Goal: Task Accomplishment & Management: Manage account settings

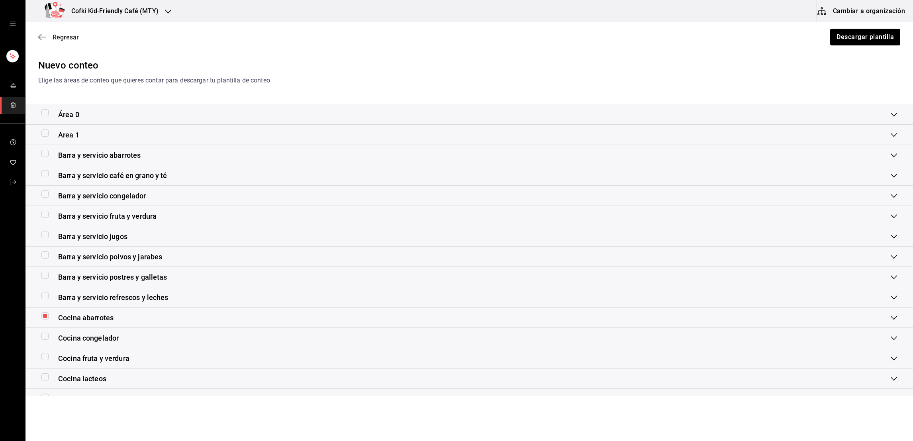
click at [67, 34] on span "Regresar" at bounding box center [66, 37] width 26 height 8
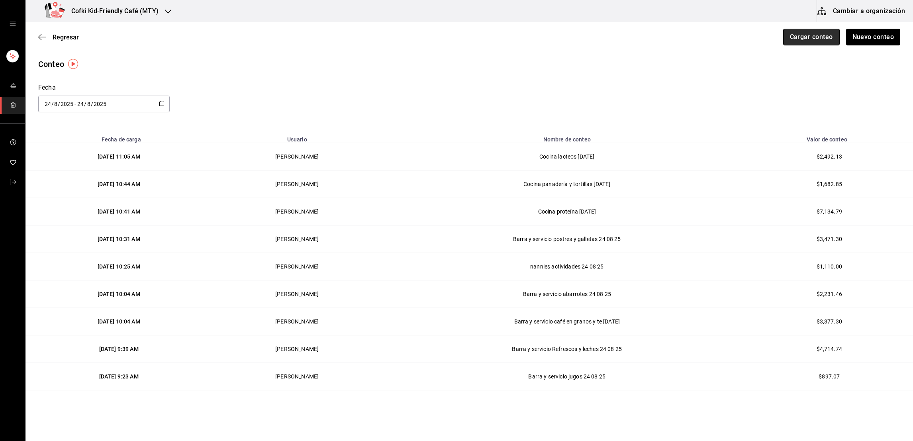
click at [799, 35] on button "Cargar conteo" at bounding box center [811, 37] width 57 height 17
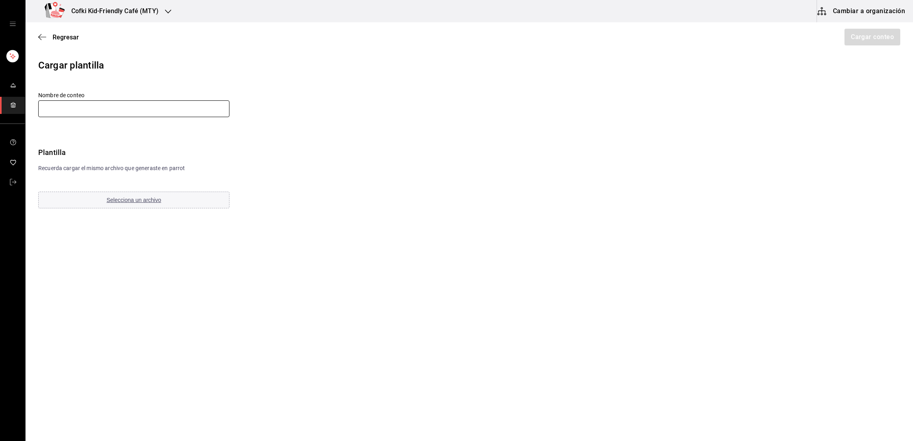
click at [132, 109] on input "text" at bounding box center [133, 108] width 191 height 17
type input "Cocina congelador 24-08-25"
click at [127, 202] on span "Selecciona un archivo" at bounding box center [134, 200] width 55 height 6
click at [868, 37] on button "Cargar conteo" at bounding box center [871, 37] width 57 height 17
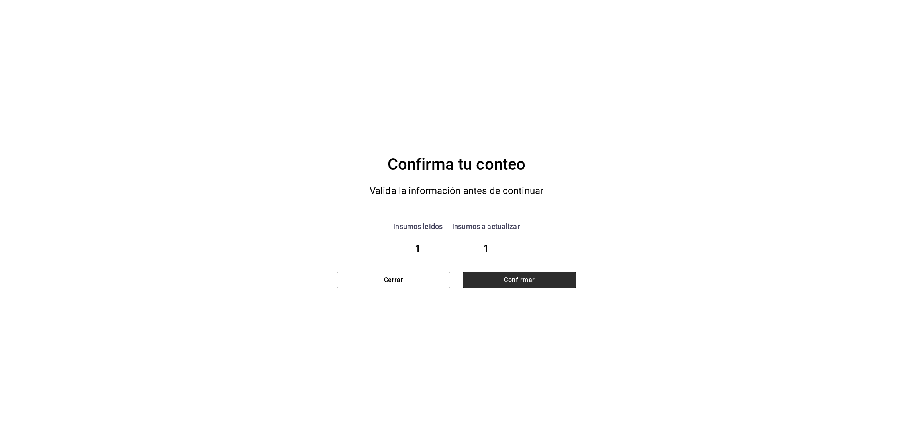
click at [548, 274] on button "Confirmar" at bounding box center [519, 280] width 113 height 17
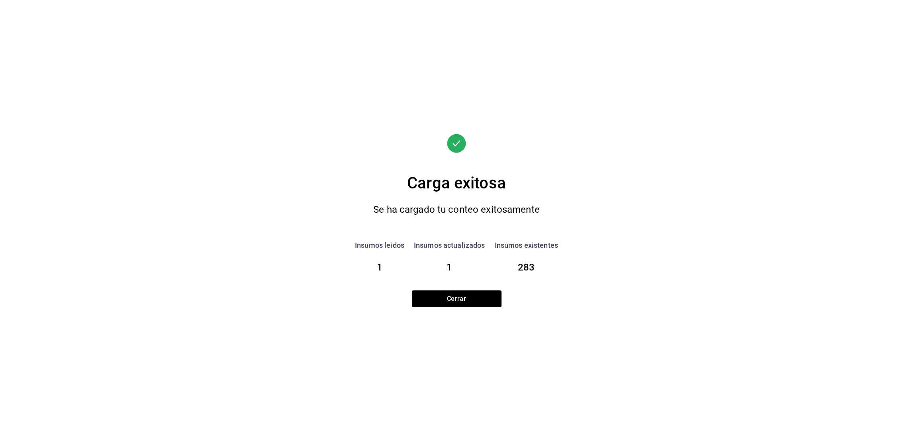
click at [465, 316] on div "Carga exitosa Se ha cargado tu conteo exitosamente Insumos leidos 1 Insumos act…" at bounding box center [456, 220] width 239 height 441
click at [463, 305] on button "Cerrar" at bounding box center [457, 298] width 90 height 17
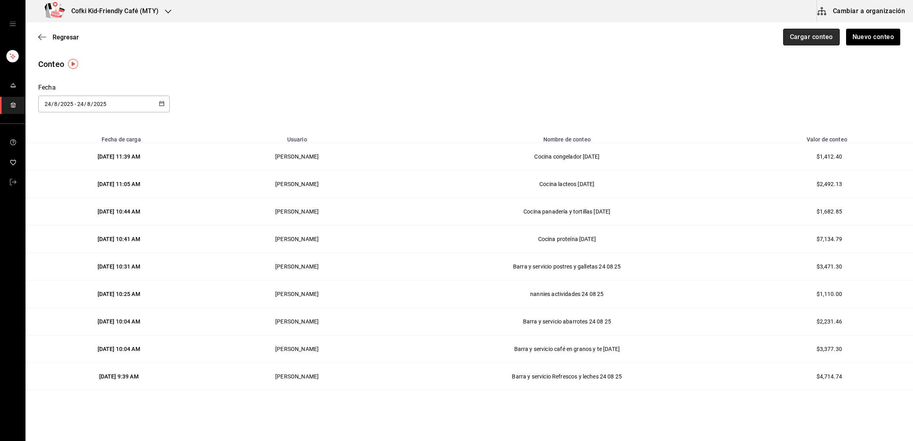
click at [783, 35] on button "Cargar conteo" at bounding box center [811, 37] width 57 height 17
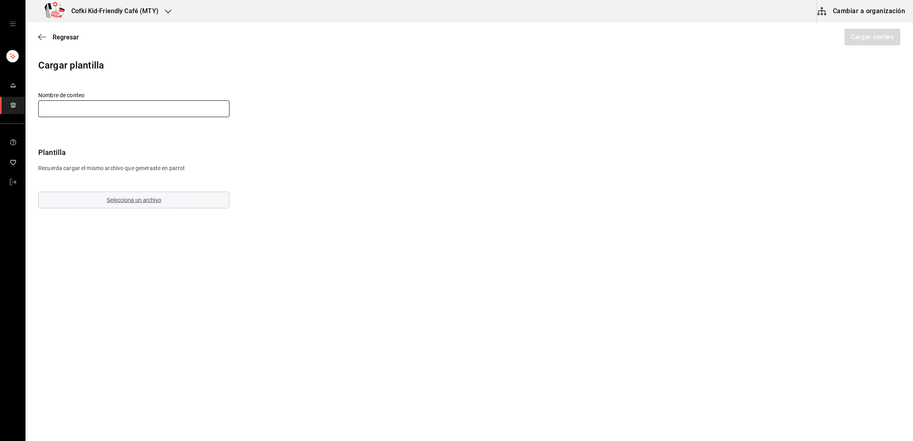
click at [176, 115] on input "text" at bounding box center [133, 108] width 191 height 17
type input "Cocina producción 24-08-25"
click at [144, 195] on button "Selecciona un archivo" at bounding box center [133, 200] width 191 height 17
click at [864, 37] on button "Cargar conteo" at bounding box center [871, 37] width 57 height 17
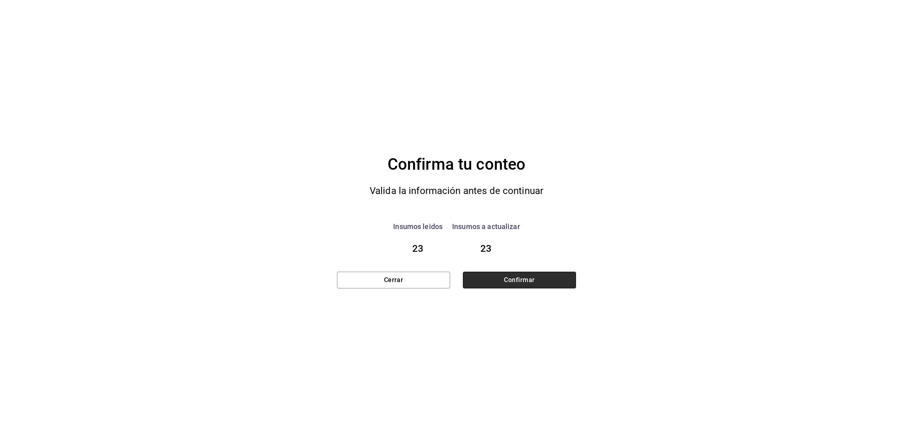
click at [527, 277] on button "Confirmar" at bounding box center [519, 280] width 113 height 17
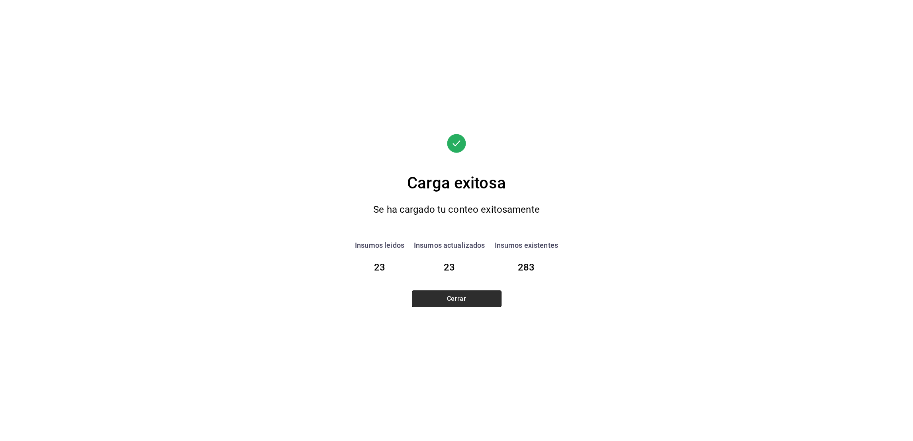
click at [489, 291] on button "Cerrar" at bounding box center [457, 298] width 90 height 17
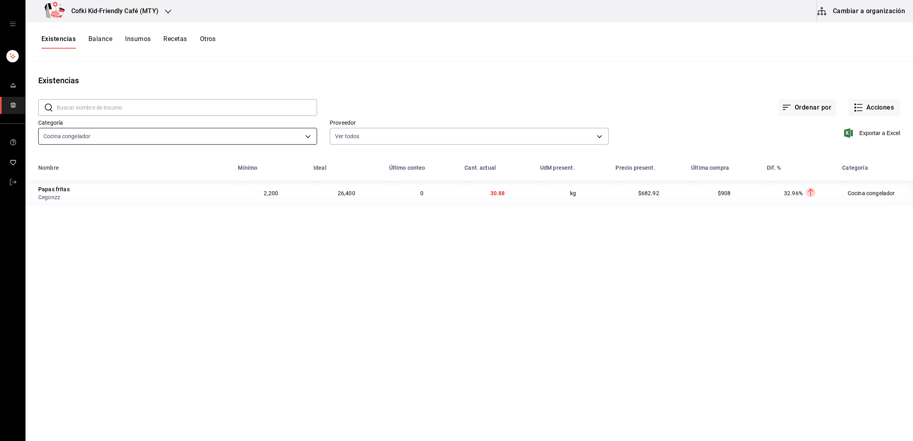
click at [311, 136] on body "Cofki Kid-Friendly Café (MTY) Cambiar a organización Existencias Balance Insumo…" at bounding box center [456, 217] width 913 height 435
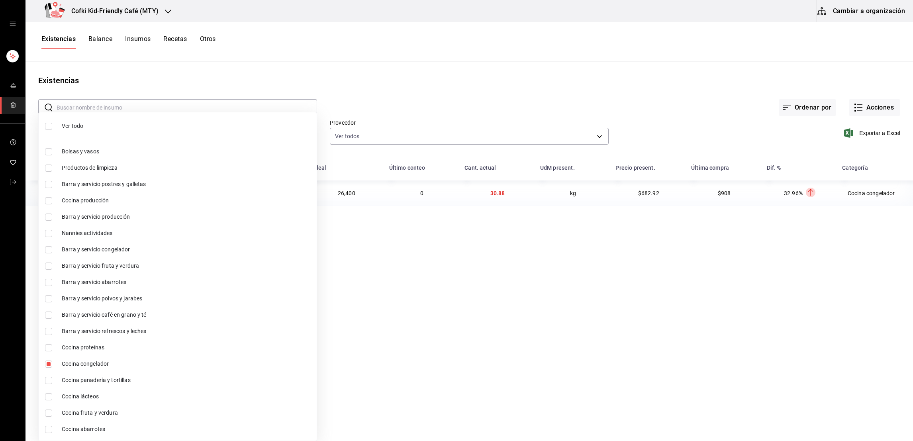
click at [49, 429] on input "checkbox" at bounding box center [48, 429] width 7 height 7
checkbox input "true"
type input "d5bb2eec-c54a-49b3-9497-fb3d989e6e31,0d6c4bad-56d1-47be-86ed-ff2c2844c92b"
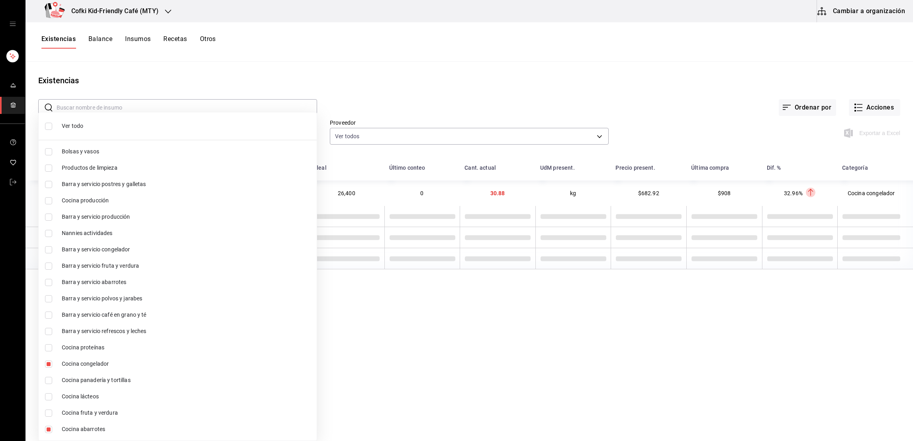
click at [49, 364] on input "checkbox" at bounding box center [48, 363] width 7 height 7
checkbox input "false"
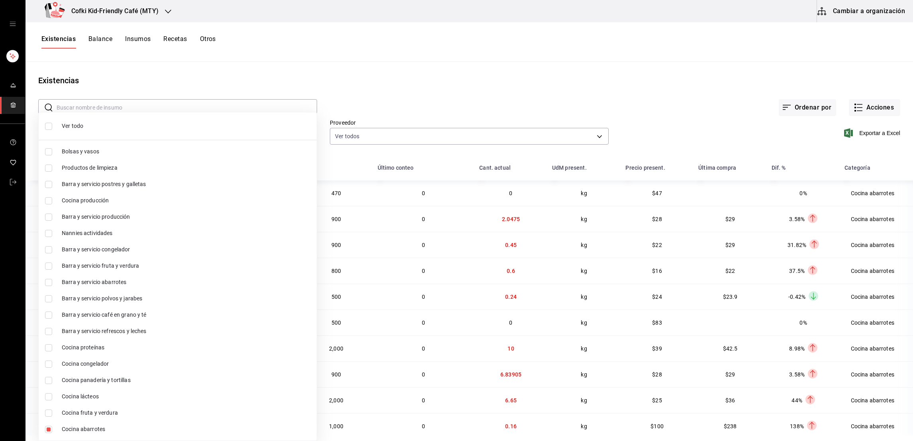
type input "0d6c4bad-56d1-47be-86ed-ff2c2844c92b"
click at [573, 68] on div at bounding box center [456, 220] width 913 height 441
click at [343, 81] on div at bounding box center [456, 220] width 913 height 441
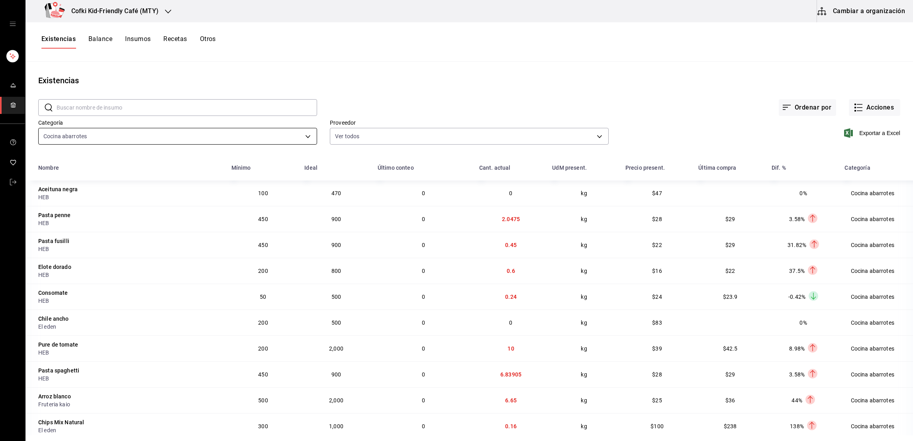
click at [302, 135] on body "Cofki Kid-Friendly Café (MTY) Cambiar a organización Existencias Balance Insumo…" at bounding box center [456, 217] width 913 height 435
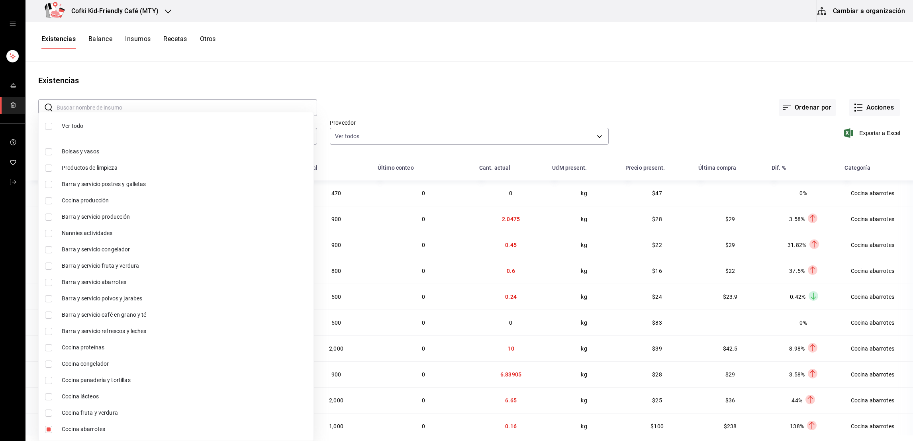
click at [51, 430] on input "checkbox" at bounding box center [48, 429] width 7 height 7
checkbox input "false"
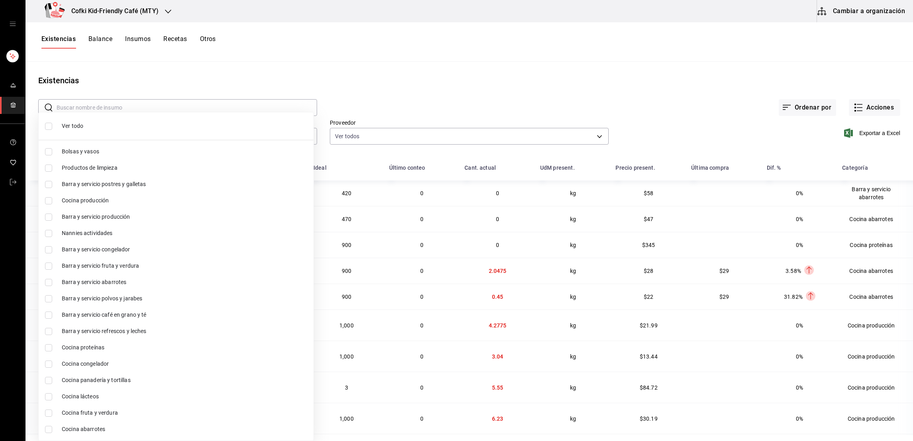
click at [474, 114] on div at bounding box center [456, 220] width 913 height 441
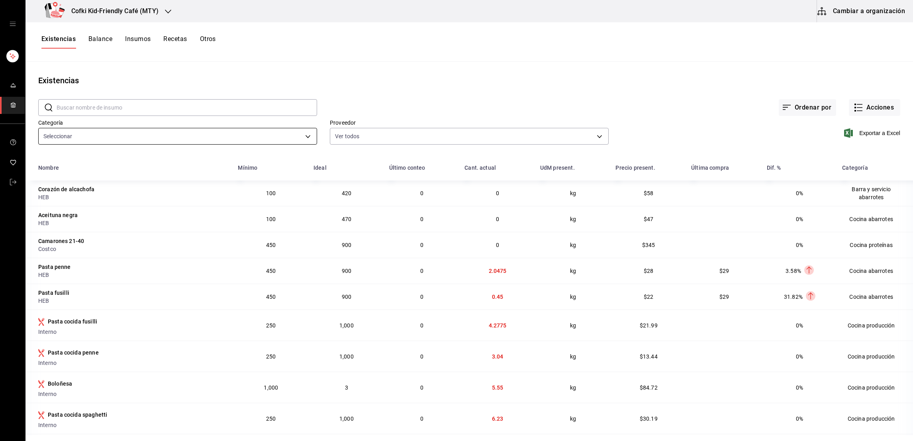
click at [305, 135] on body "Cofki Kid-Friendly Café (MTY) Cambiar a organización Existencias Balance Insumo…" at bounding box center [456, 217] width 913 height 435
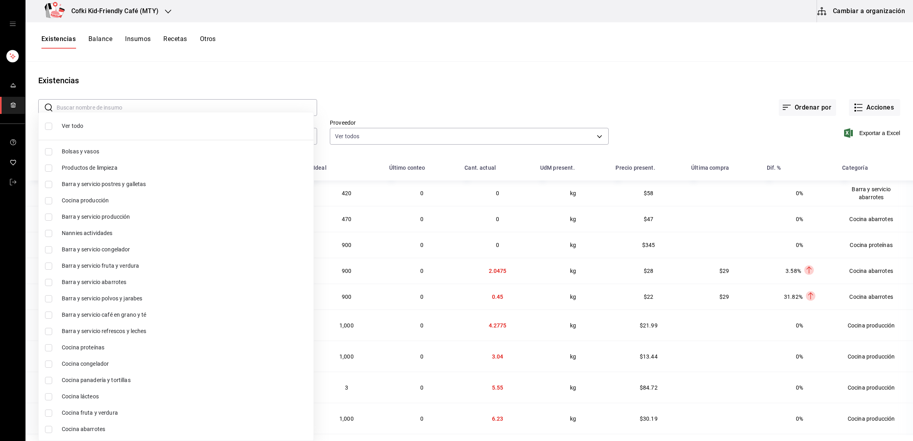
click at [95, 200] on span "Cocina producción" at bounding box center [184, 200] width 245 height 8
type input "a92f1624-fbc5-4b4a-b0bd-644f93019e51"
checkbox input "true"
click at [395, 85] on div at bounding box center [456, 220] width 913 height 441
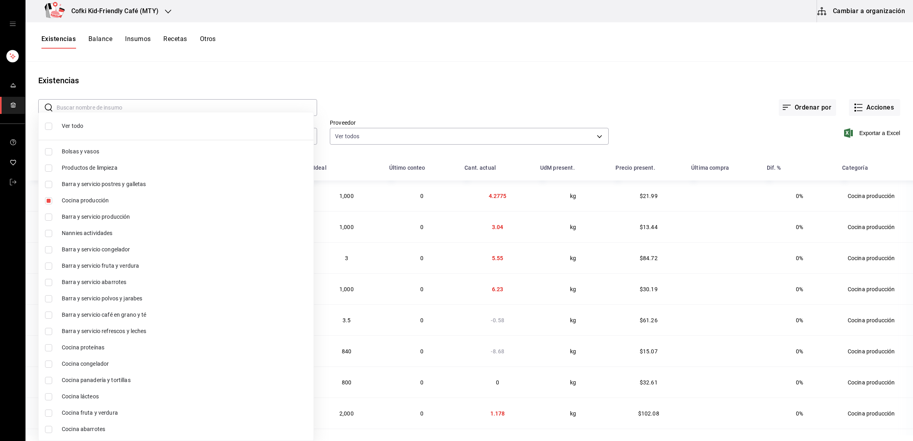
click at [414, 110] on div at bounding box center [456, 220] width 913 height 441
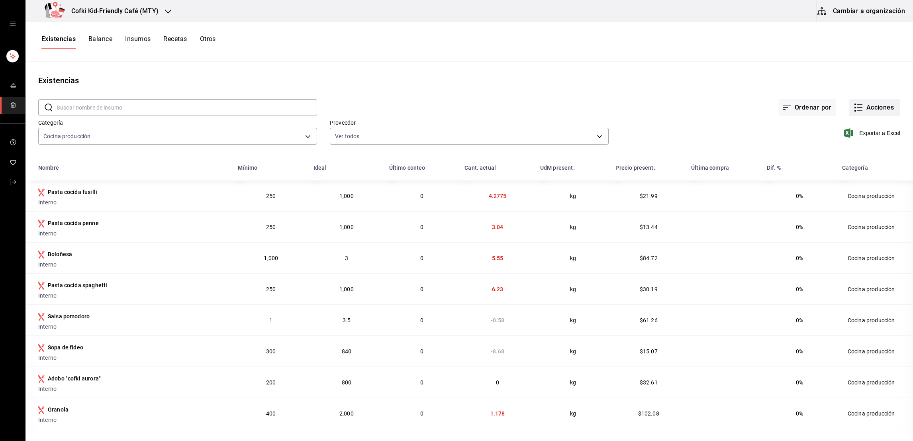
click at [875, 107] on button "Acciones" at bounding box center [874, 107] width 51 height 17
click at [841, 132] on span "Conteo" at bounding box center [865, 129] width 67 height 8
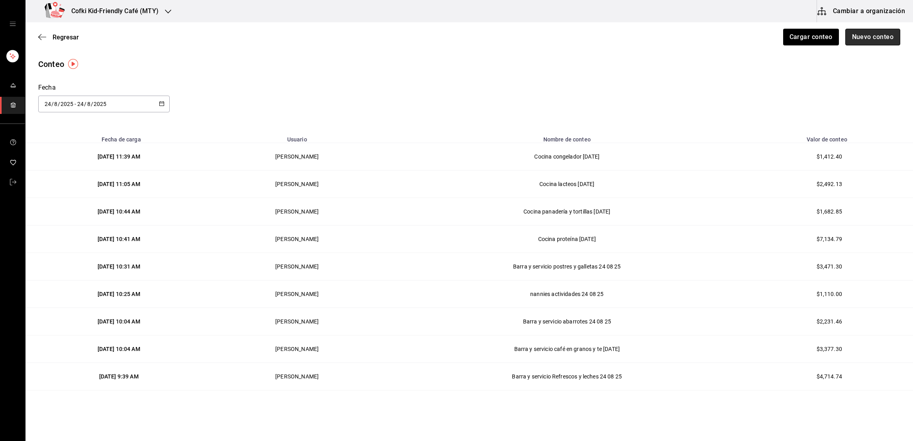
click at [854, 39] on button "Nuevo conteo" at bounding box center [872, 37] width 55 height 17
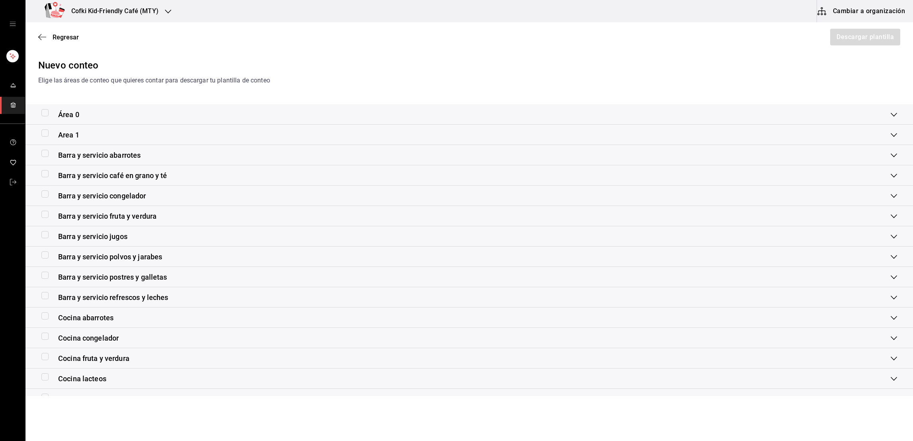
scroll to position [99, 0]
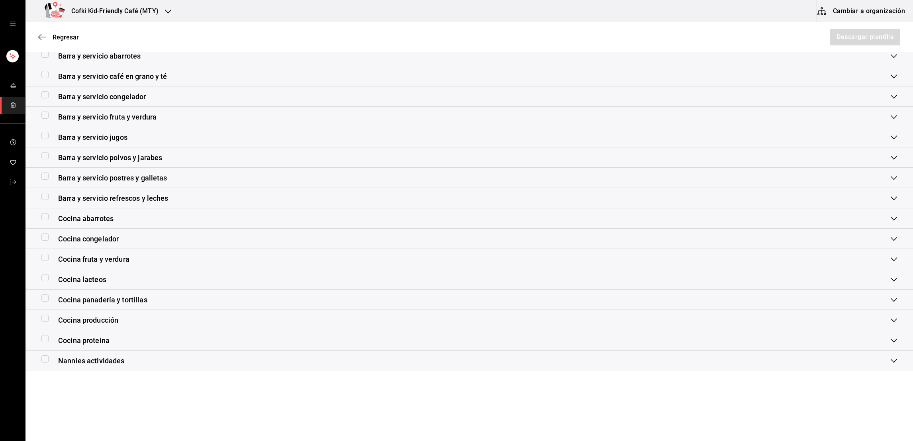
click at [47, 320] on input "checkbox" at bounding box center [44, 318] width 7 height 7
checkbox input "true"
click at [869, 33] on button "Descargar plantilla" at bounding box center [864, 37] width 71 height 17
click at [75, 37] on span "Regresar" at bounding box center [66, 37] width 26 height 8
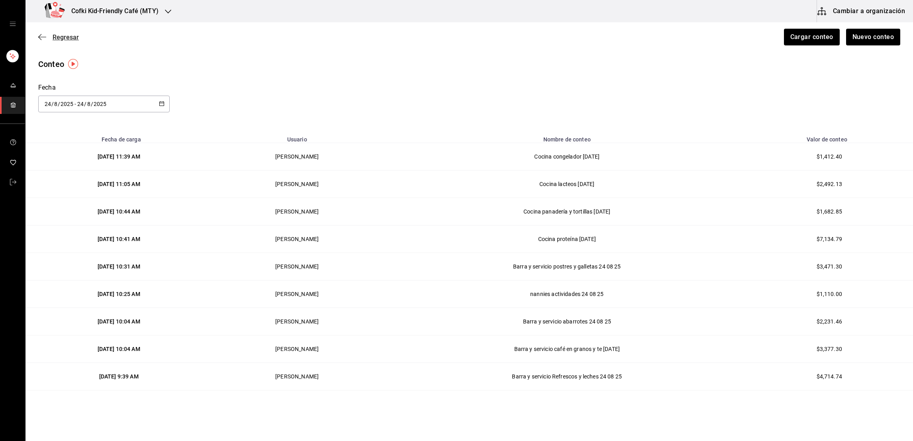
click at [70, 38] on span "Regresar" at bounding box center [66, 37] width 26 height 8
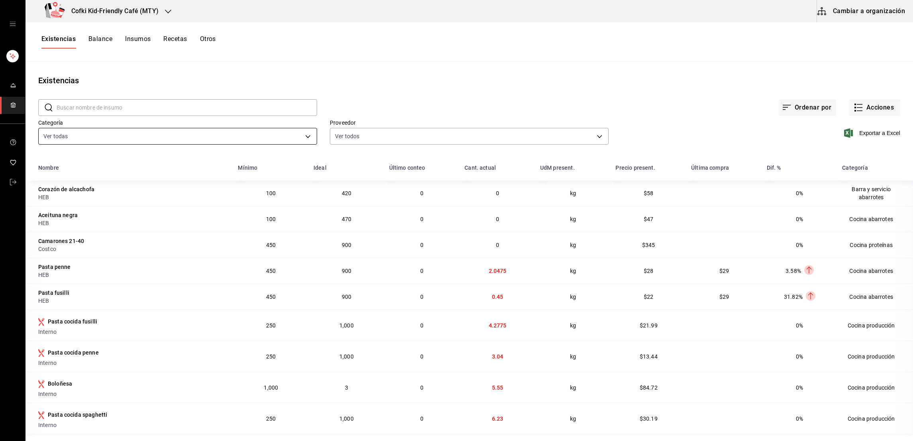
click at [307, 140] on body "Cofki Kid-Friendly Café (MTY) Cambiar a organización Existencias Balance Insumo…" at bounding box center [456, 217] width 913 height 435
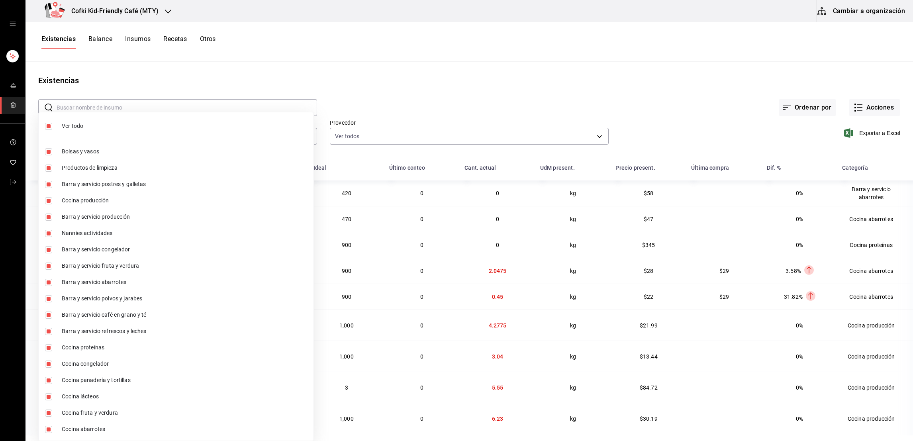
click at [47, 124] on input "checkbox" at bounding box center [48, 126] width 7 height 7
checkbox input "false"
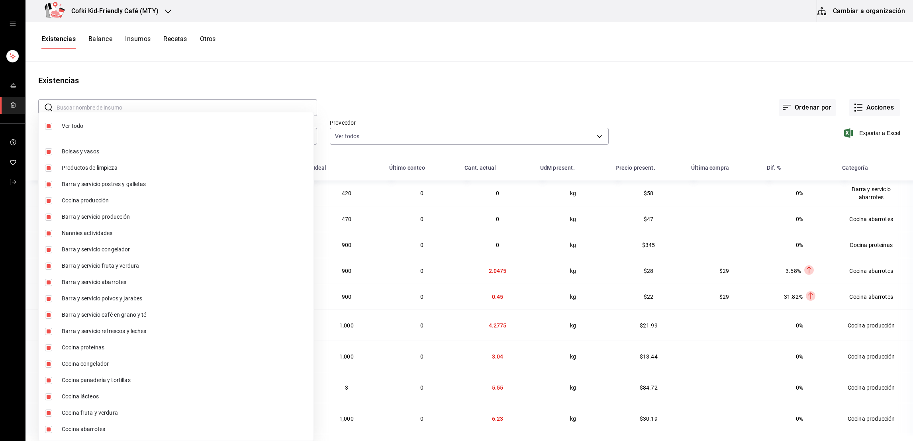
checkbox input "false"
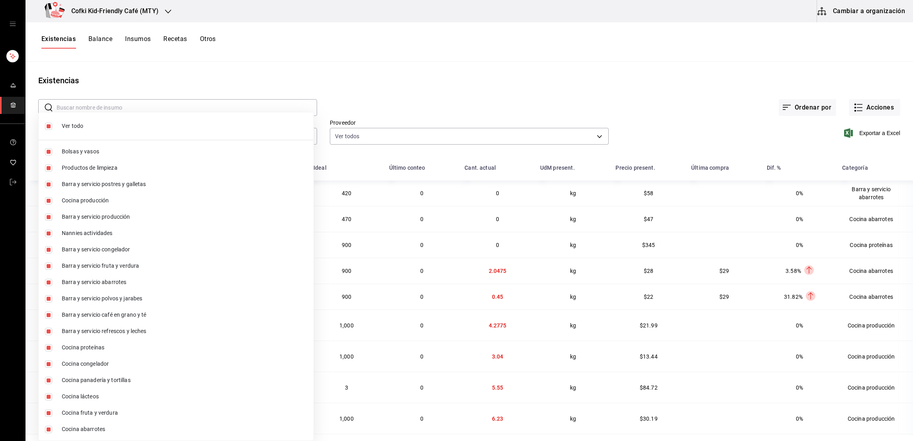
checkbox input "false"
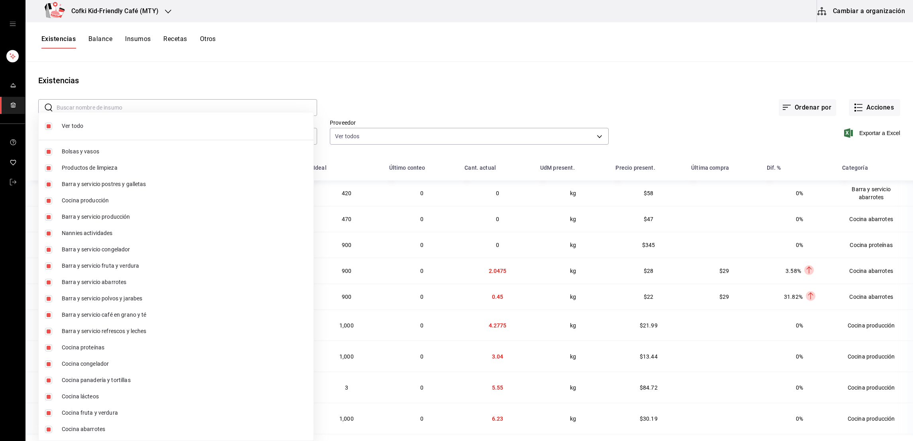
checkbox input "false"
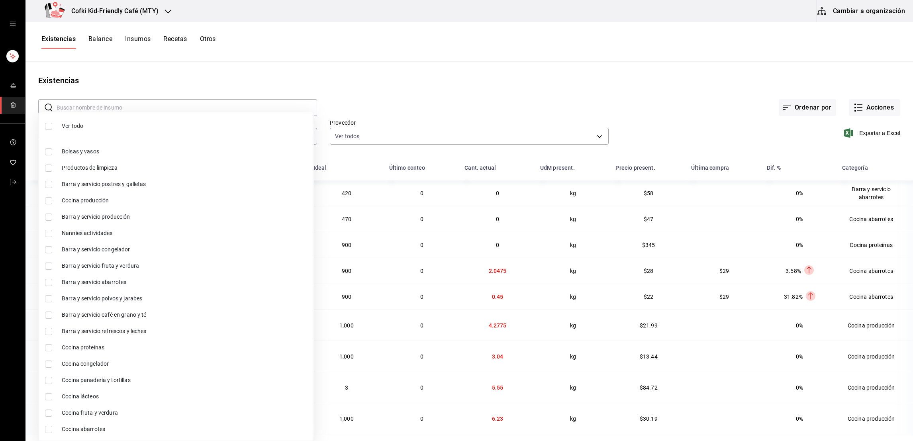
click at [49, 199] on input "checkbox" at bounding box center [48, 200] width 7 height 7
checkbox input "true"
type input "a92f1624-fbc5-4b4a-b0bd-644f93019e51"
click at [405, 42] on div at bounding box center [456, 220] width 913 height 441
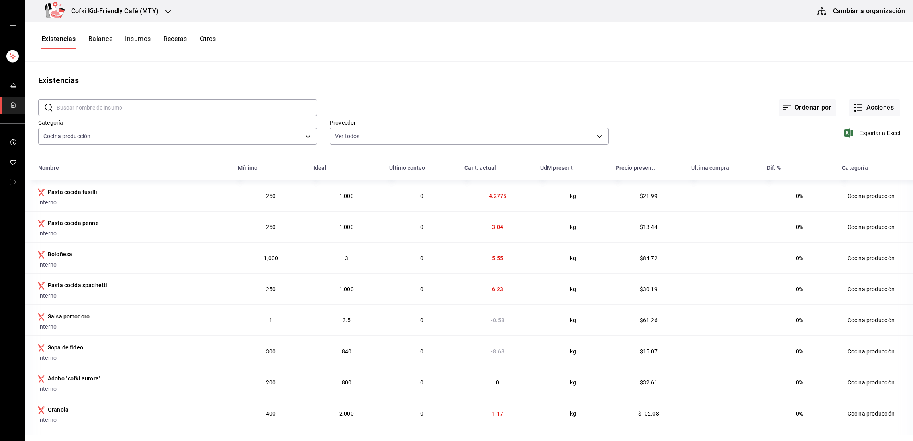
click at [284, 111] on input "text" at bounding box center [187, 108] width 260 height 16
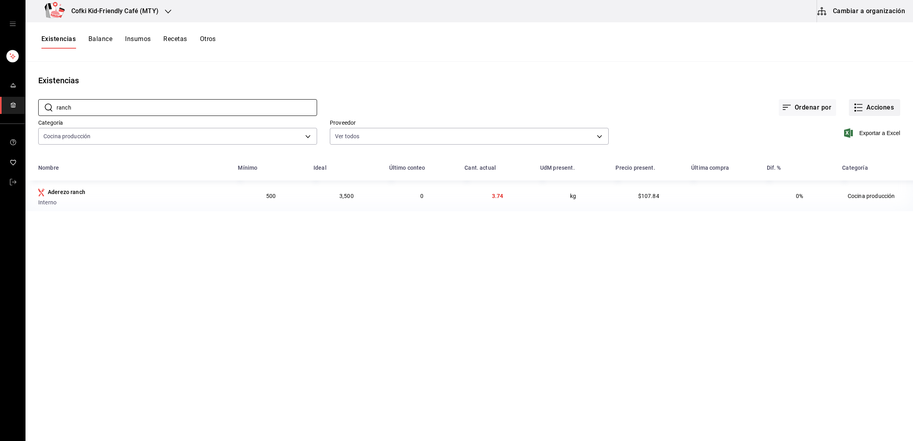
type input "ranch"
click at [874, 101] on button "Acciones" at bounding box center [874, 107] width 51 height 17
click at [863, 207] on li "Evento de producción" at bounding box center [867, 213] width 80 height 21
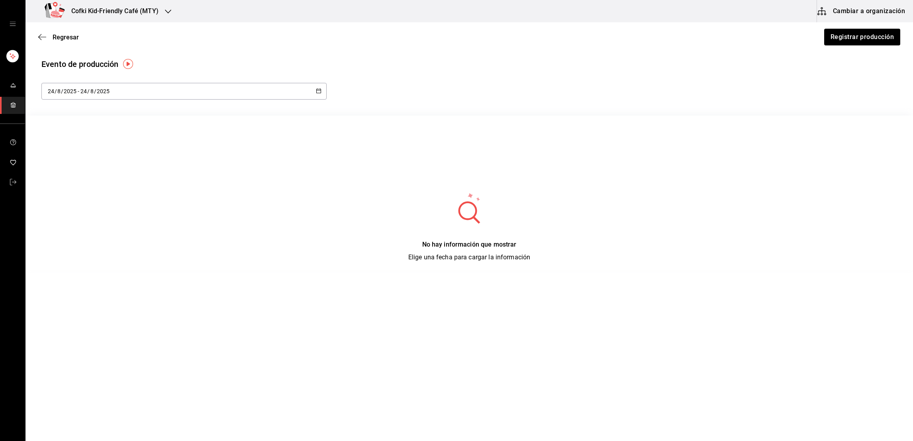
click at [192, 84] on div "2025-08-24 24 / 8 / 2025 - 2025-08-24 24 / 8 / 2025" at bounding box center [183, 91] width 285 height 17
click at [73, 201] on li "Rango de fechas" at bounding box center [78, 206] width 75 height 18
click at [132, 194] on abbr "18" at bounding box center [133, 197] width 5 height 6
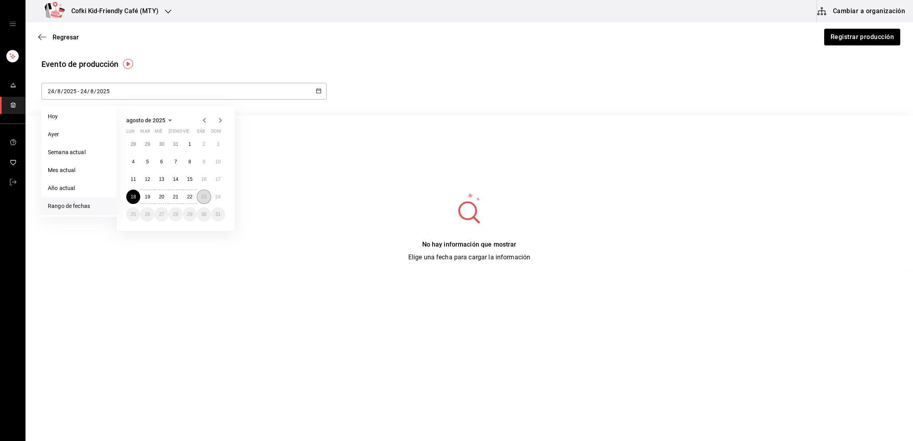
click at [209, 200] on button "23" at bounding box center [204, 197] width 14 height 14
type input "2025-08-18"
type input "18"
type input "2025-08-23"
type input "23"
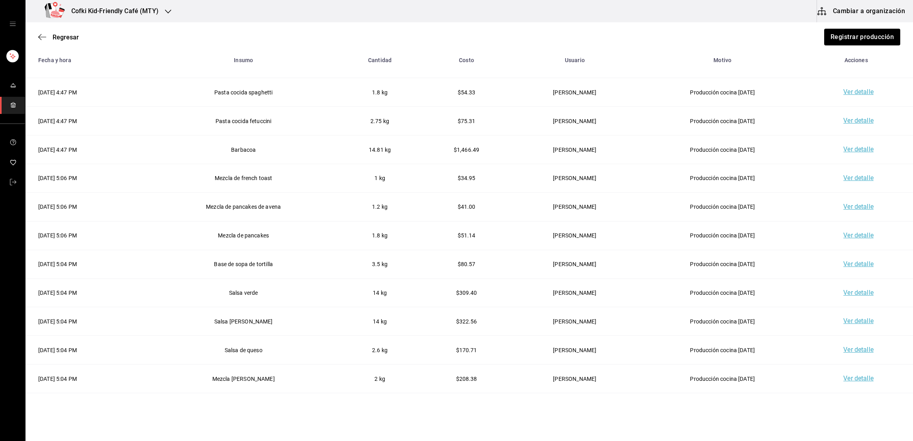
scroll to position [122, 0]
click at [902, 396] on html "Cofki Kid-Friendly Café (MTY) Cambiar a organización Regresar Registrar producc…" at bounding box center [456, 198] width 913 height 396
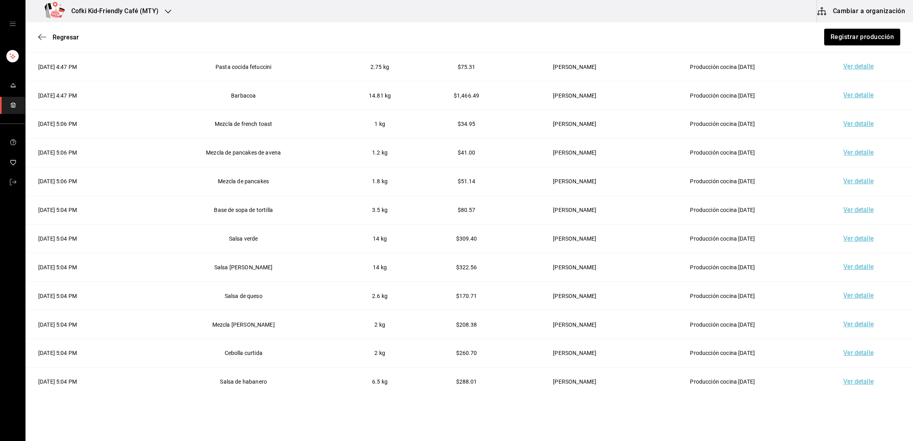
scroll to position [365, 0]
click at [72, 39] on span "Regresar" at bounding box center [66, 37] width 26 height 8
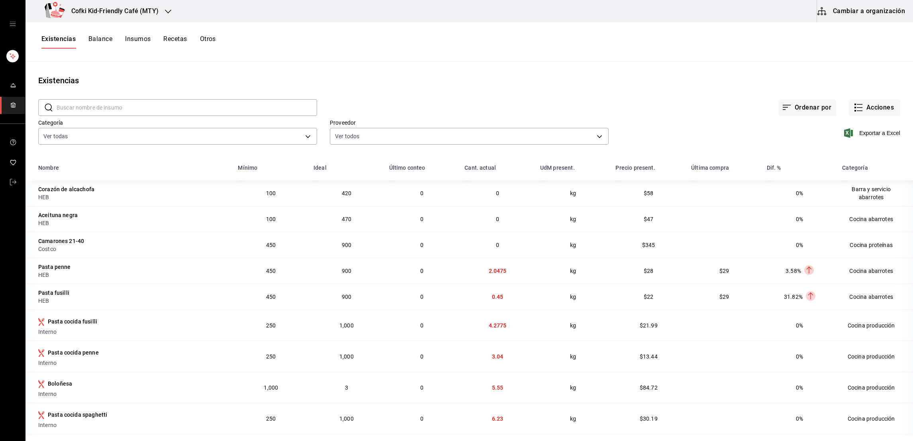
click at [92, 108] on input "text" at bounding box center [187, 108] width 260 height 16
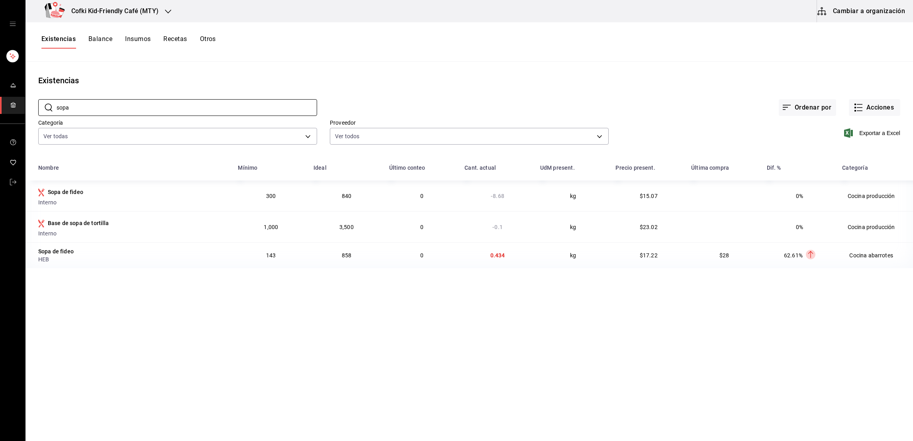
type input "sopa"
click at [99, 35] on button "Balance" at bounding box center [100, 42] width 24 height 14
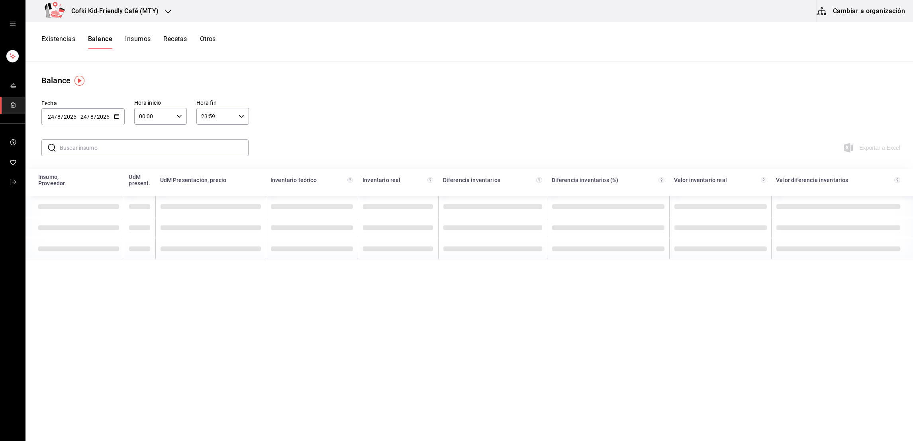
click at [62, 40] on button "Existencias" at bounding box center [58, 42] width 34 height 14
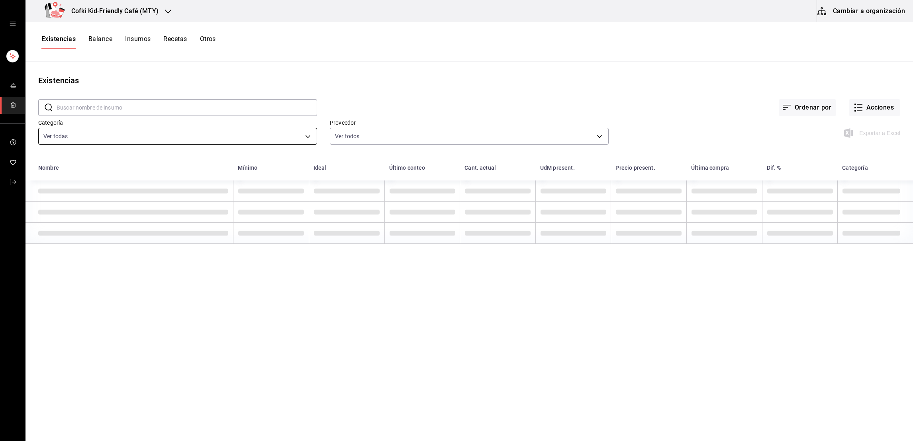
click at [136, 137] on body "Cofki Kid-Friendly Café (MTY) Cambiar a organización Existencias Balance Insumo…" at bounding box center [456, 217] width 913 height 435
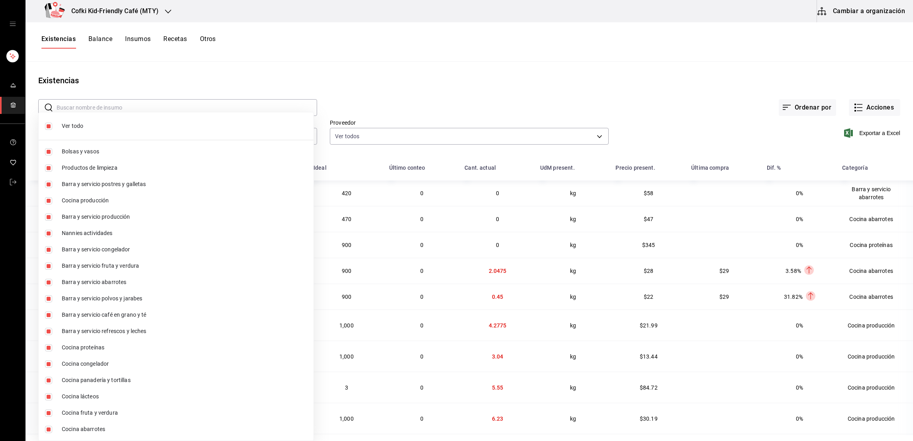
click at [51, 127] on input "checkbox" at bounding box center [48, 126] width 7 height 7
checkbox input "false"
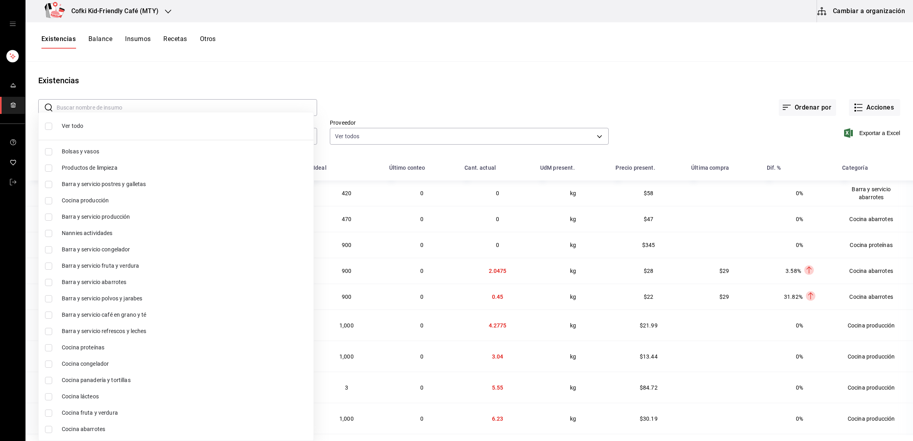
checkbox input "false"
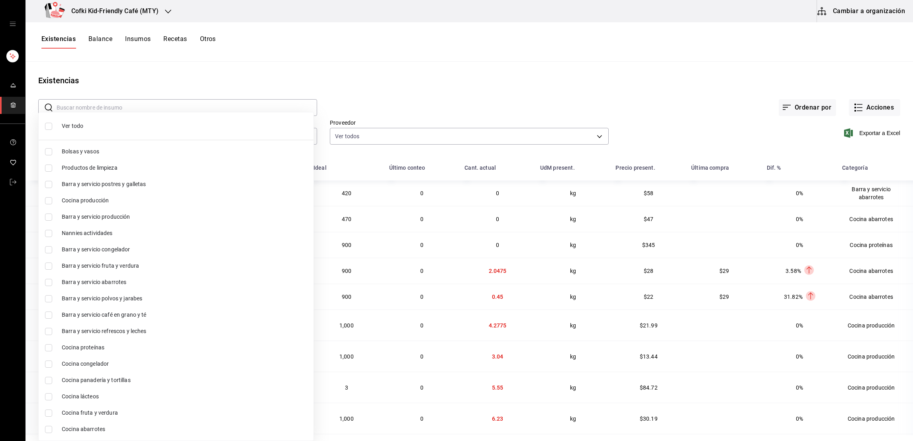
checkbox input "false"
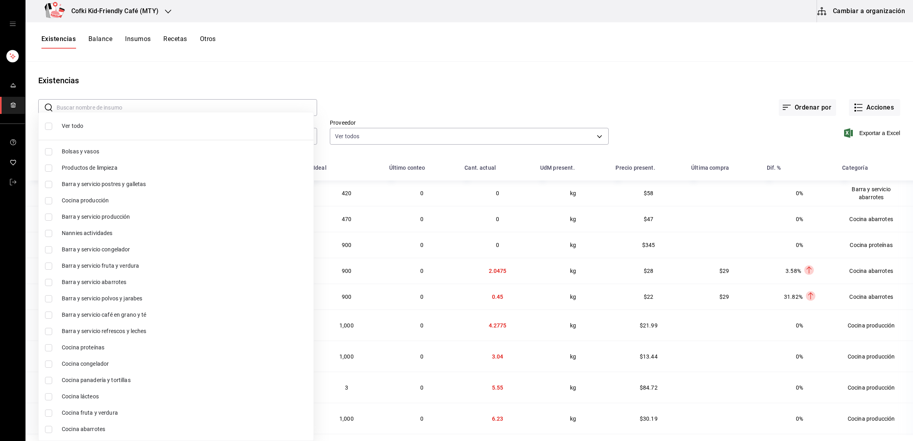
checkbox input "false"
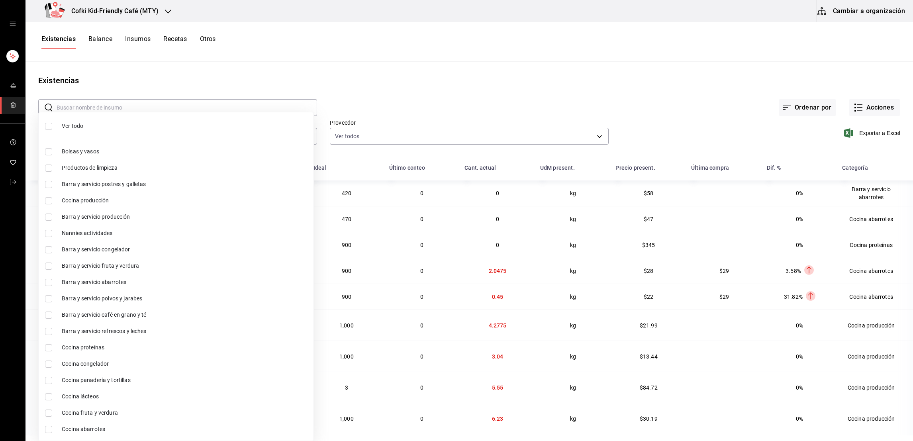
click at [51, 201] on input "checkbox" at bounding box center [48, 200] width 7 height 7
checkbox input "true"
type input "a92f1624-fbc5-4b4a-b0bd-644f93019e51"
click at [424, 53] on div at bounding box center [456, 220] width 913 height 441
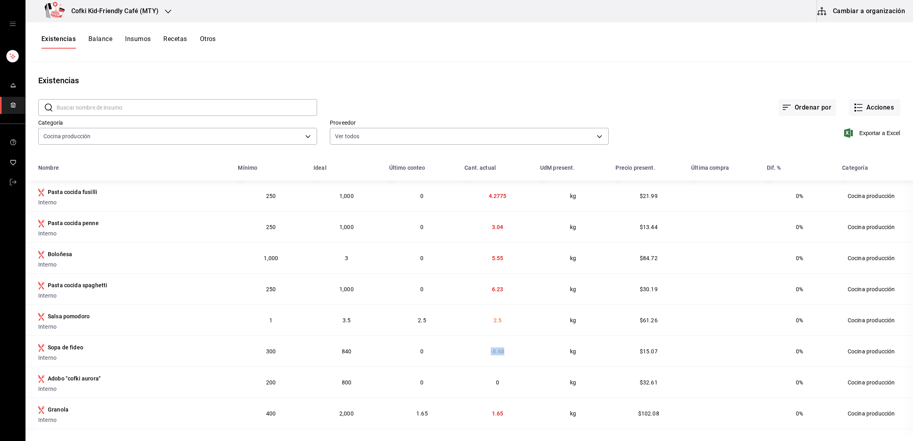
drag, startPoint x: 509, startPoint y: 346, endPoint x: 457, endPoint y: 356, distance: 53.1
click at [460, 356] on td "-8.68" at bounding box center [498, 350] width 76 height 31
click at [529, 35] on div "Existencias Balance Insumos Recetas Otros" at bounding box center [468, 42] width 887 height 14
click at [873, 108] on button "Acciones" at bounding box center [874, 107] width 51 height 17
click at [837, 235] on span "Ajuste" at bounding box center [865, 235] width 67 height 8
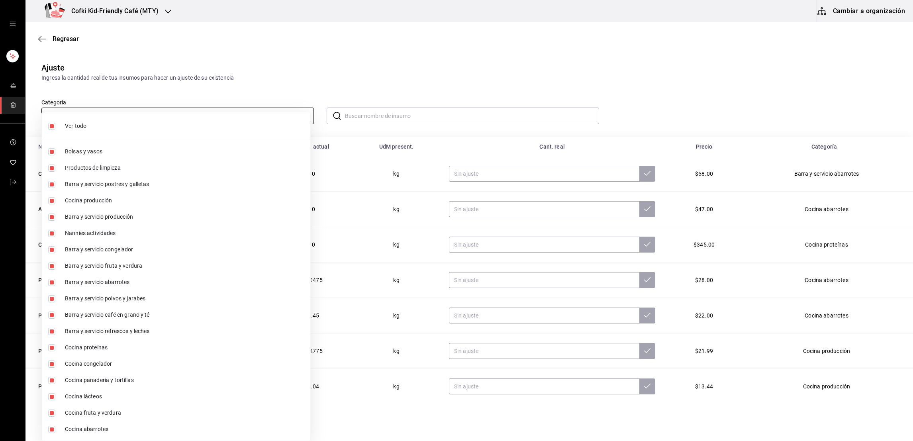
click at [133, 117] on body "Cofki Kid-Friendly Café (MTY) Cambiar a organización Regresar Ajuste Ingresa la…" at bounding box center [456, 198] width 913 height 396
click at [393, 116] on div at bounding box center [456, 220] width 913 height 441
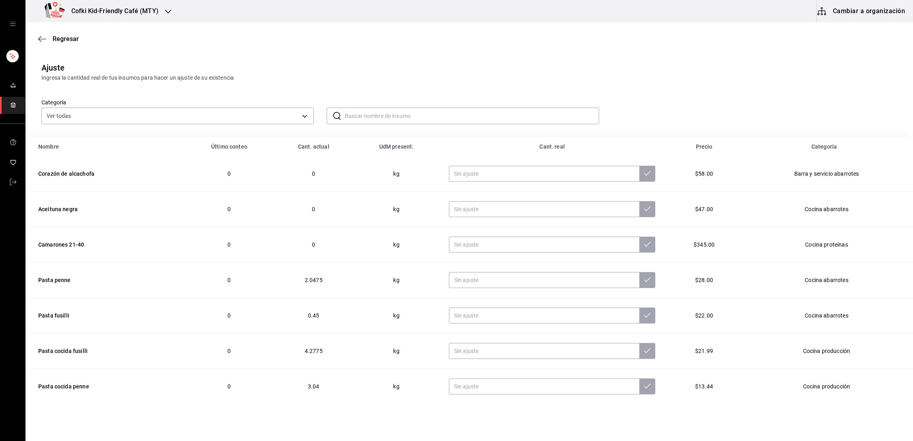
click at [393, 117] on input "text" at bounding box center [472, 116] width 254 height 16
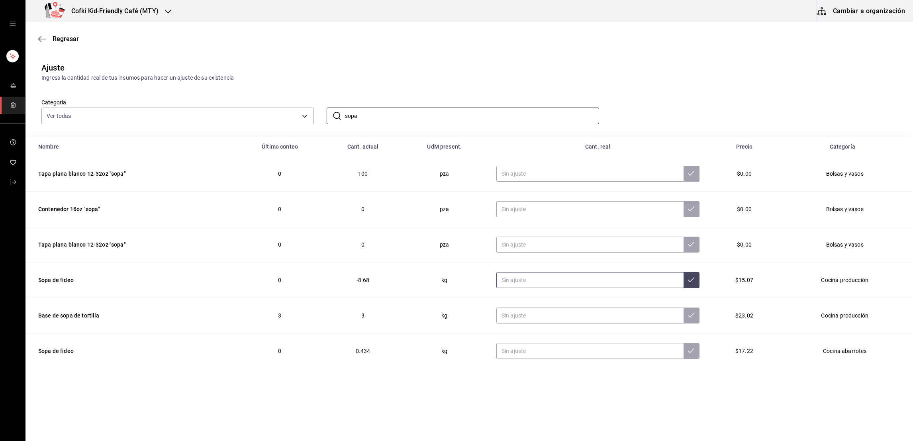
type input "sopa"
click at [531, 282] on input "text" at bounding box center [589, 280] width 187 height 16
click at [68, 37] on span "Regresar" at bounding box center [66, 39] width 26 height 8
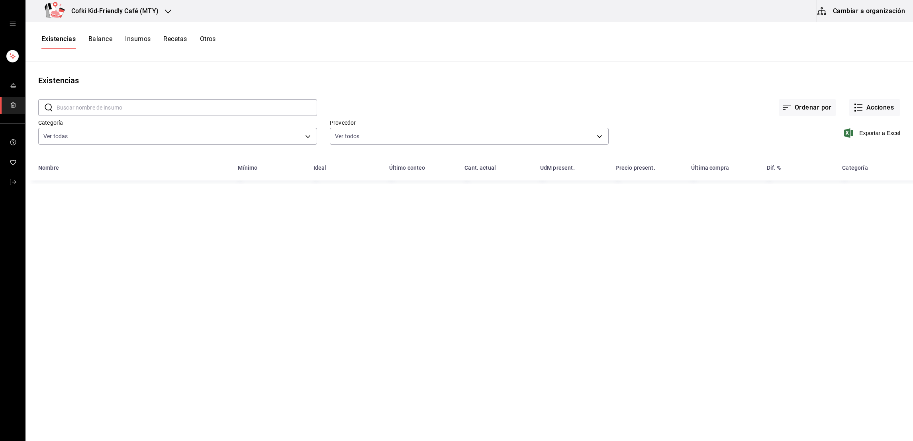
click at [134, 107] on input "text" at bounding box center [187, 108] width 260 height 16
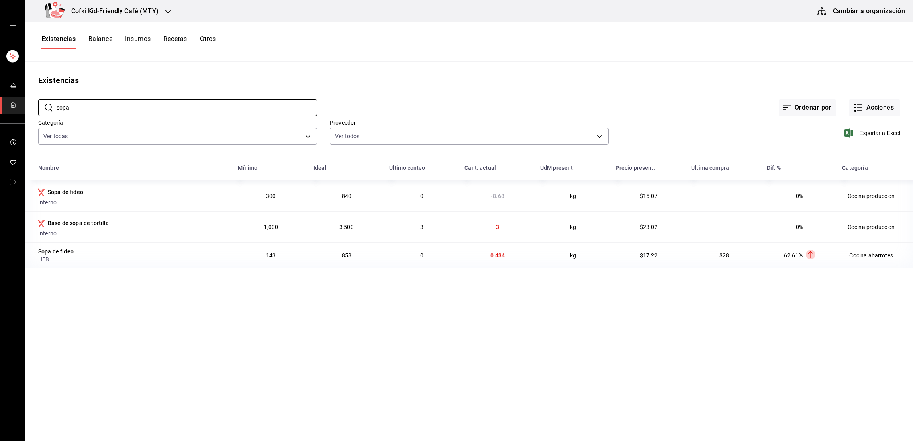
type input "sopa"
click at [376, 47] on div "Existencias Balance Insumos Recetas Otros" at bounding box center [468, 42] width 887 height 14
click at [880, 113] on button "Acciones" at bounding box center [874, 107] width 51 height 17
drag, startPoint x: 847, startPoint y: 223, endPoint x: 841, endPoint y: 234, distance: 12.1
click at [841, 234] on nav "Conteo Compra Transferencia Merma Evento de producción Ajuste" at bounding box center [867, 182] width 80 height 133
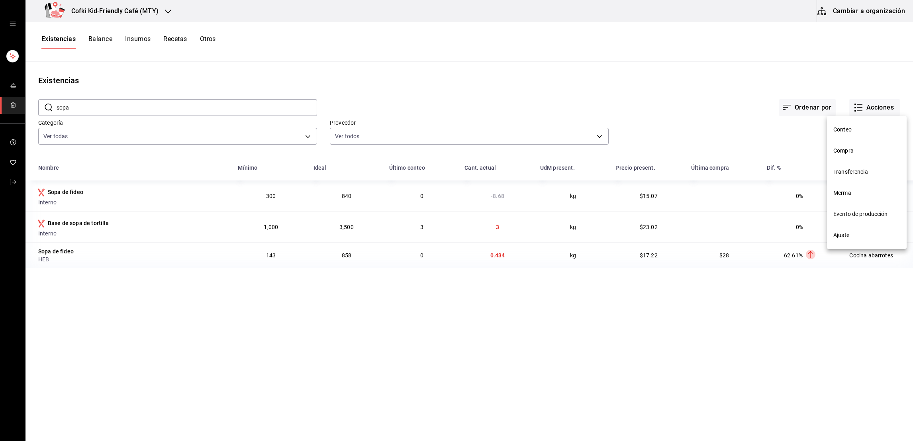
click at [841, 234] on span "Ajuste" at bounding box center [866, 235] width 67 height 8
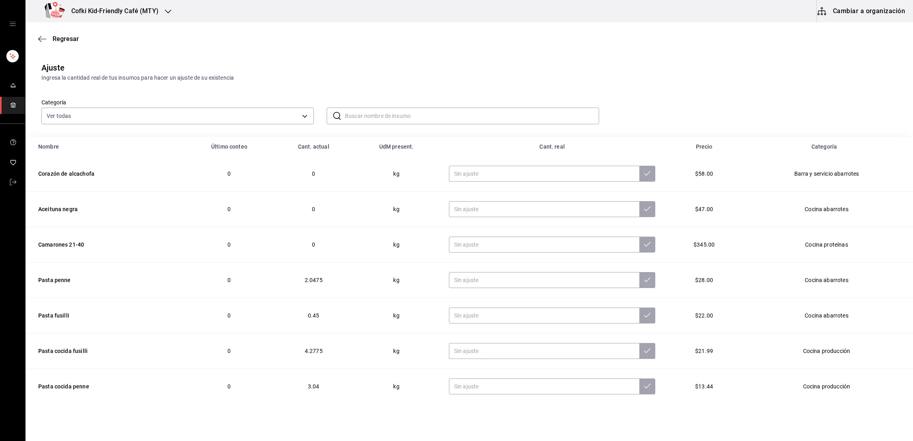
click at [348, 117] on input "text" at bounding box center [472, 116] width 254 height 16
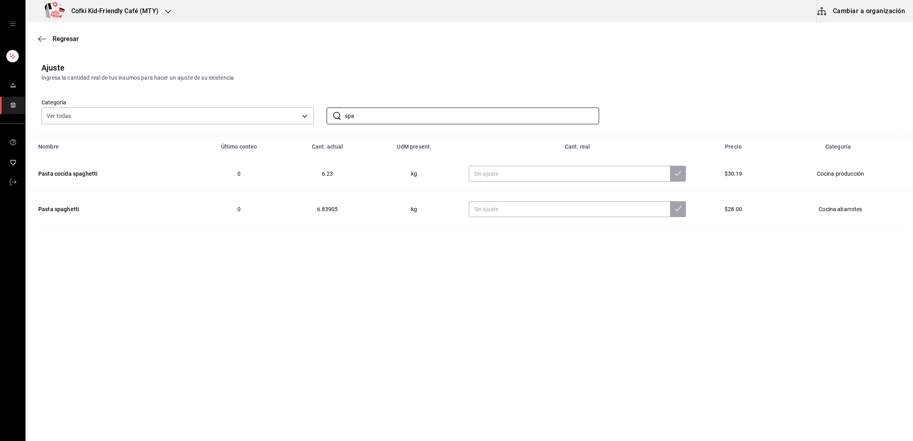
drag, startPoint x: 415, startPoint y: 121, endPoint x: 317, endPoint y: 116, distance: 97.7
click at [317, 116] on div "​ spa ​" at bounding box center [456, 109] width 285 height 29
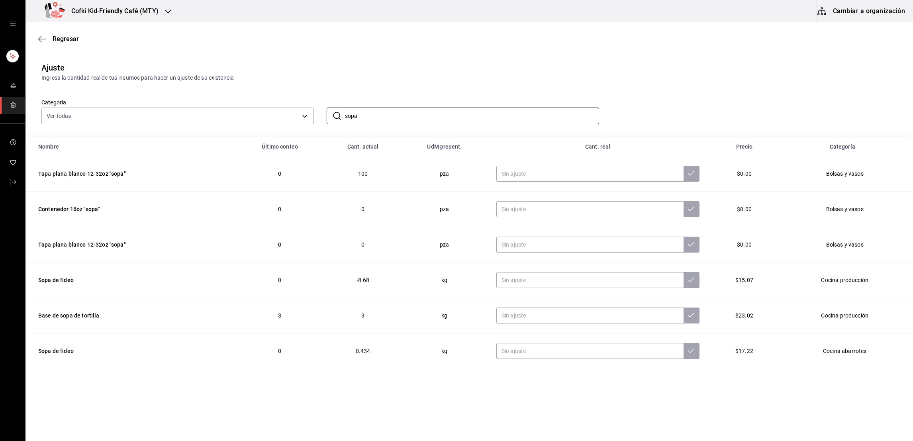
type input "sopa"
click at [491, 29] on div "Regresar" at bounding box center [468, 39] width 887 height 20
click at [539, 275] on input "text" at bounding box center [589, 280] width 187 height 16
type input "2.50"
click at [688, 282] on icon at bounding box center [691, 279] width 6 height 6
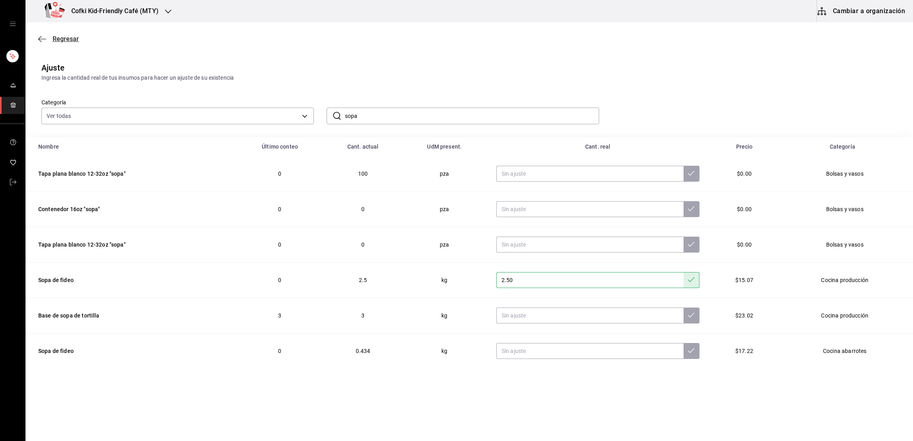
click at [58, 41] on span "Regresar" at bounding box center [66, 39] width 26 height 8
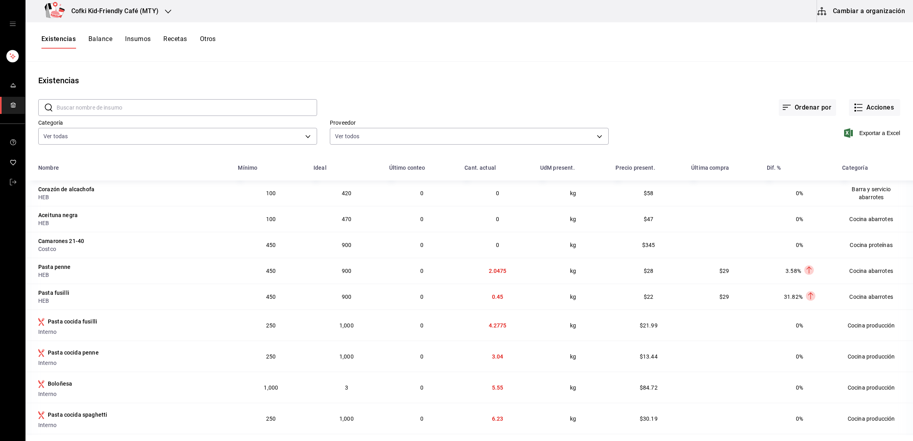
click at [315, 40] on div "Existencias Balance Insumos Recetas Otros" at bounding box center [468, 42] width 887 height 14
click at [319, 43] on div "Existencias Balance Insumos Recetas Otros" at bounding box center [468, 42] width 887 height 14
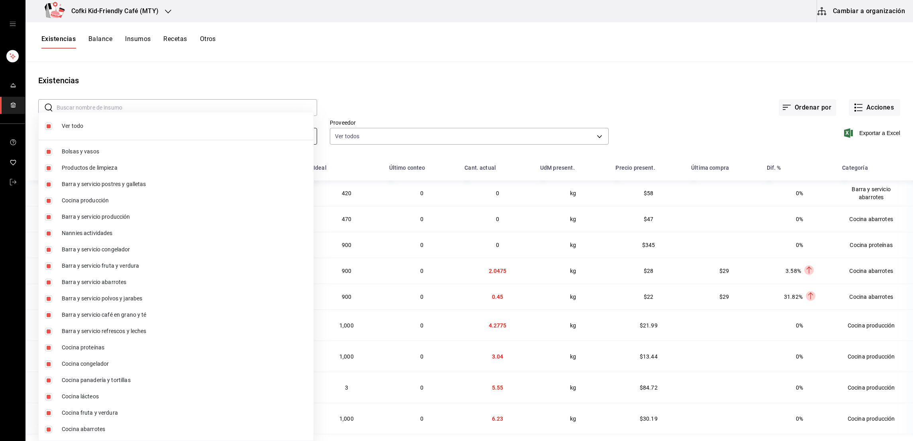
click at [299, 132] on body "Cofki Kid-Friendly Café (MTY) Cambiar a organización Existencias Balance Insumo…" at bounding box center [456, 217] width 913 height 435
click at [51, 126] on input "checkbox" at bounding box center [48, 126] width 7 height 7
checkbox input "false"
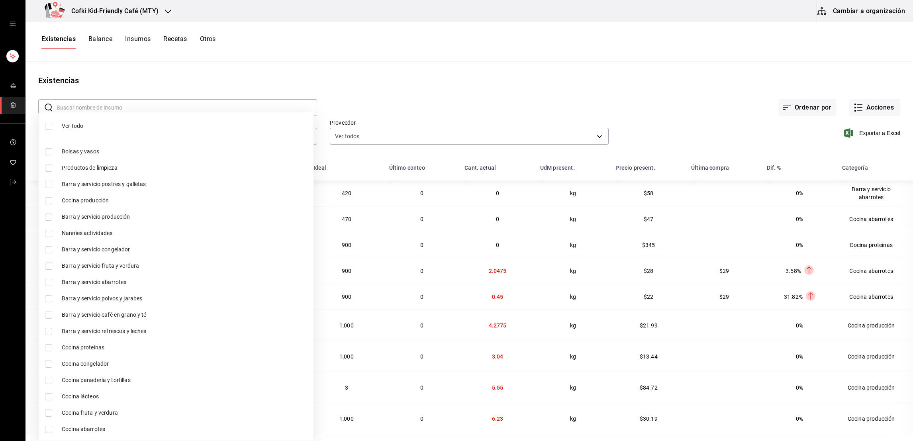
checkbox input "false"
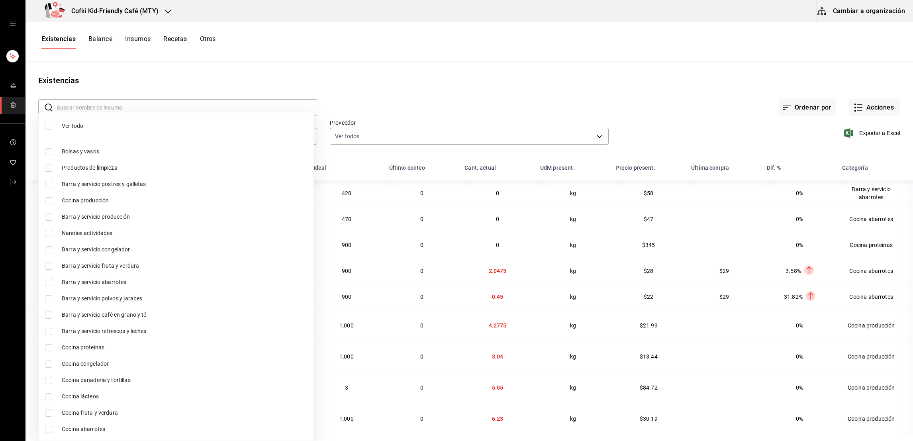
checkbox input "false"
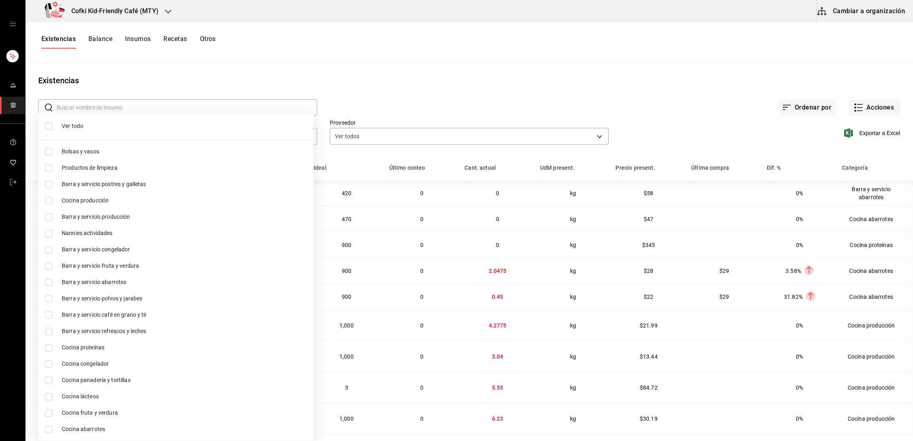
checkbox input "false"
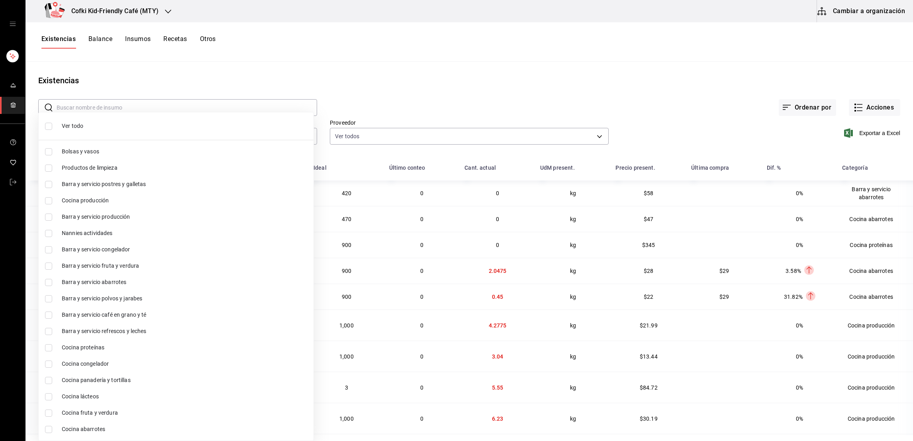
checkbox input "false"
click at [51, 199] on input "checkbox" at bounding box center [48, 200] width 7 height 7
checkbox input "true"
type input "a92f1624-fbc5-4b4a-b0bd-644f93019e51"
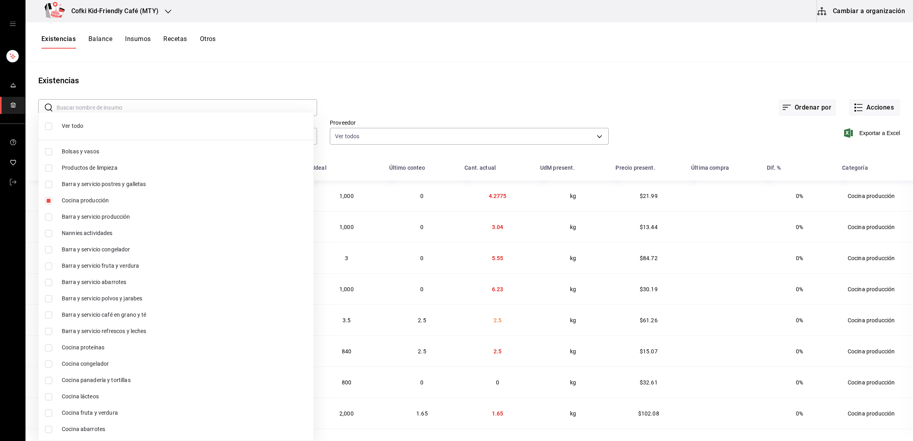
click at [387, 103] on div at bounding box center [456, 220] width 913 height 441
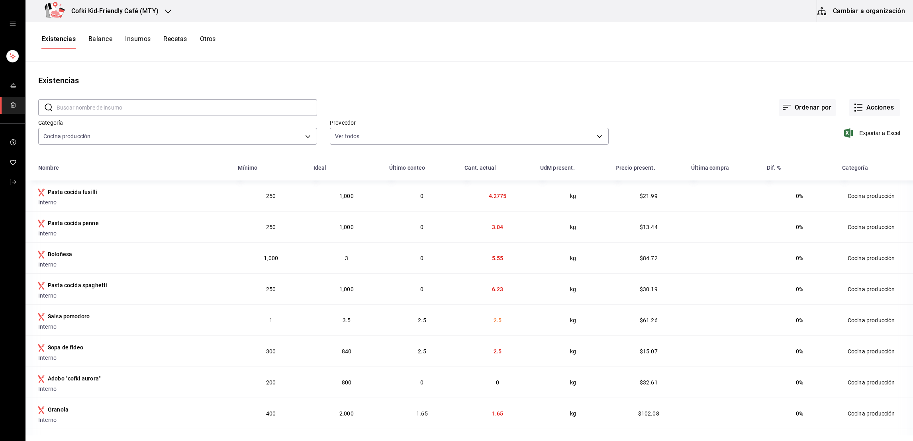
click at [102, 38] on button "Balance" at bounding box center [100, 42] width 24 height 14
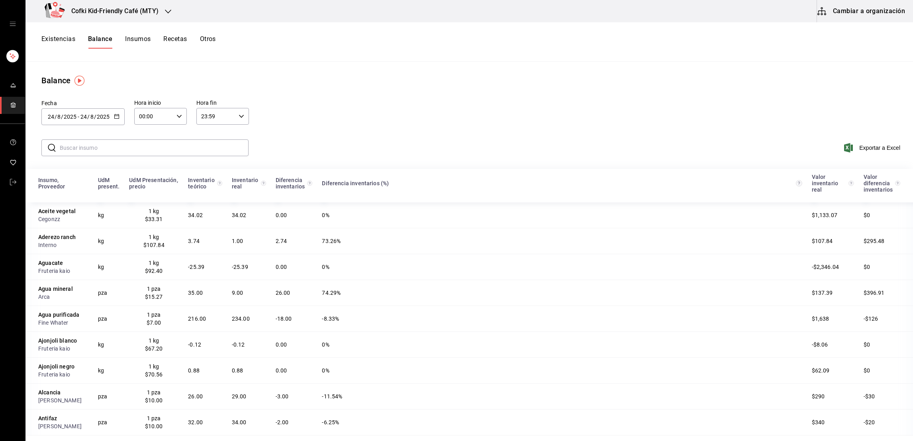
click at [49, 45] on button "Existencias" at bounding box center [58, 42] width 34 height 14
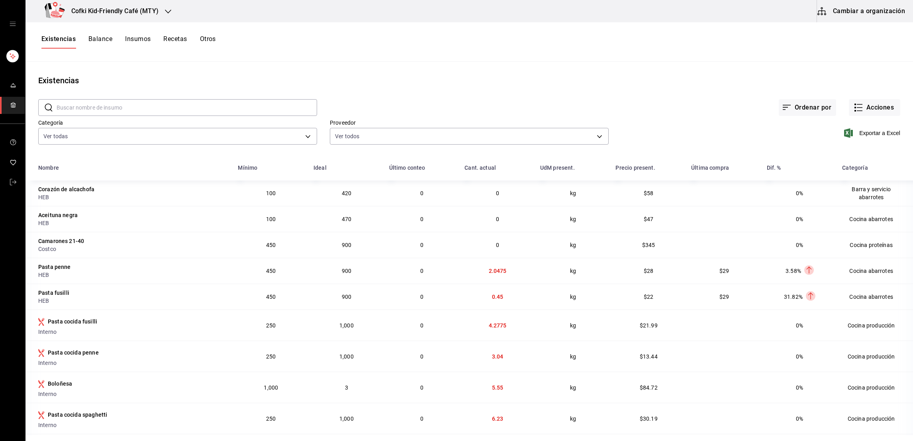
click at [856, 10] on button "Cambiar a organización" at bounding box center [862, 11] width 90 height 22
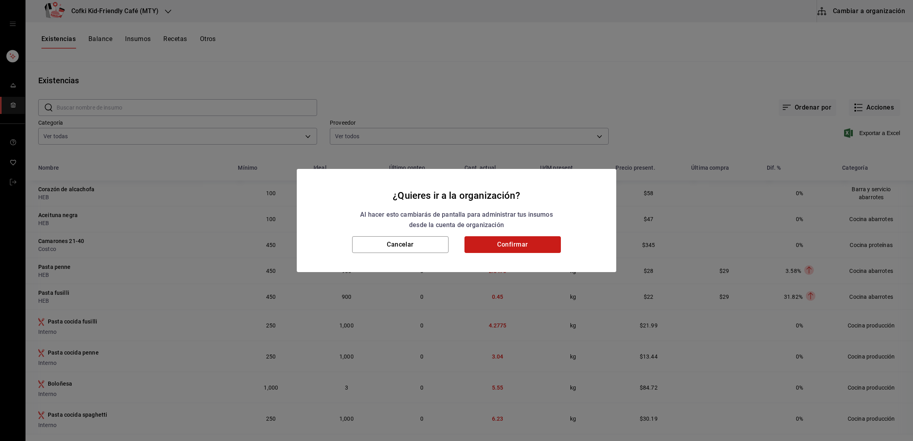
click at [490, 249] on button "Confirmar" at bounding box center [512, 244] width 96 height 17
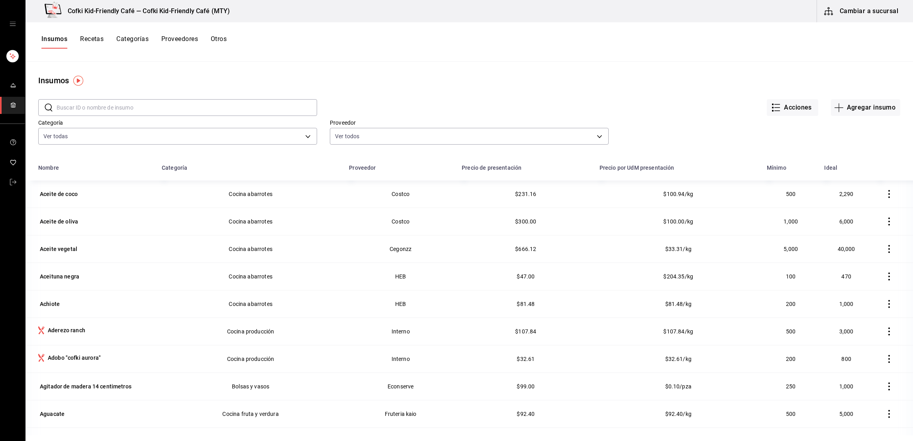
click at [113, 101] on input "text" at bounding box center [187, 108] width 260 height 16
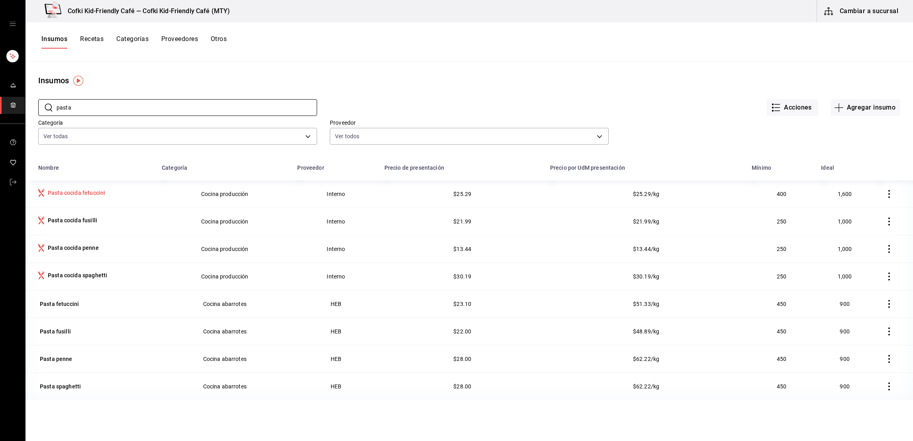
type input "pasta"
click at [95, 194] on div "Pasta cocida fetuccini" at bounding box center [76, 193] width 57 height 8
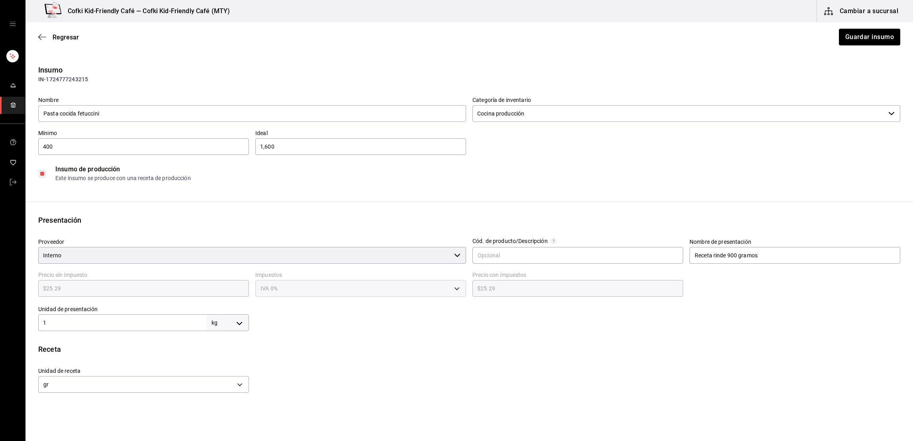
click at [70, 43] on div "Regresar Guardar insumo" at bounding box center [468, 36] width 887 height 29
click at [68, 39] on span "Regresar" at bounding box center [66, 37] width 26 height 8
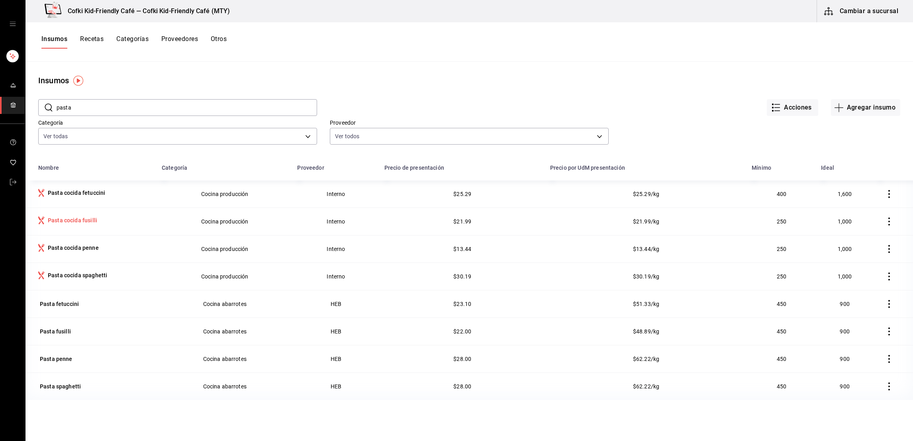
click at [62, 220] on div "Pasta cocida fusilli" at bounding box center [72, 220] width 49 height 8
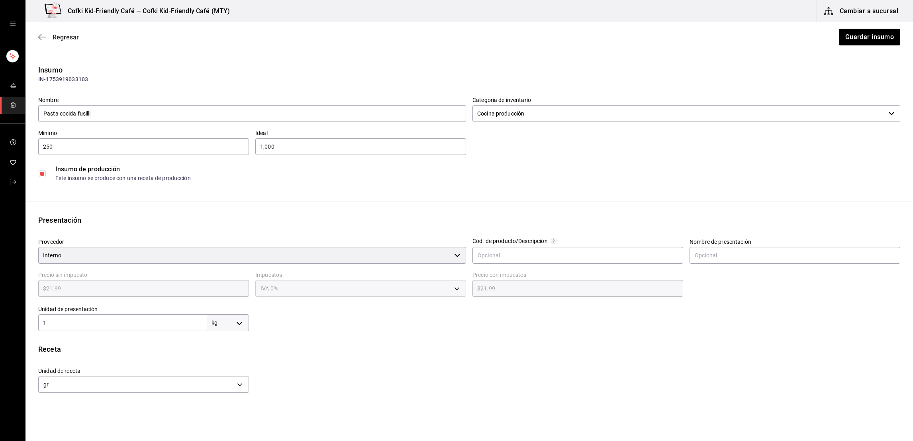
click at [66, 39] on span "Regresar" at bounding box center [66, 37] width 26 height 8
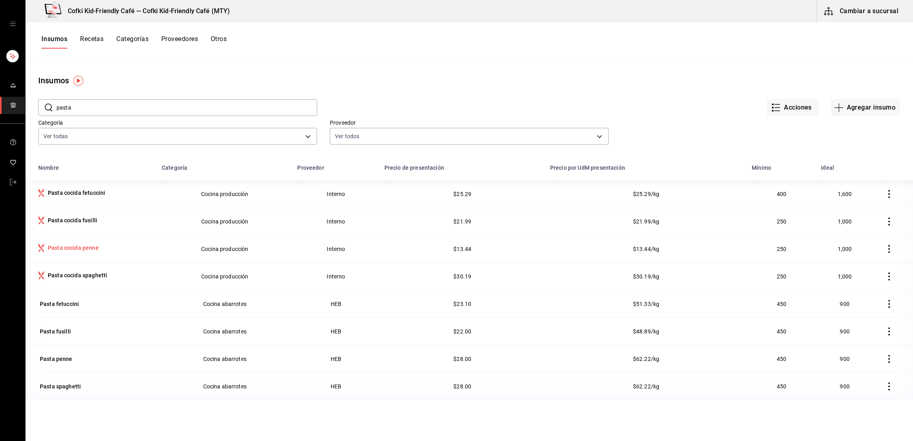
click at [64, 249] on div "Pasta cocida penne" at bounding box center [73, 248] width 51 height 8
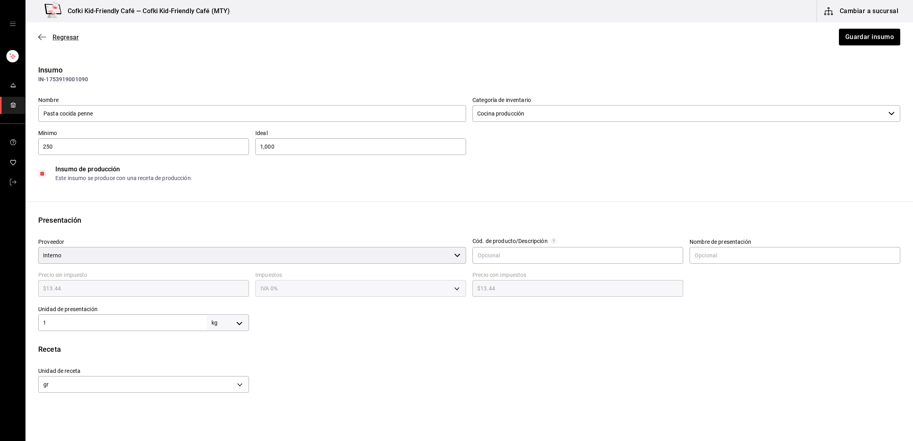
click at [69, 38] on span "Regresar" at bounding box center [66, 37] width 26 height 8
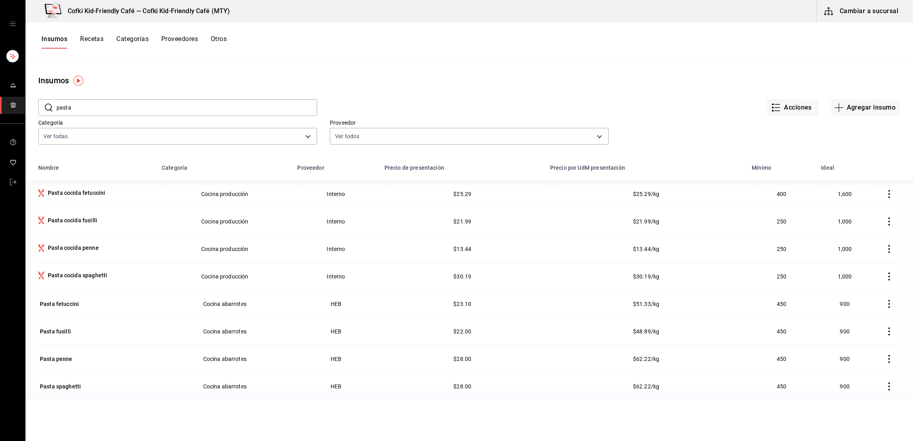
click at [219, 40] on button "Otros" at bounding box center [219, 42] width 16 height 14
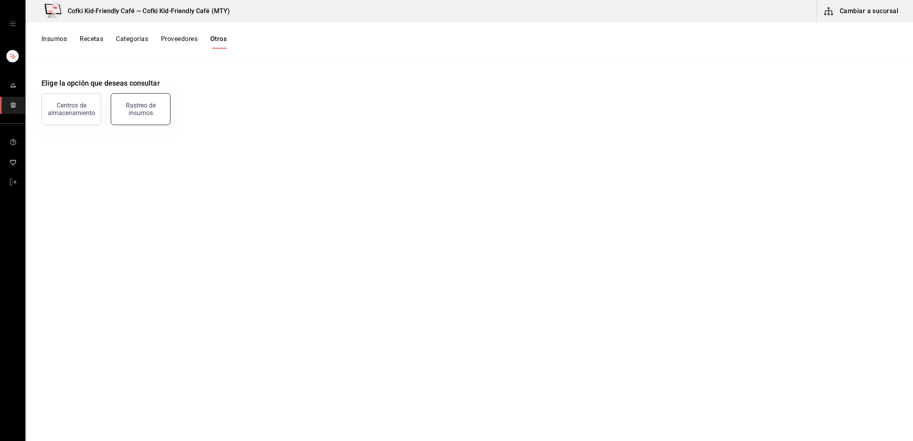
click at [145, 104] on div "Rastreo de insumos" at bounding box center [140, 109] width 49 height 15
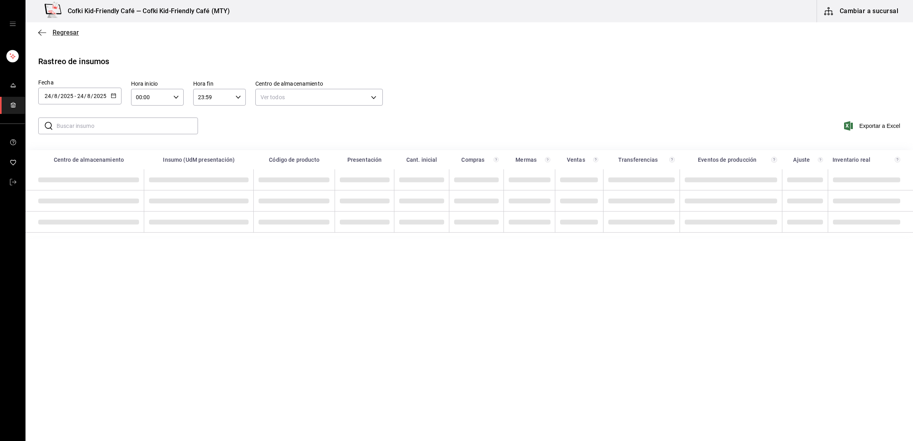
click at [61, 31] on span "Regresar" at bounding box center [66, 33] width 26 height 8
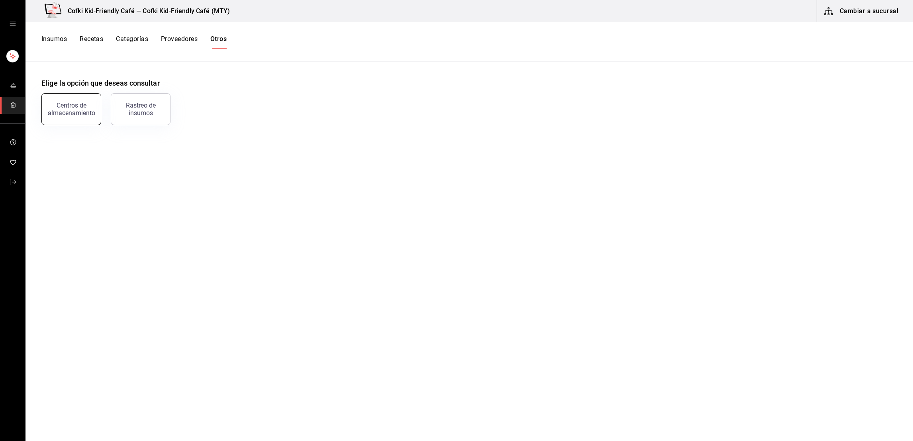
click at [76, 108] on div "Centros de almacenamiento" at bounding box center [71, 109] width 49 height 15
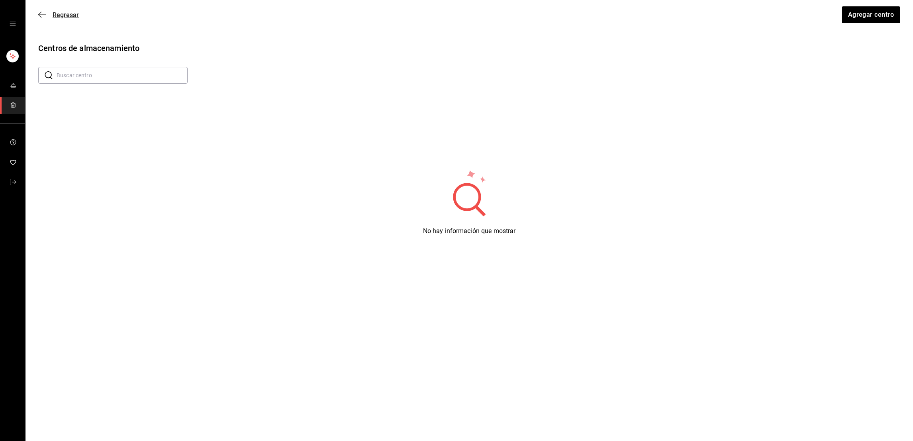
click at [70, 17] on span "Regresar" at bounding box center [66, 15] width 26 height 8
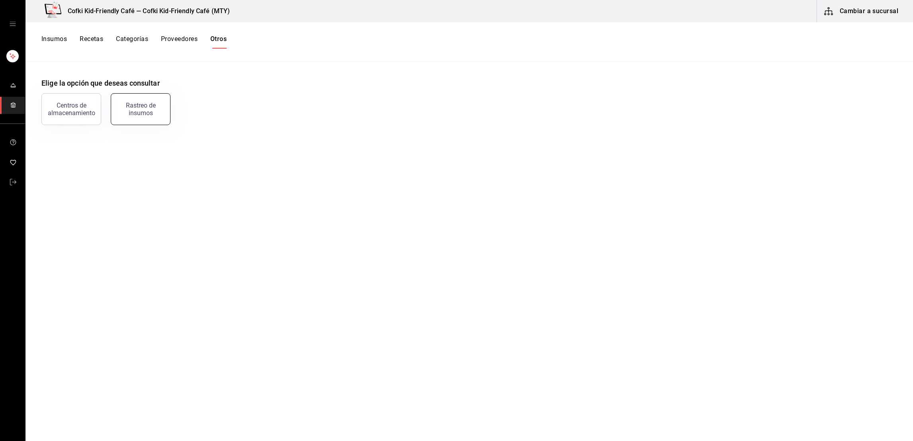
click at [139, 104] on div "Rastreo de insumos" at bounding box center [140, 109] width 49 height 15
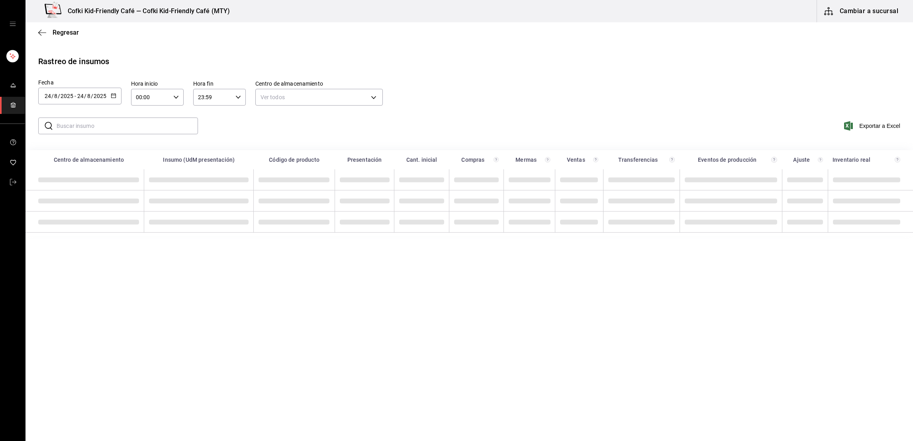
click at [150, 127] on input "text" at bounding box center [127, 126] width 141 height 16
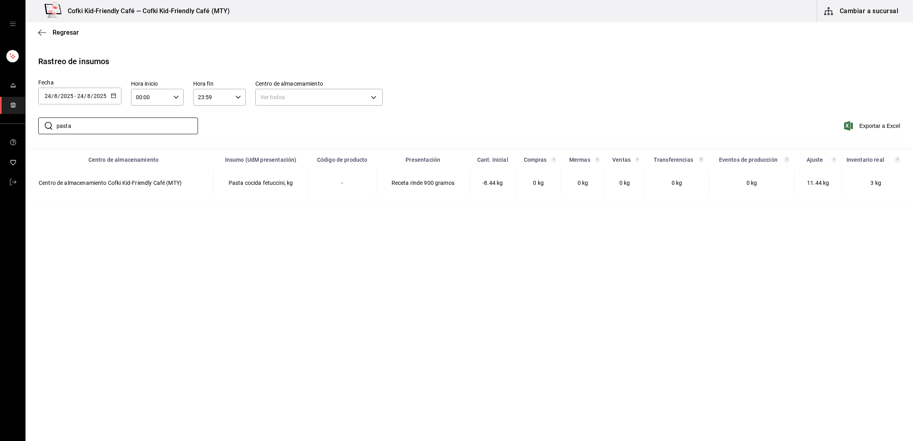
type input "pasta"
click at [496, 85] on div "Fecha 2025-08-24 24 / 8 / 2025 - 2025-08-24 24 / 8 / 2025 Hora inicio 00:00 Hor…" at bounding box center [469, 94] width 862 height 28
click at [64, 33] on span "Regresar" at bounding box center [66, 33] width 26 height 8
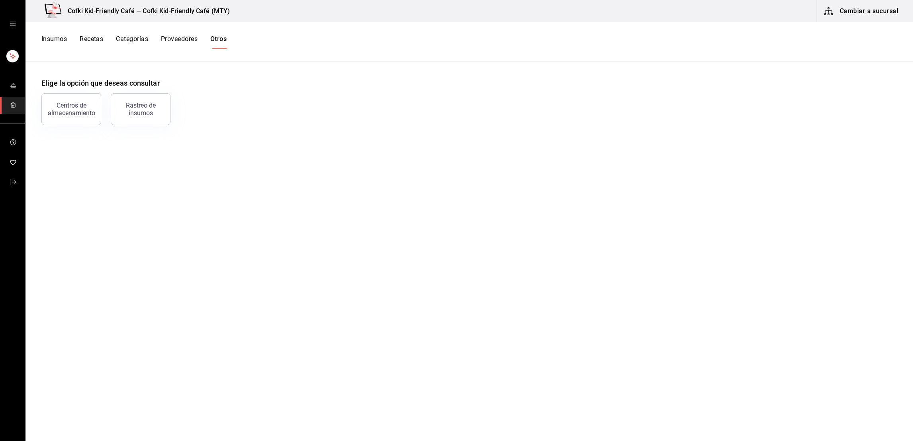
click at [130, 37] on button "Categorías" at bounding box center [132, 42] width 32 height 14
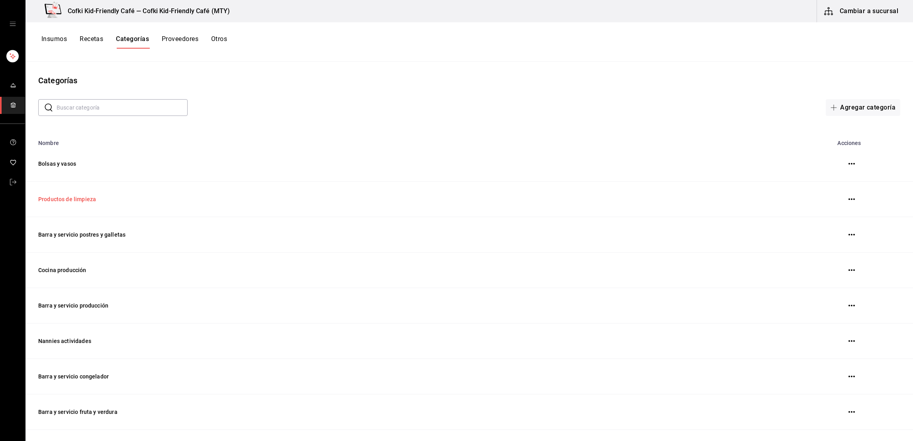
click at [78, 194] on td "Productos de limpieza" at bounding box center [409, 199] width 768 height 35
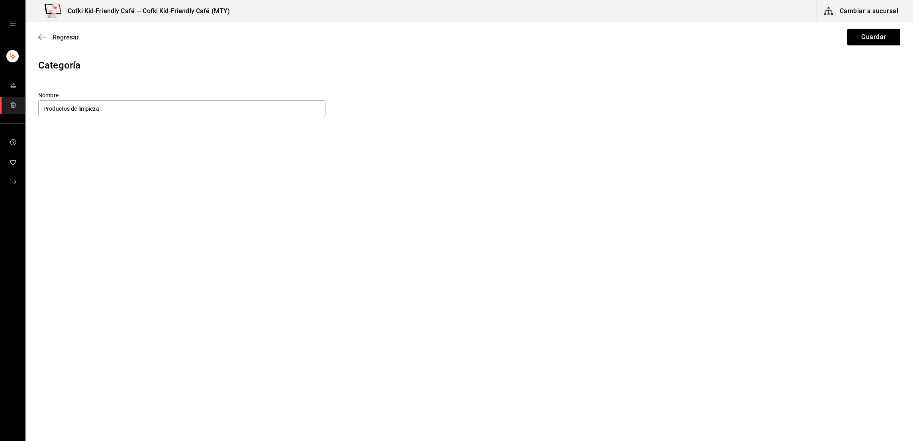
click at [70, 39] on span "Regresar" at bounding box center [66, 37] width 26 height 8
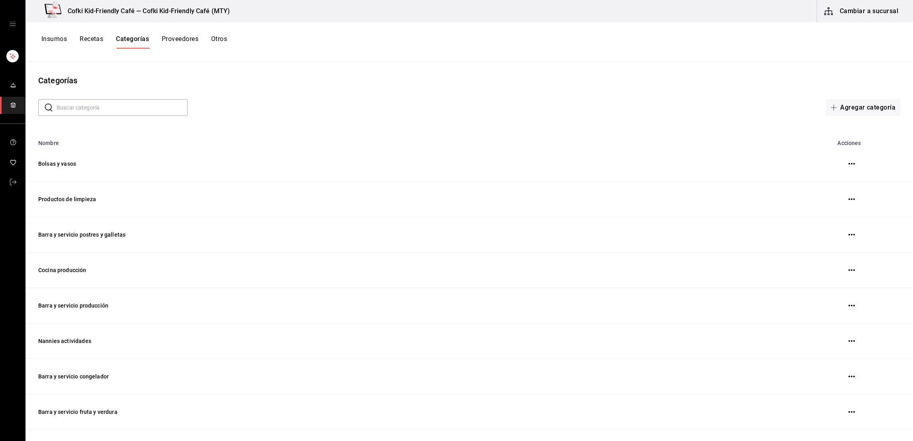
click at [177, 39] on button "Proveedores" at bounding box center [180, 42] width 37 height 14
click at [212, 46] on div "Insumos Recetas Categorías Proveedores Otros" at bounding box center [134, 42] width 187 height 14
click at [215, 44] on button "Otros" at bounding box center [220, 42] width 16 height 14
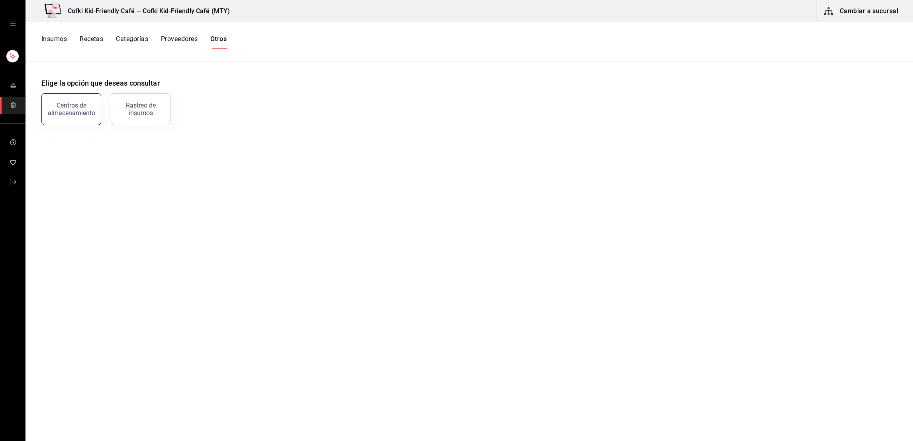
click at [80, 115] on div "Centros de almacenamiento" at bounding box center [71, 109] width 49 height 15
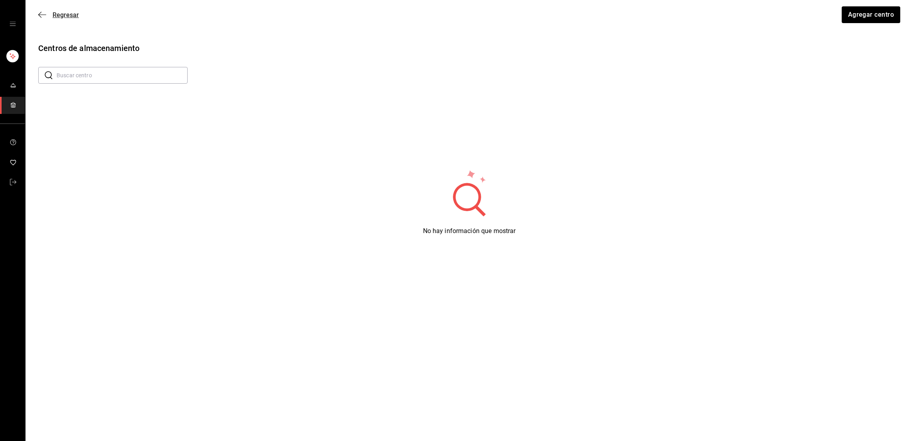
click at [67, 17] on span "Regresar" at bounding box center [66, 15] width 26 height 8
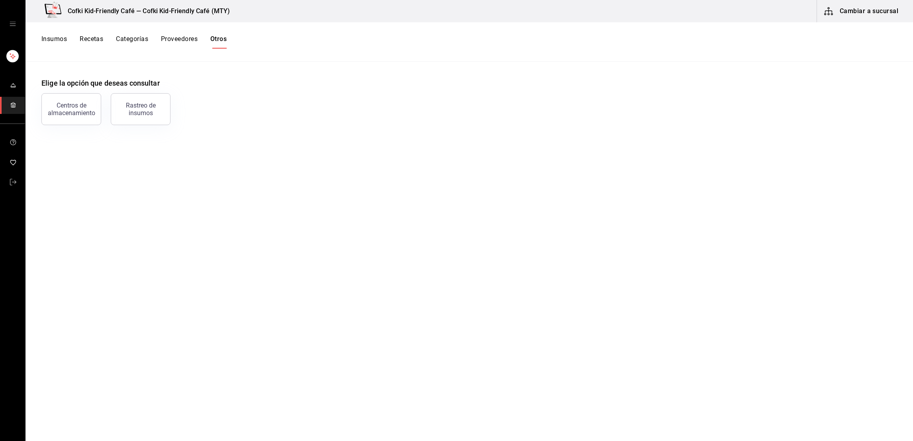
click at [57, 41] on button "Insumos" at bounding box center [53, 42] width 25 height 14
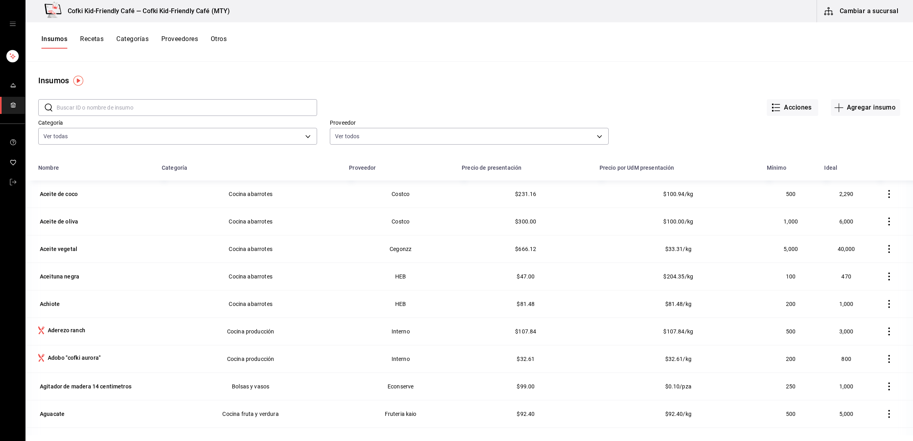
click at [876, 9] on button "Cambiar a sucursal" at bounding box center [862, 11] width 90 height 22
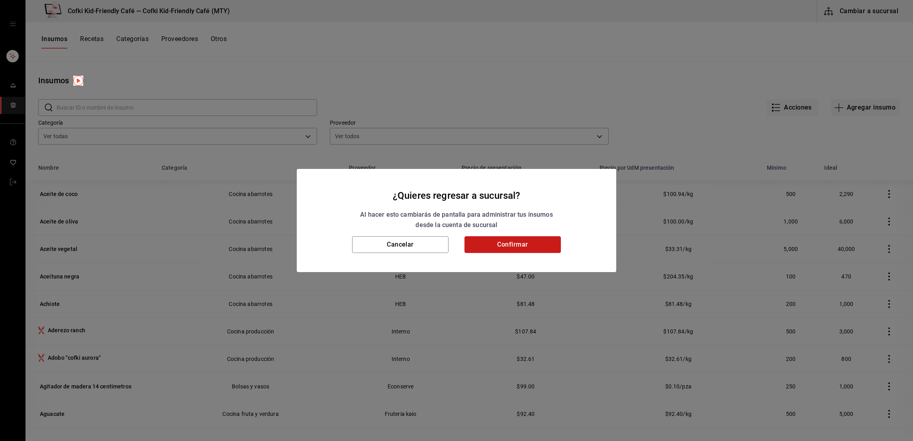
click at [516, 244] on button "Confirmar" at bounding box center [512, 244] width 96 height 17
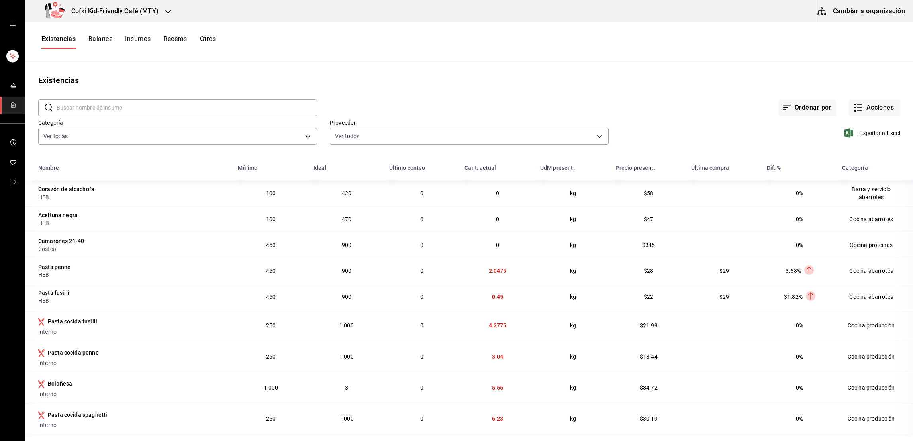
click at [204, 43] on button "Otros" at bounding box center [208, 42] width 16 height 14
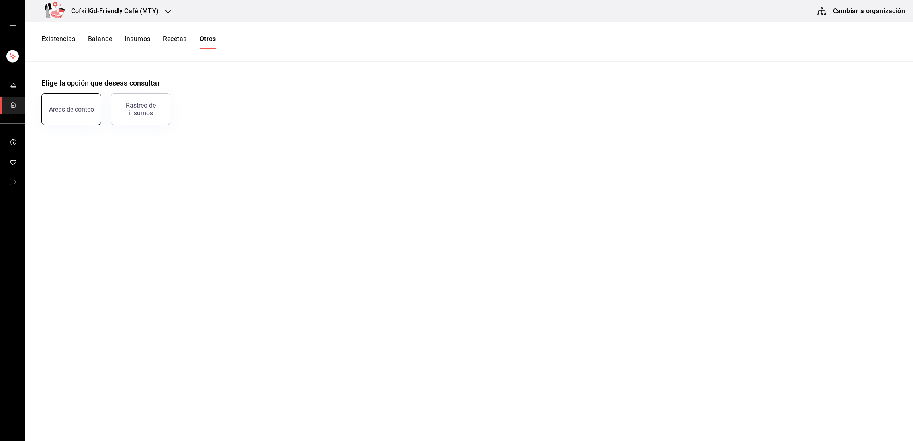
click at [72, 108] on div "Áreas de conteo" at bounding box center [71, 110] width 45 height 8
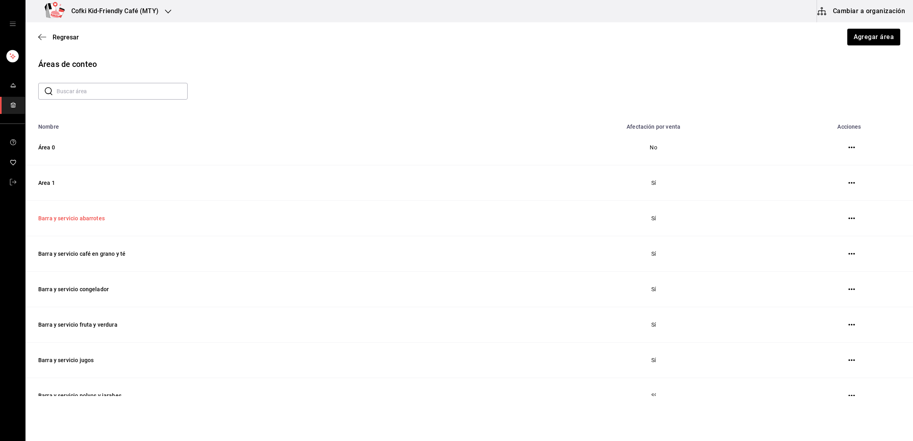
click at [78, 212] on td "Barra y servicio abarrotes" at bounding box center [269, 218] width 488 height 35
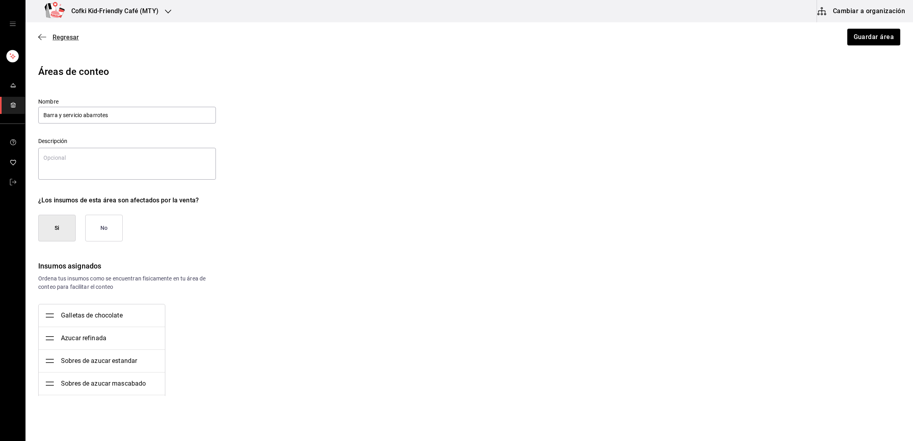
type textarea "x"
click at [66, 39] on span "Regresar" at bounding box center [66, 37] width 26 height 8
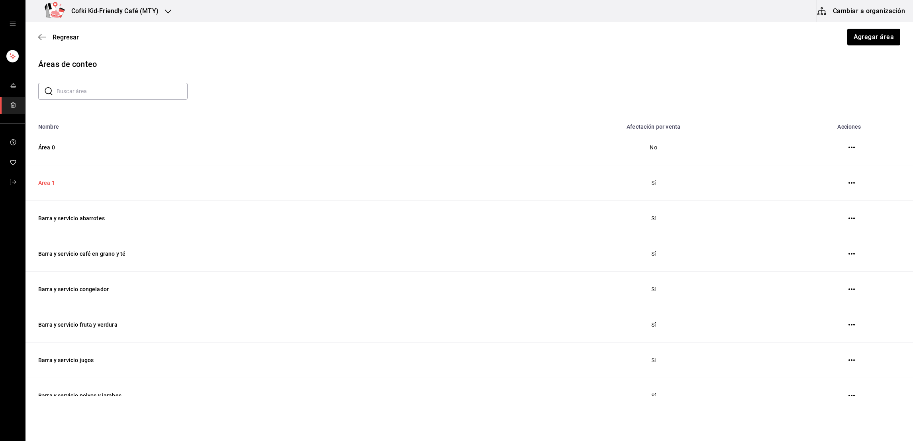
click at [45, 180] on td "Area 1" at bounding box center [269, 182] width 488 height 35
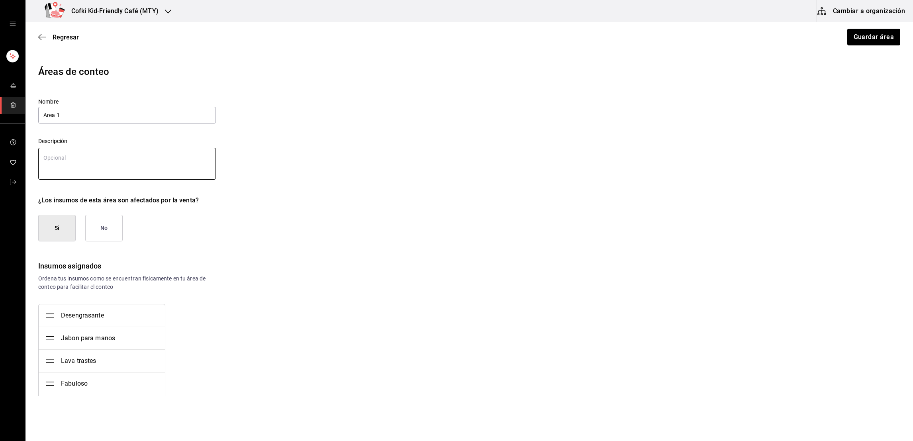
type textarea "x"
click at [51, 41] on div "Regresar Guardar área" at bounding box center [468, 36] width 887 height 29
click at [55, 39] on span "Regresar" at bounding box center [66, 37] width 26 height 8
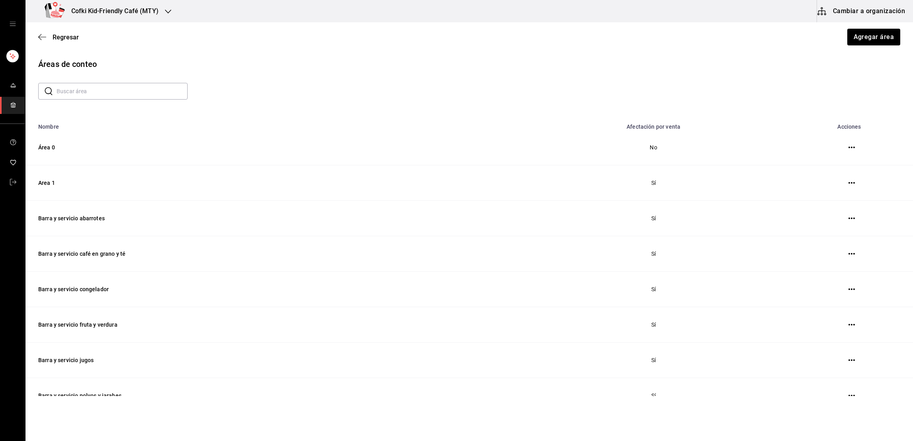
click at [55, 39] on span "Regresar" at bounding box center [66, 37] width 26 height 8
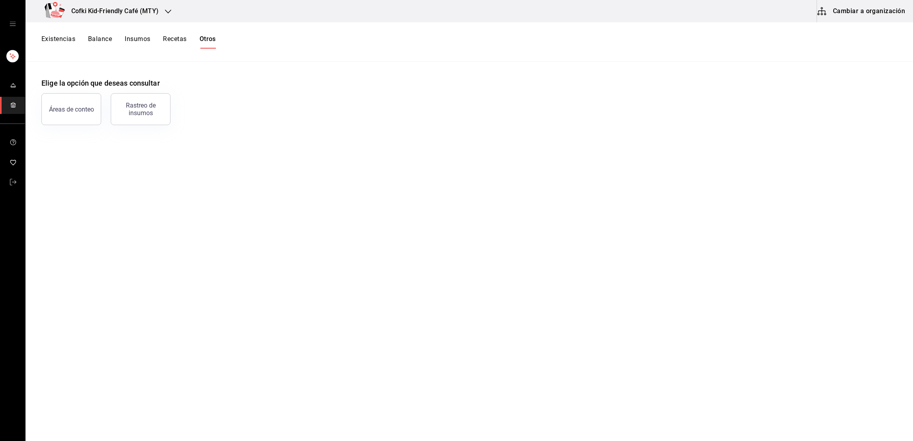
click at [154, 36] on div "Existencias Balance Insumos Recetas Otros" at bounding box center [128, 42] width 174 height 14
click at [144, 40] on button "Insumos" at bounding box center [137, 42] width 25 height 14
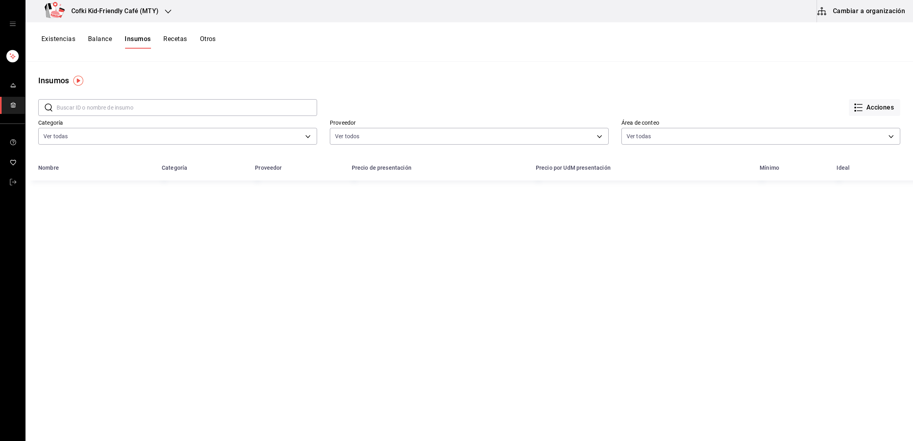
click at [66, 104] on input "text" at bounding box center [187, 108] width 260 height 16
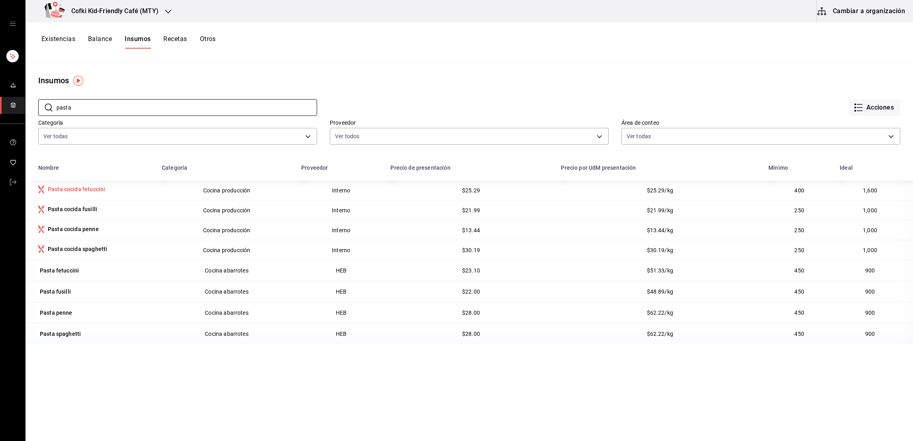
type input "pasta"
click at [61, 184] on td "Pasta cocida fetuccini" at bounding box center [90, 190] width 131 height 20
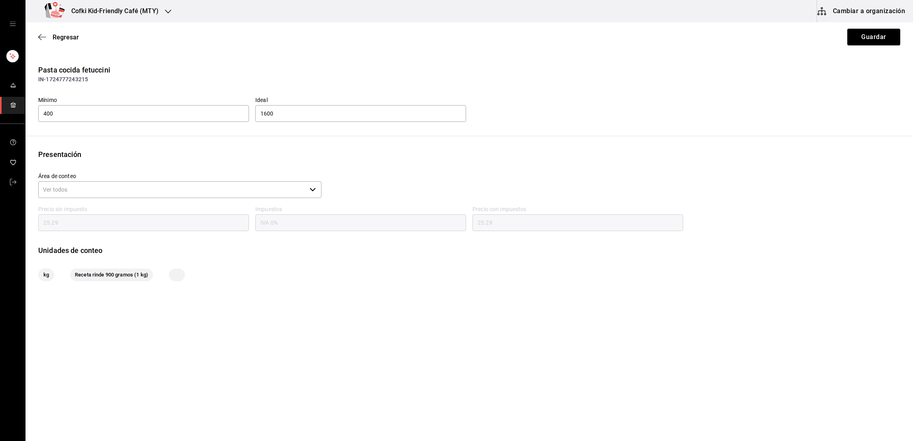
click at [163, 188] on input "Área de conteo" at bounding box center [172, 189] width 268 height 17
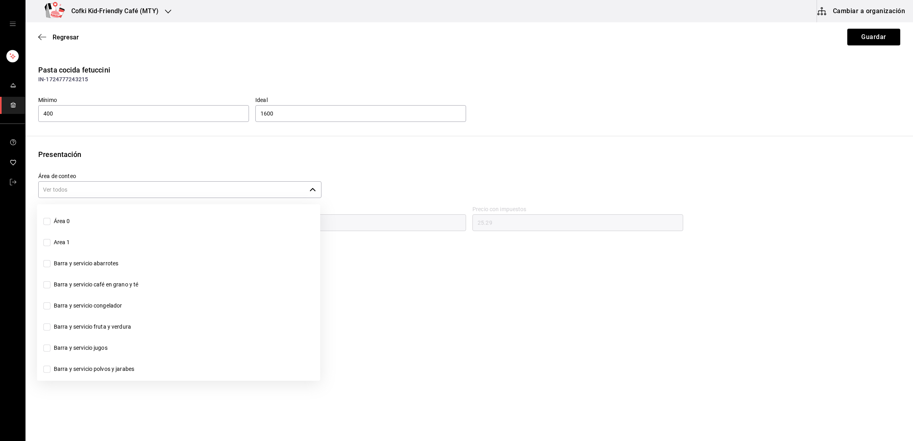
scroll to position [174, 0]
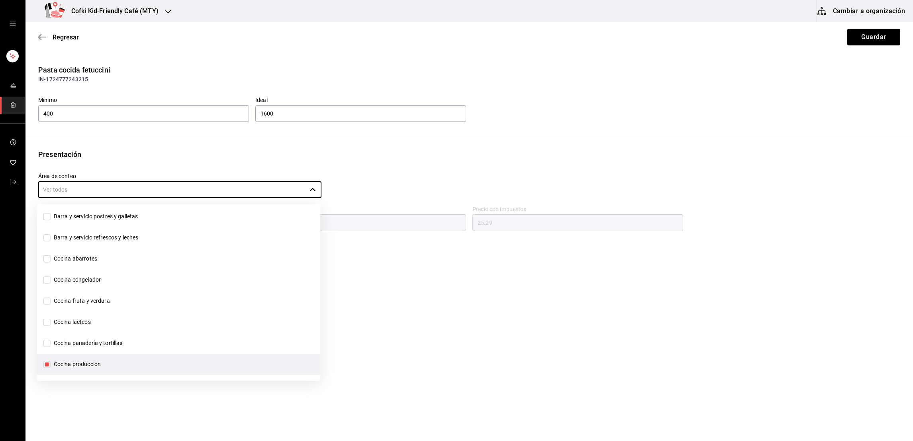
click at [103, 160] on div "Presentación Área de conteo ​ Precio sin impuesto 25.29 Impuestos IVA 0% Precio…" at bounding box center [468, 215] width 887 height 132
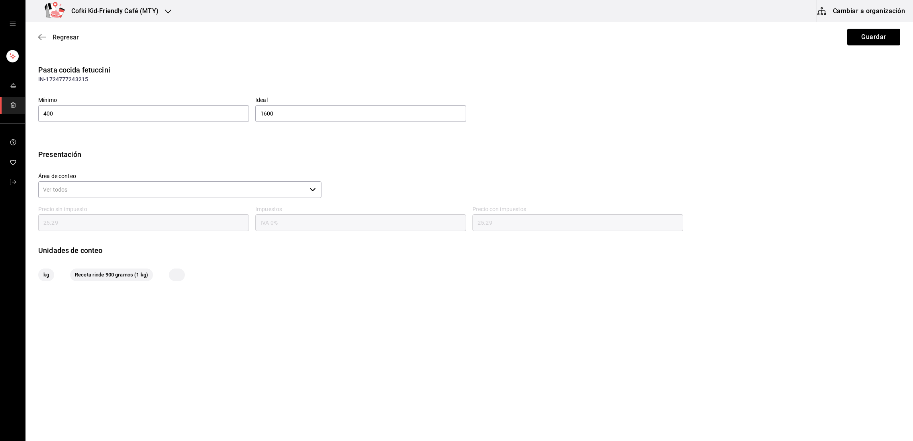
click at [55, 39] on span "Regresar" at bounding box center [66, 37] width 26 height 8
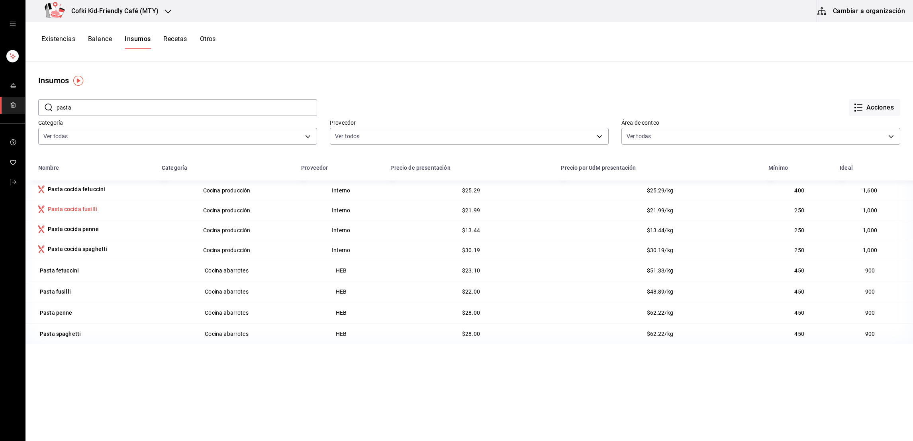
click at [78, 213] on div "Pasta cocida fusilli" at bounding box center [72, 209] width 49 height 8
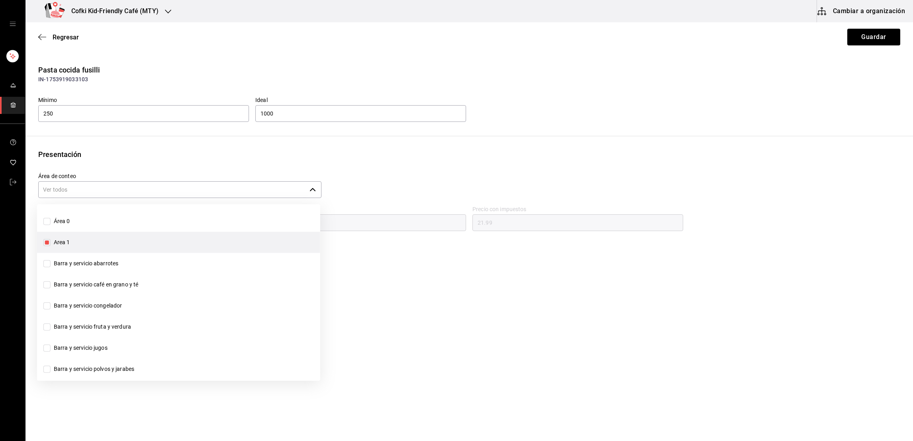
click at [110, 190] on input "Área de conteo" at bounding box center [172, 189] width 268 height 17
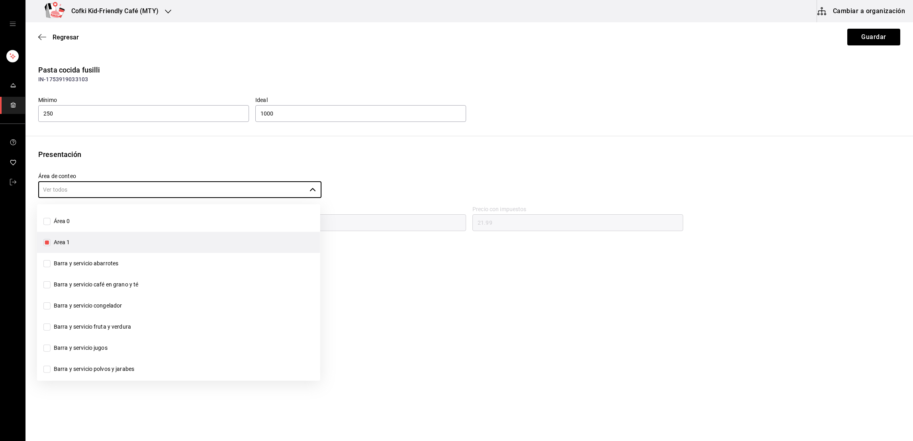
click at [47, 242] on input "Area 1" at bounding box center [46, 242] width 7 height 7
checkbox input "false"
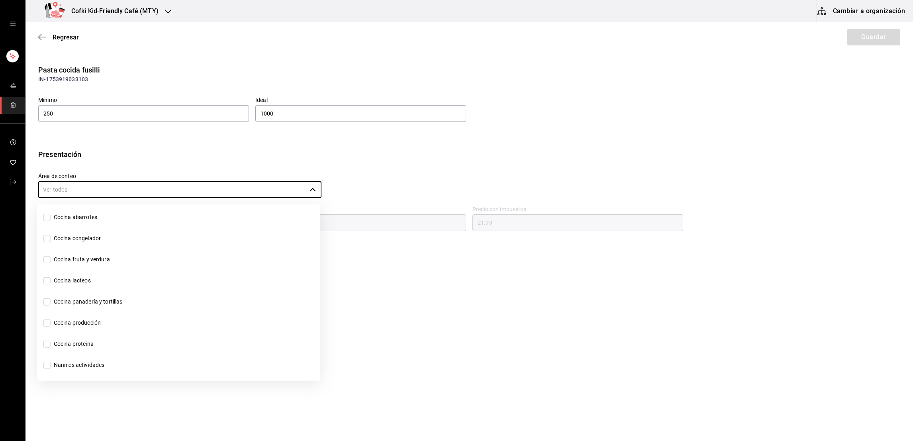
scroll to position [216, 0]
click at [47, 320] on input "Cocina producción" at bounding box center [46, 321] width 7 height 7
checkbox input "true"
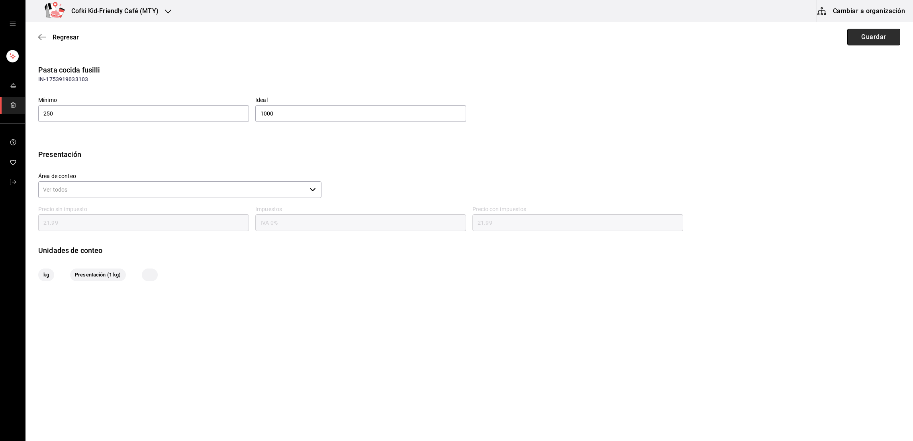
click at [869, 38] on button "Guardar" at bounding box center [873, 37] width 53 height 17
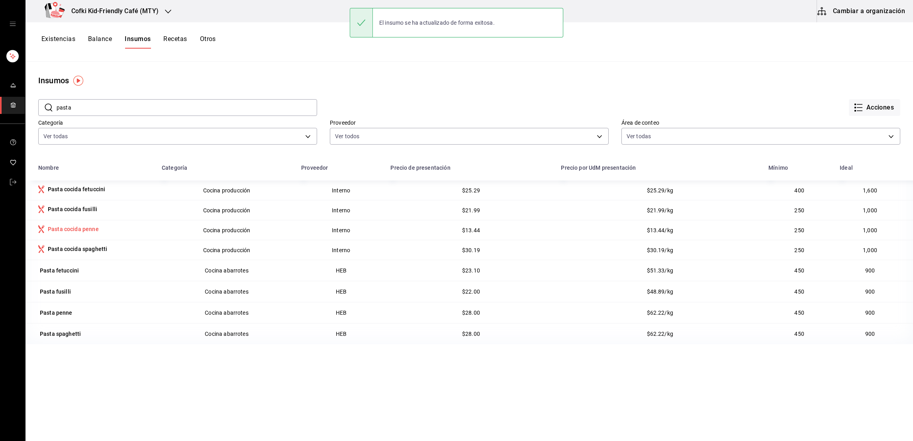
click at [98, 227] on div "Pasta cocida penne" at bounding box center [95, 230] width 114 height 10
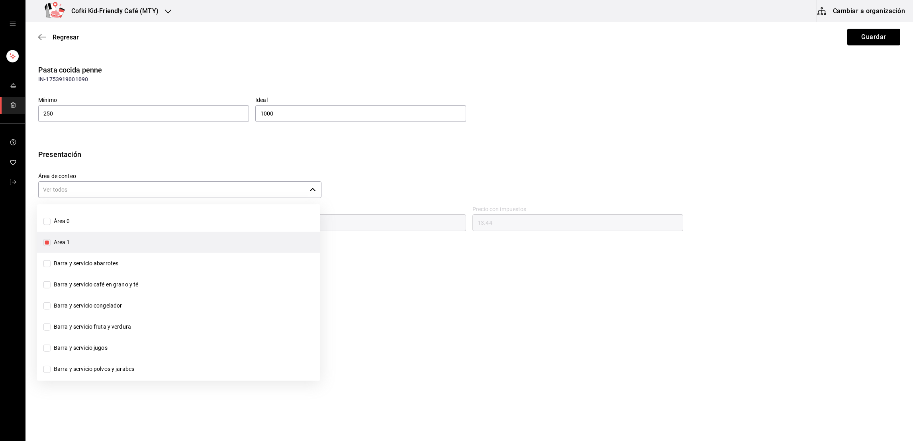
click at [101, 195] on input "Área de conteo" at bounding box center [172, 189] width 268 height 17
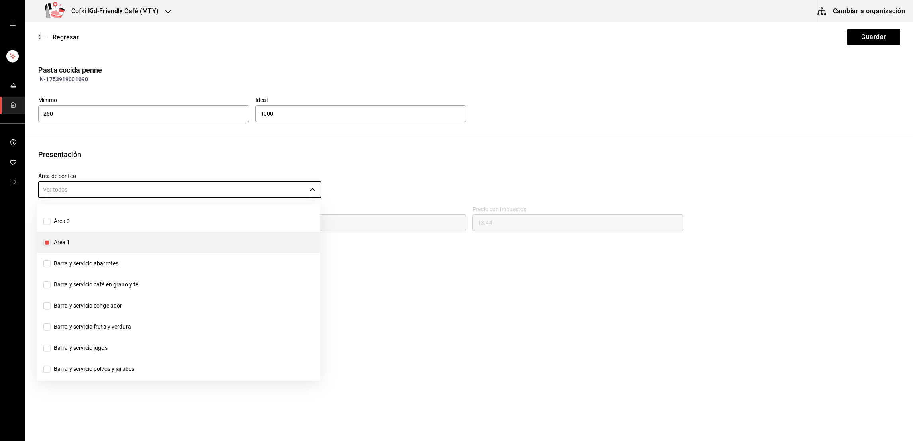
click at [49, 244] on input "Area 1" at bounding box center [46, 242] width 7 height 7
checkbox input "false"
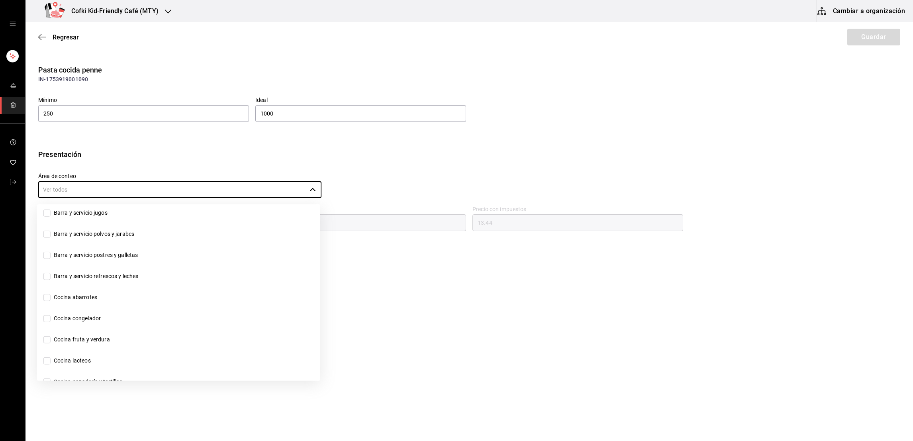
scroll to position [216, 0]
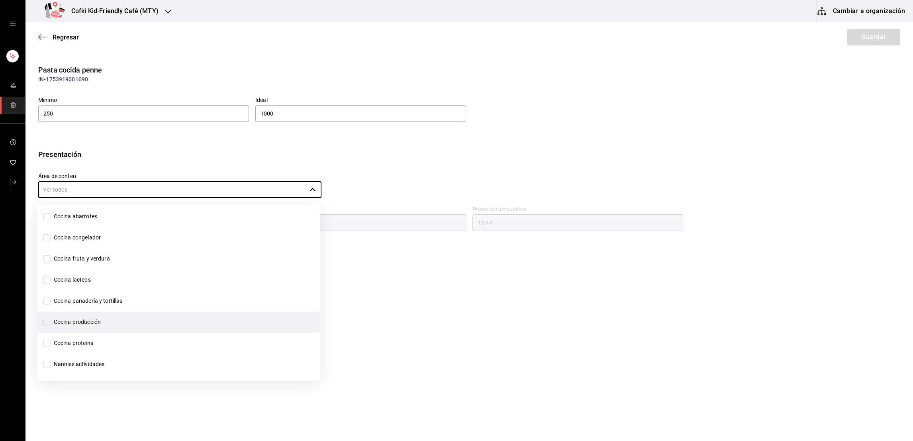
click at [47, 322] on input "Cocina producción" at bounding box center [46, 321] width 7 height 7
checkbox input "true"
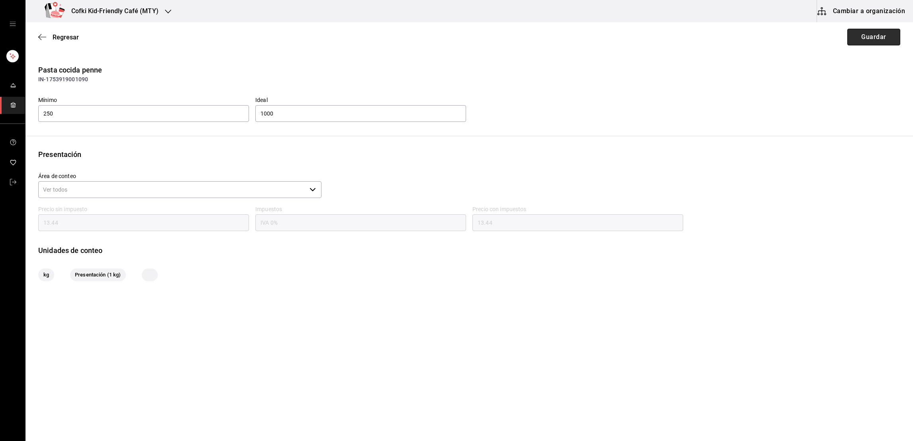
click at [871, 36] on button "Guardar" at bounding box center [873, 37] width 53 height 17
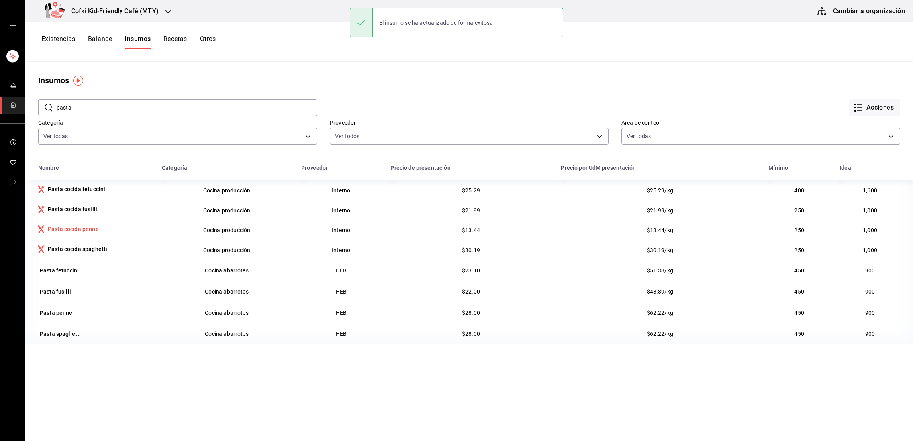
click at [84, 227] on div "Pasta cocida penne" at bounding box center [73, 229] width 51 height 8
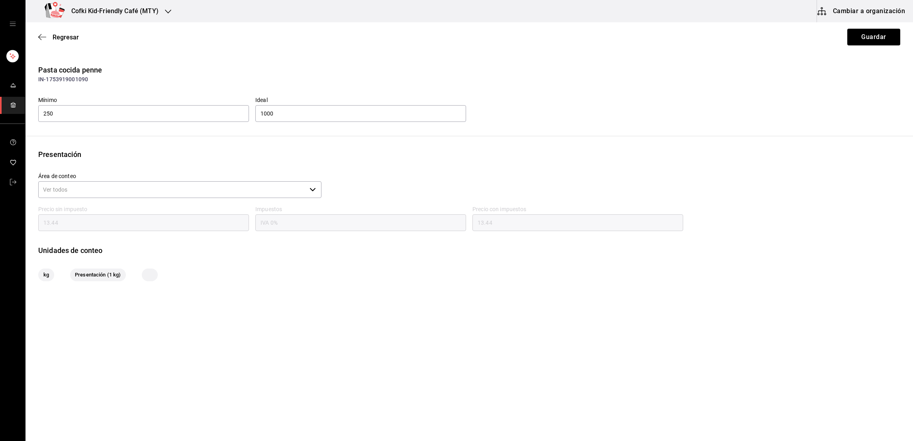
click at [199, 191] on input "Área de conteo" at bounding box center [172, 189] width 268 height 17
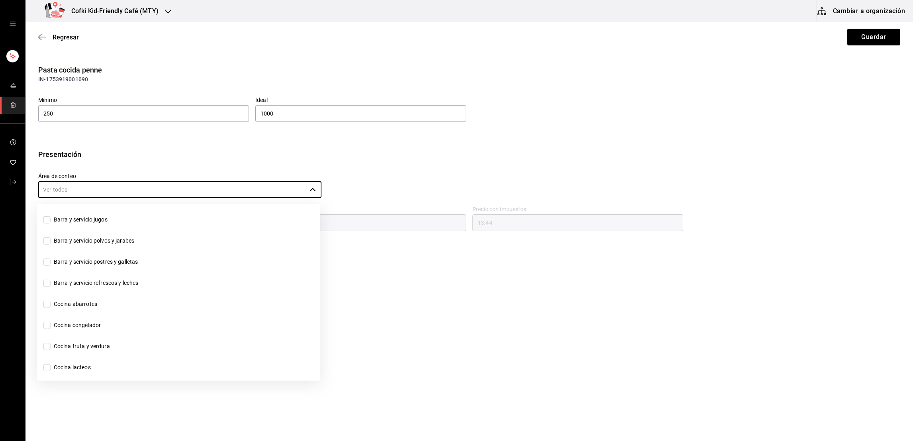
scroll to position [216, 0]
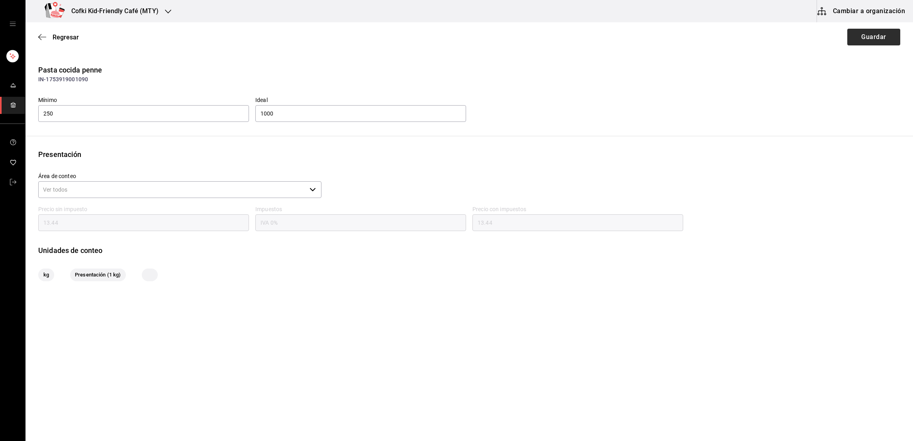
drag, startPoint x: 844, startPoint y: 33, endPoint x: 861, endPoint y: 41, distance: 19.1
click at [861, 41] on div "Regresar Guardar" at bounding box center [468, 36] width 887 height 29
click at [861, 41] on button "Guardar" at bounding box center [873, 37] width 53 height 17
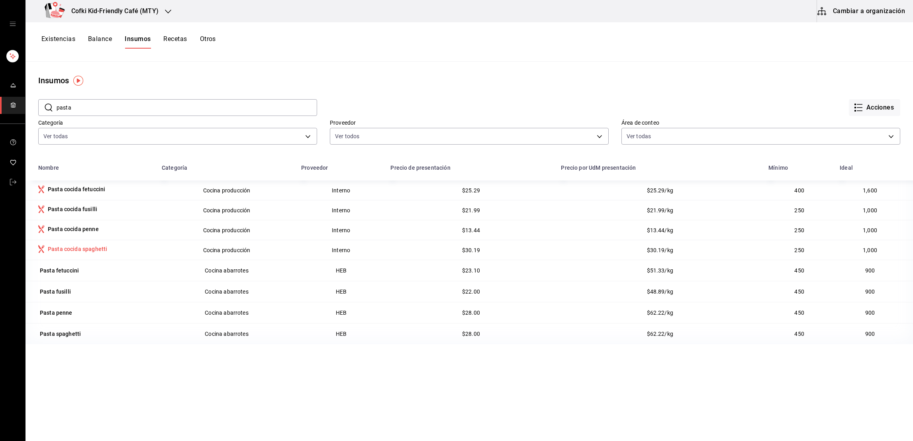
click at [111, 248] on div "Pasta cocida spaghetti" at bounding box center [95, 250] width 114 height 10
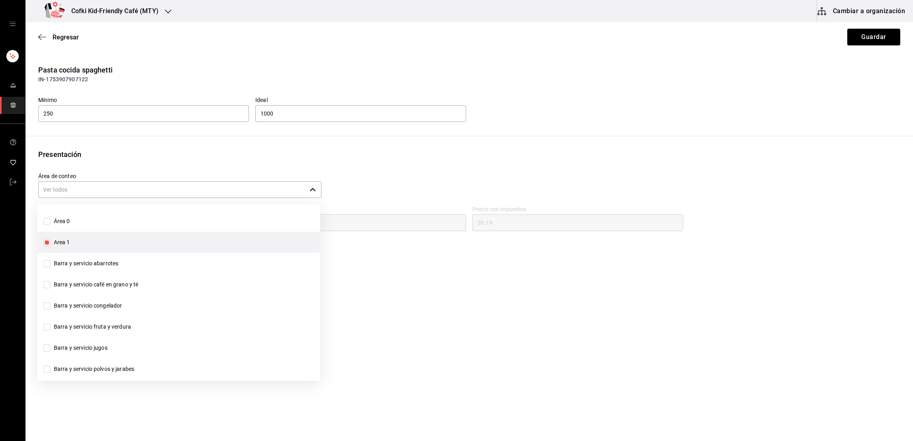
click at [130, 195] on input "Área de conteo" at bounding box center [172, 189] width 268 height 17
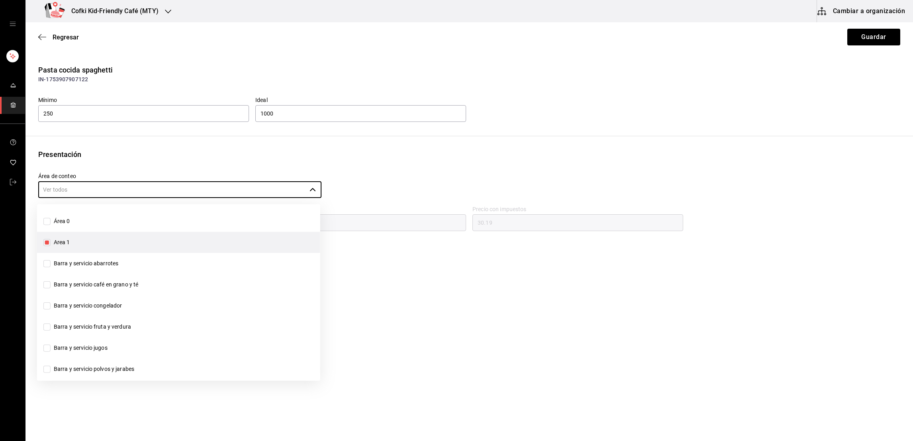
click at [47, 243] on input "Area 1" at bounding box center [46, 242] width 7 height 7
checkbox input "false"
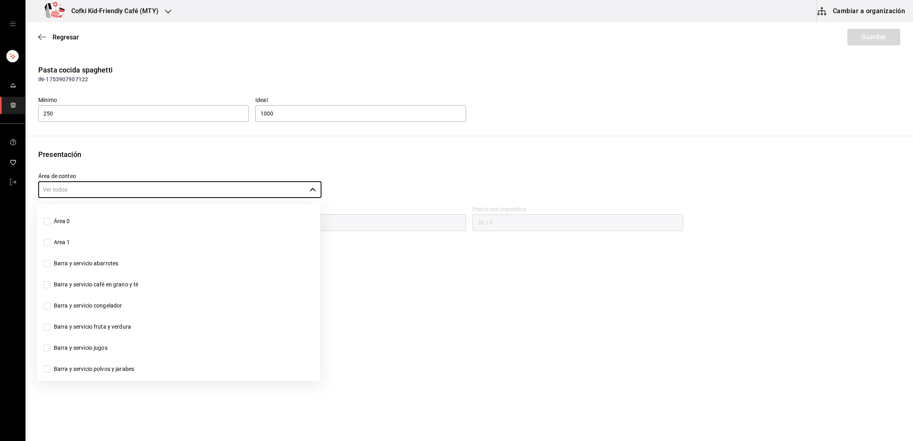
scroll to position [216, 0]
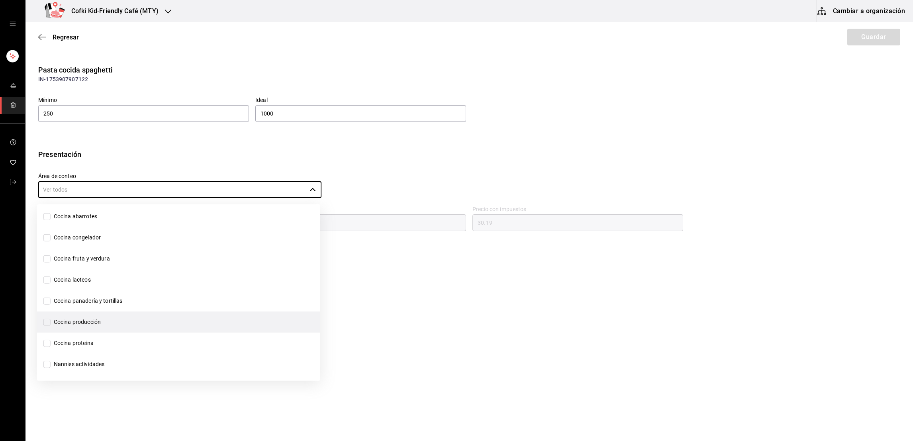
click at [47, 322] on input "Cocina producción" at bounding box center [46, 321] width 7 height 7
checkbox input "true"
click at [851, 42] on button "Guardar" at bounding box center [873, 37] width 53 height 17
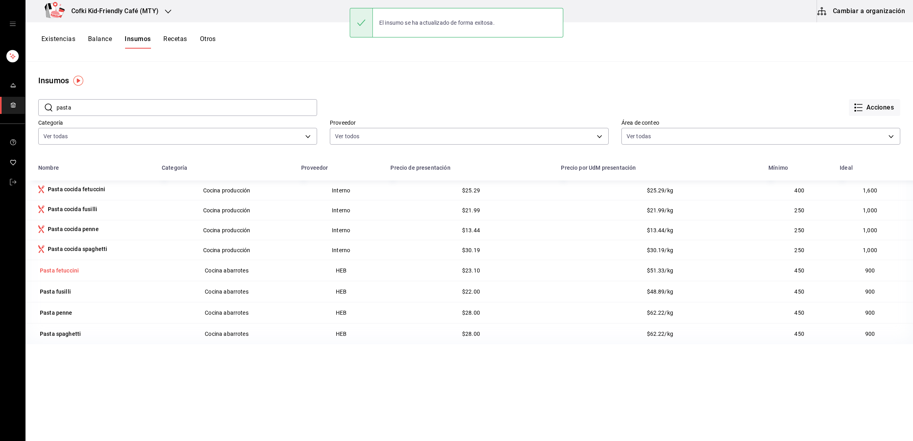
click at [62, 268] on div "Pasta fetuccini" at bounding box center [59, 270] width 39 height 8
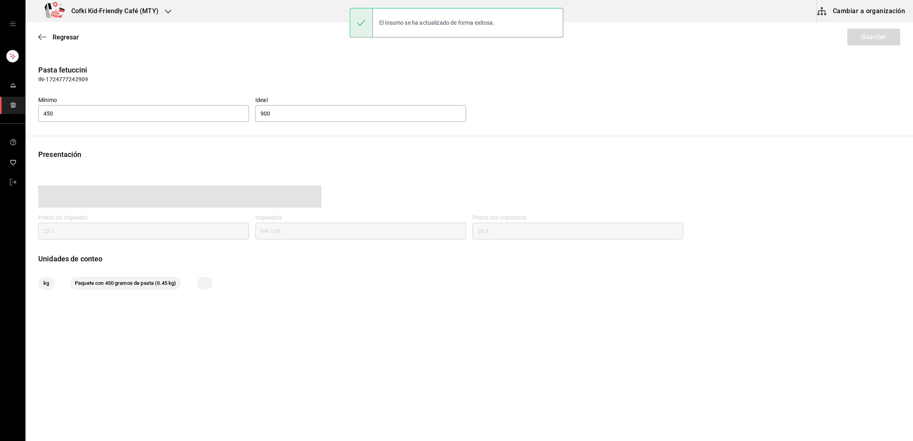
type input "26.80"
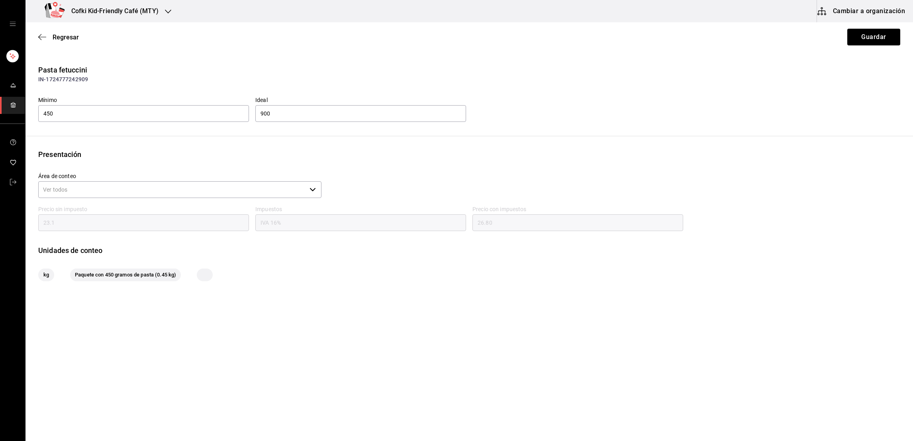
click at [147, 190] on input "Área de conteo" at bounding box center [172, 189] width 268 height 17
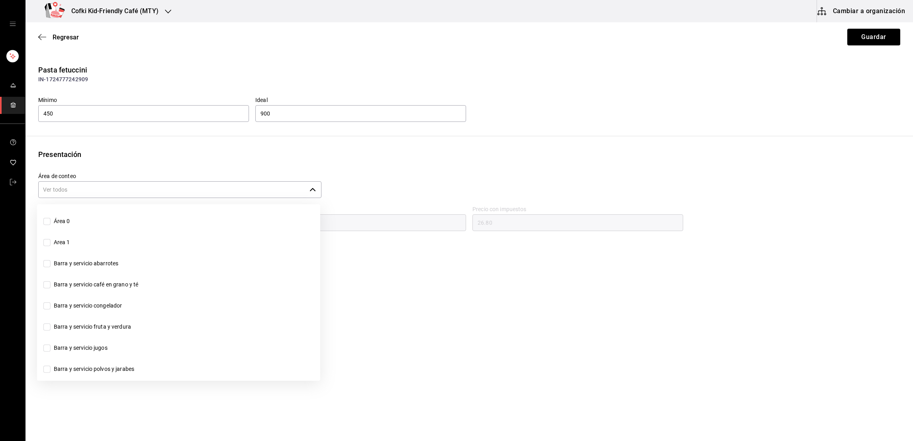
scroll to position [68, 0]
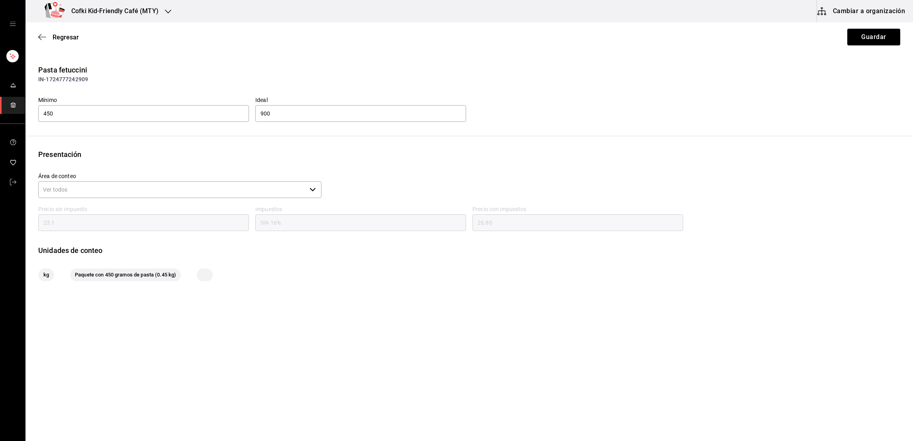
click at [64, 29] on div "Regresar Guardar" at bounding box center [468, 36] width 887 height 29
click at [64, 30] on div "Regresar Guardar" at bounding box center [468, 36] width 887 height 29
drag, startPoint x: 64, startPoint y: 29, endPoint x: 66, endPoint y: 41, distance: 11.3
click at [66, 41] on div "Regresar Guardar" at bounding box center [468, 36] width 887 height 29
click at [67, 38] on span "Regresar" at bounding box center [66, 37] width 26 height 8
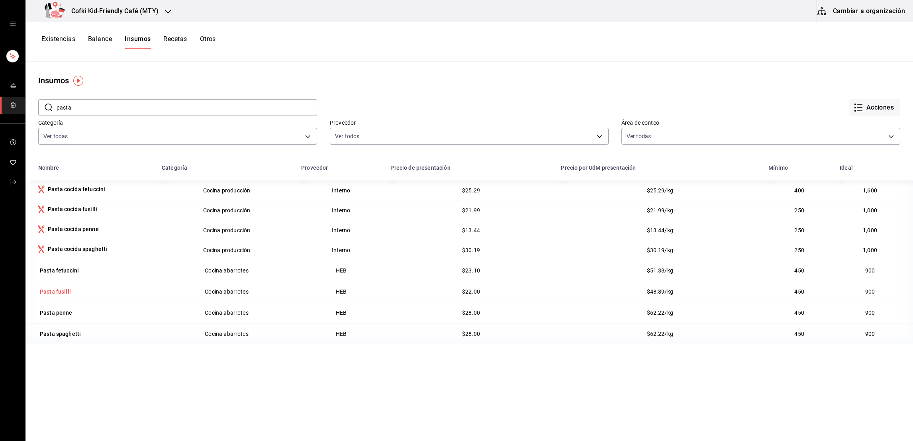
click at [56, 293] on div "Pasta fusilli" at bounding box center [55, 292] width 31 height 8
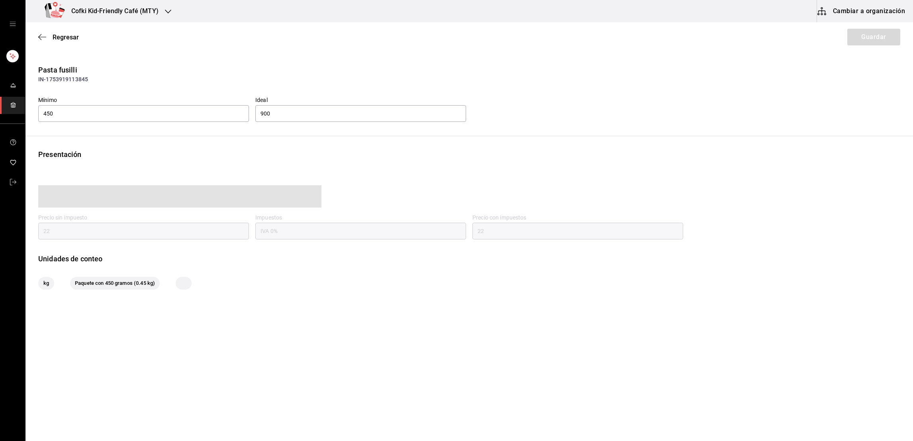
type input "22.00"
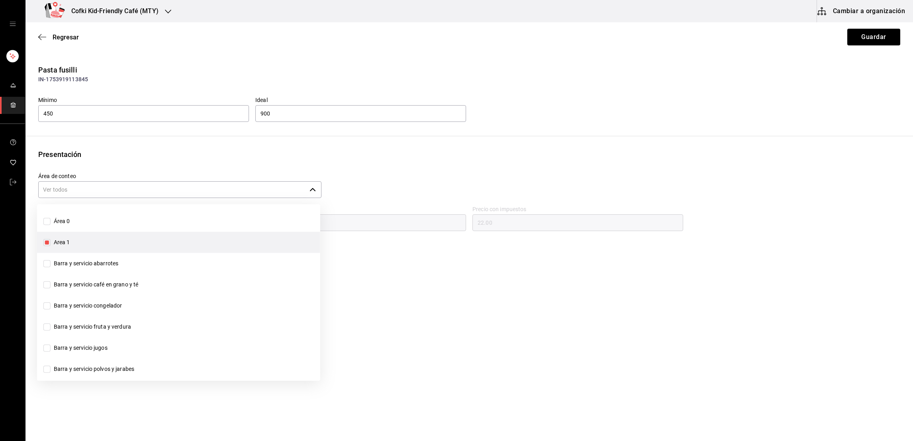
click at [114, 196] on input "Área de conteo" at bounding box center [172, 189] width 268 height 17
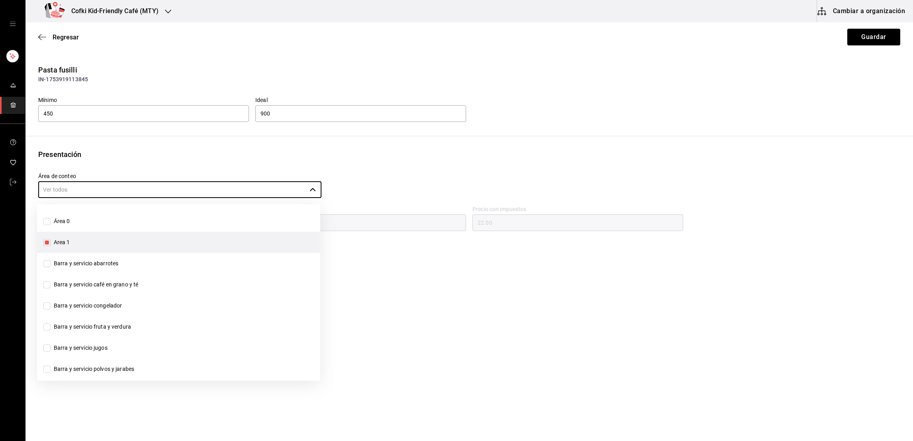
click at [49, 239] on input "Area 1" at bounding box center [46, 242] width 7 height 7
checkbox input "false"
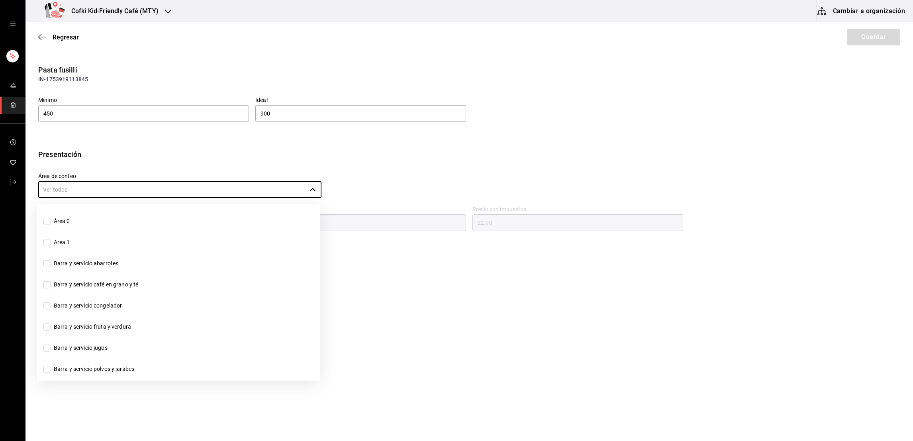
scroll to position [216, 0]
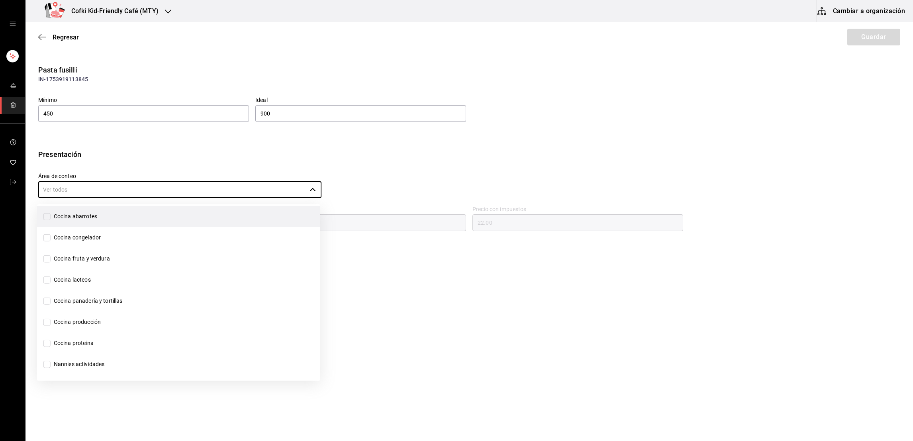
click at [49, 218] on input "Cocina abarrotes" at bounding box center [46, 216] width 7 height 7
checkbox input "true"
click at [863, 36] on button "Guardar" at bounding box center [873, 37] width 53 height 17
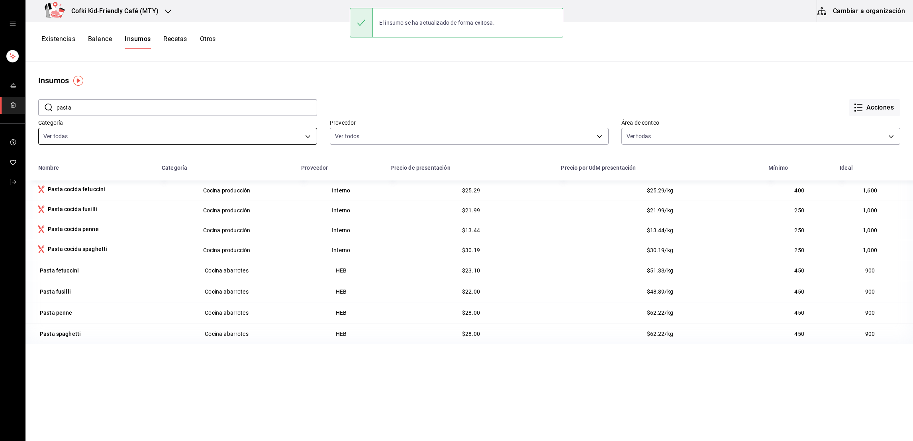
click at [232, 140] on body "Cofki Kid-Friendly Café (MTY) Cambiar a organización Existencias Balance Insumo…" at bounding box center [456, 217] width 913 height 435
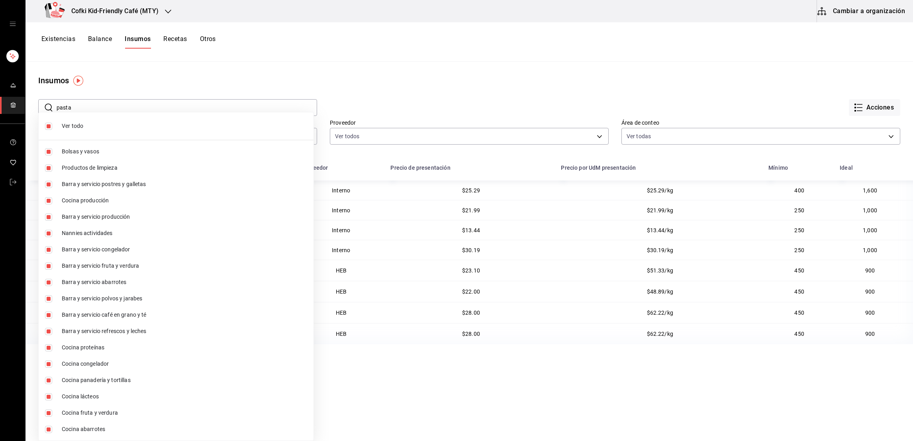
click at [334, 57] on div at bounding box center [456, 220] width 913 height 441
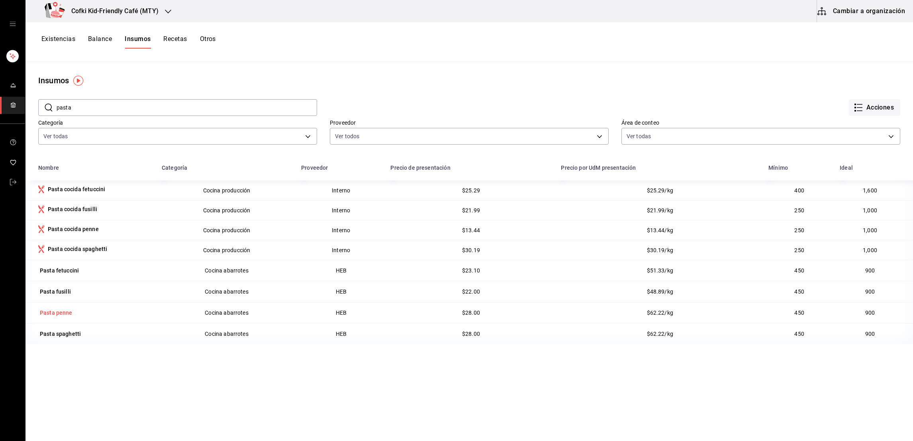
click at [64, 312] on div "Pasta penne" at bounding box center [56, 313] width 33 height 8
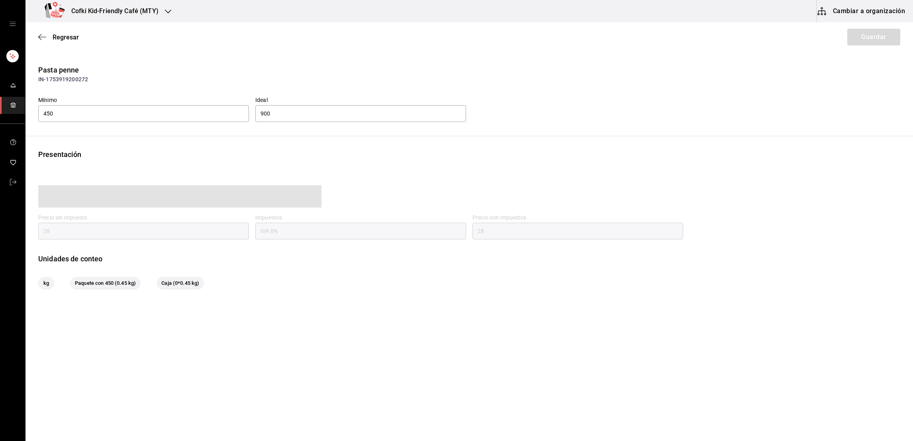
type input "28.00"
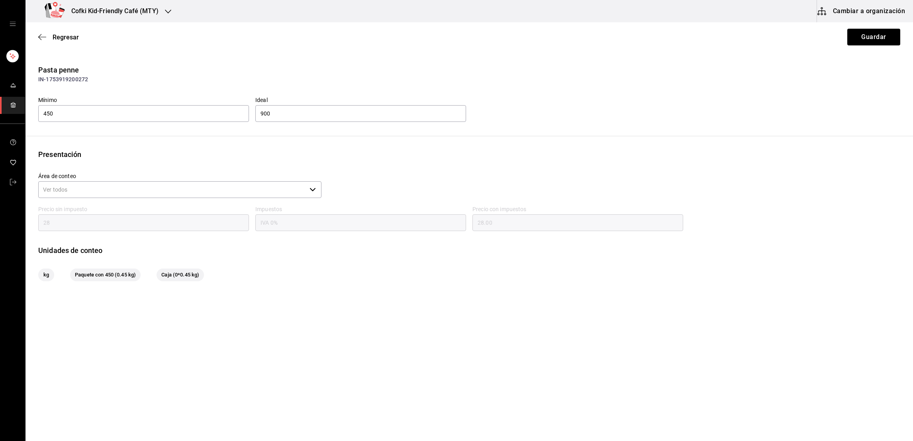
click at [257, 191] on input "Área de conteo" at bounding box center [172, 189] width 268 height 17
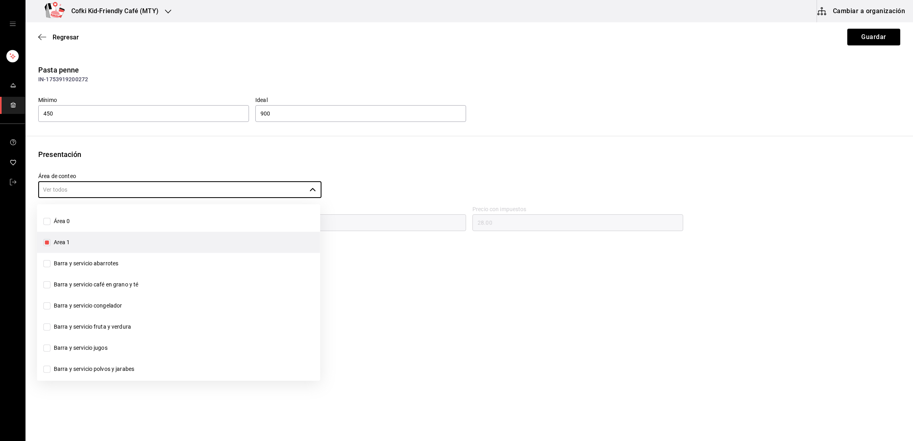
click at [47, 243] on input "Area 1" at bounding box center [46, 242] width 7 height 7
checkbox input "false"
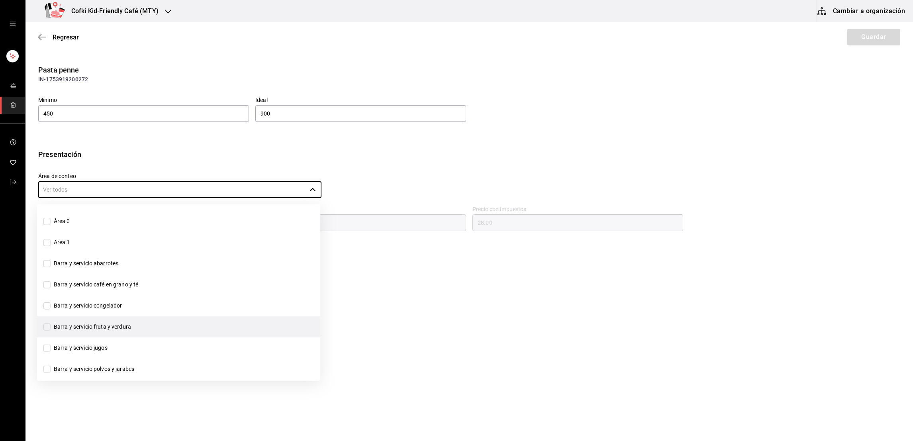
drag, startPoint x: 311, startPoint y: 229, endPoint x: 307, endPoint y: 319, distance: 90.1
click at [307, 319] on ul "Área 0 Area 1 Barra y servicio abarrotes Barra y servicio café en grano y té Ba…" at bounding box center [178, 292] width 283 height 176
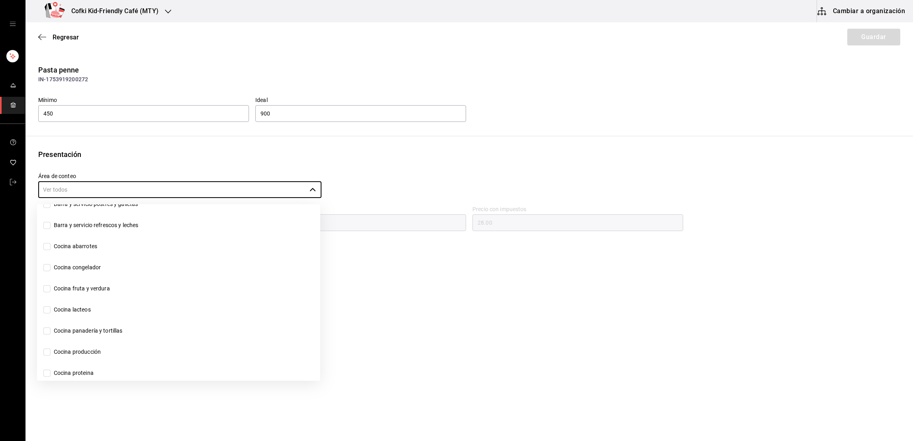
scroll to position [216, 0]
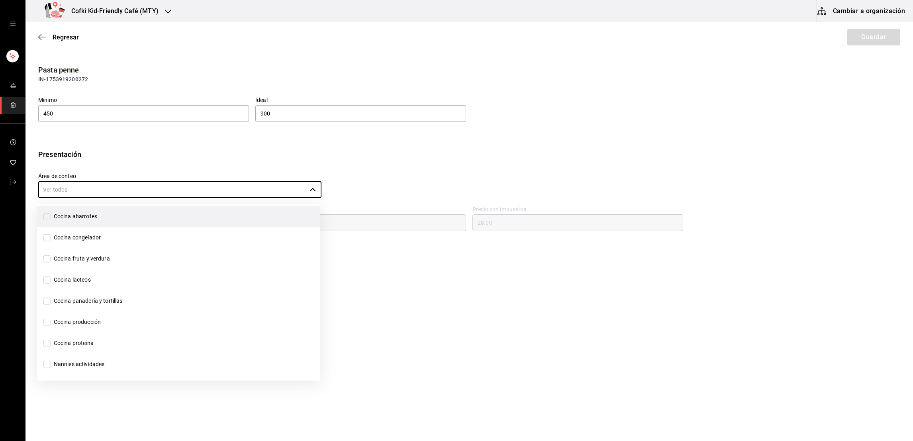
click at [48, 217] on input "Cocina abarrotes" at bounding box center [46, 216] width 7 height 7
checkbox input "true"
click at [893, 33] on button "Guardar" at bounding box center [873, 37] width 53 height 17
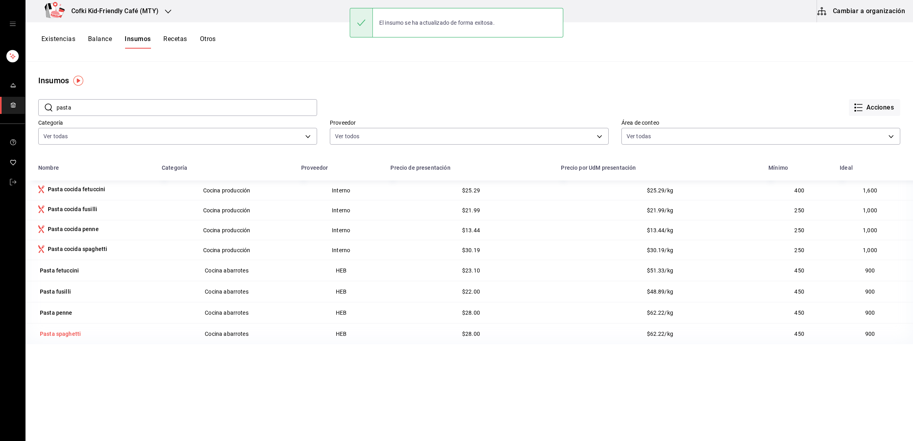
click at [66, 333] on div "Pasta spaghetti" at bounding box center [60, 334] width 41 height 8
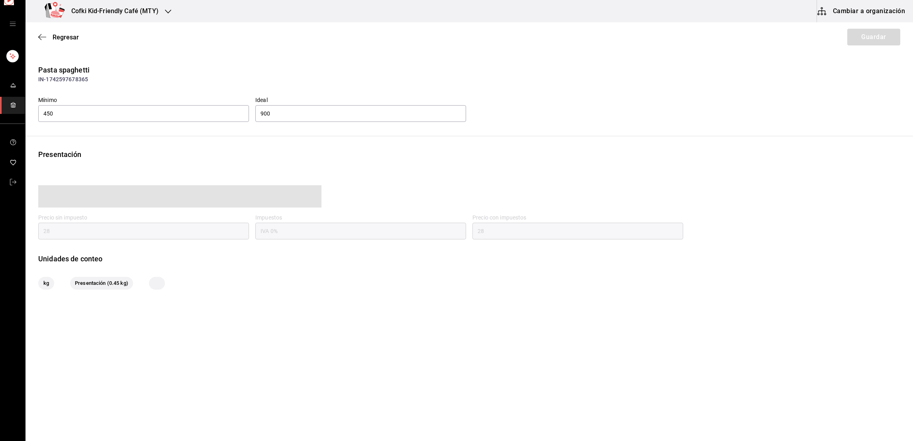
type input "28.00"
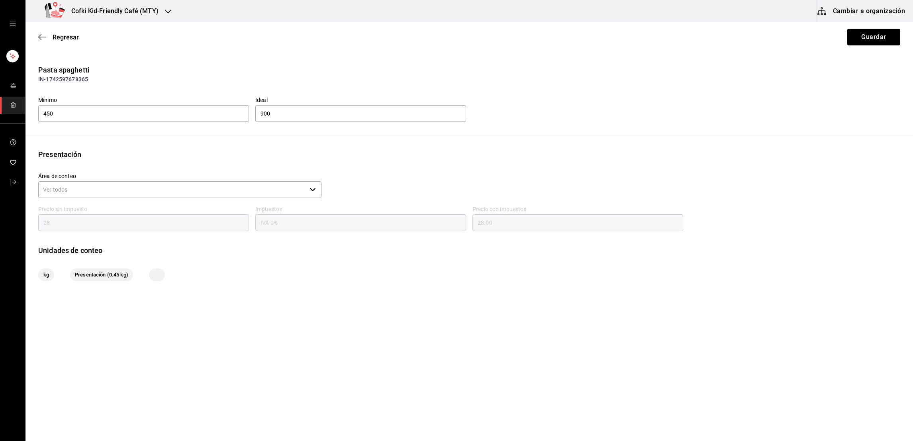
click at [269, 187] on input "Área de conteo" at bounding box center [172, 189] width 268 height 17
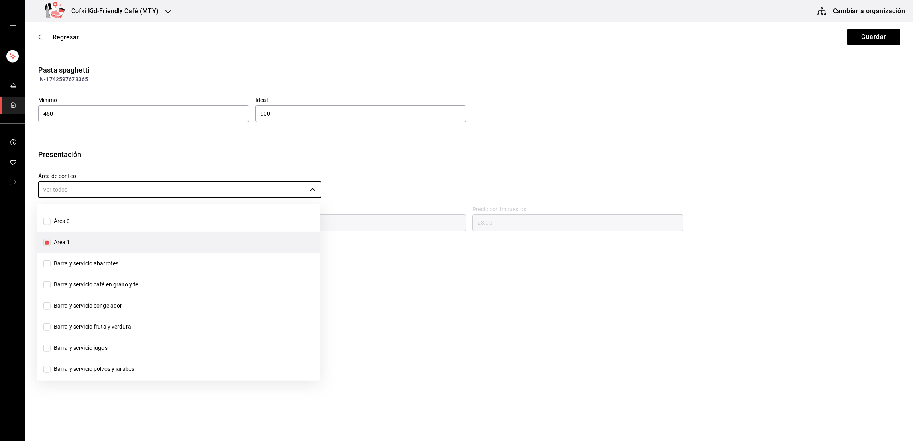
click at [46, 245] on input "Area 1" at bounding box center [46, 242] width 7 height 7
checkbox input "false"
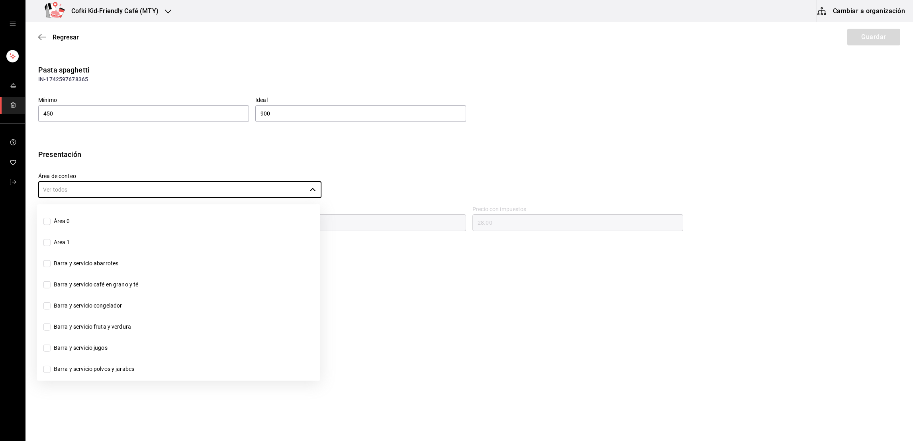
scroll to position [216, 0]
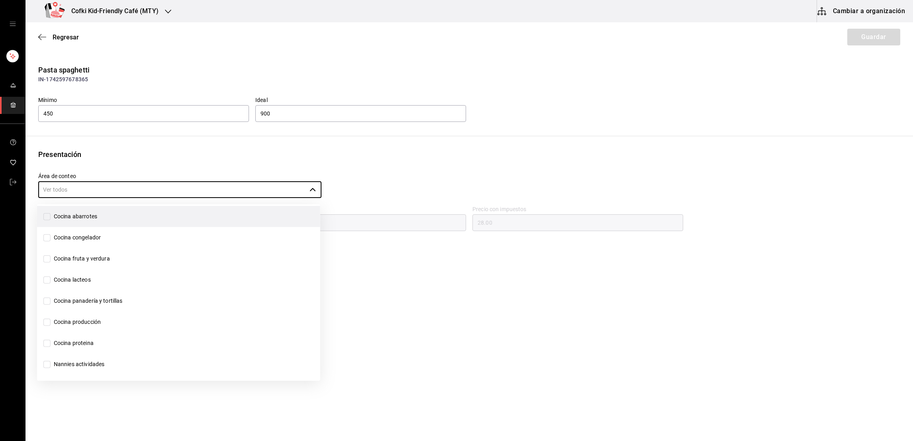
click at [51, 219] on span "Cocina abarrotes" at bounding box center [74, 216] width 47 height 8
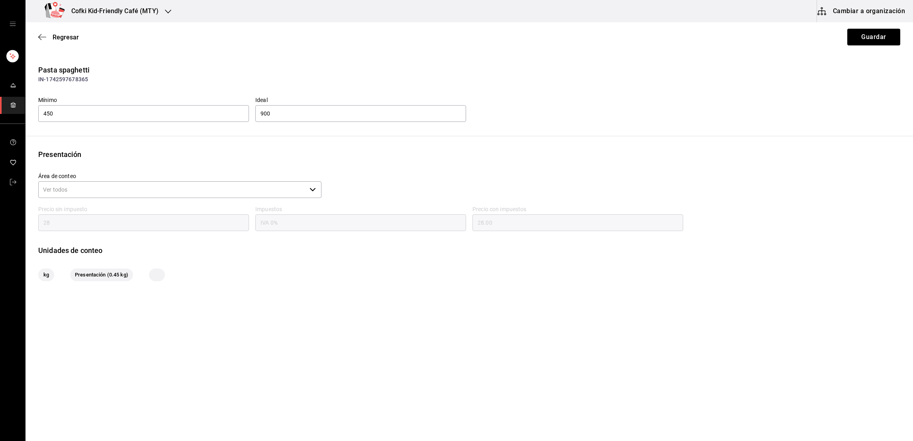
click at [74, 194] on input "Área de conteo" at bounding box center [172, 189] width 268 height 17
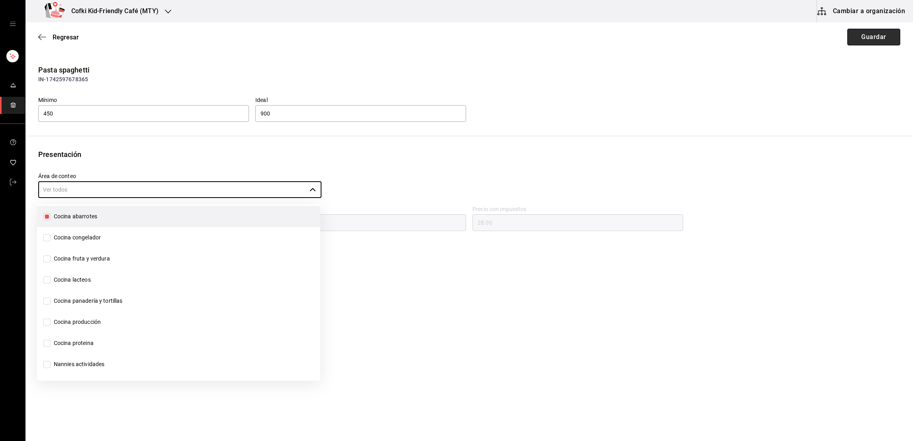
click at [866, 40] on button "Guardar" at bounding box center [873, 37] width 53 height 17
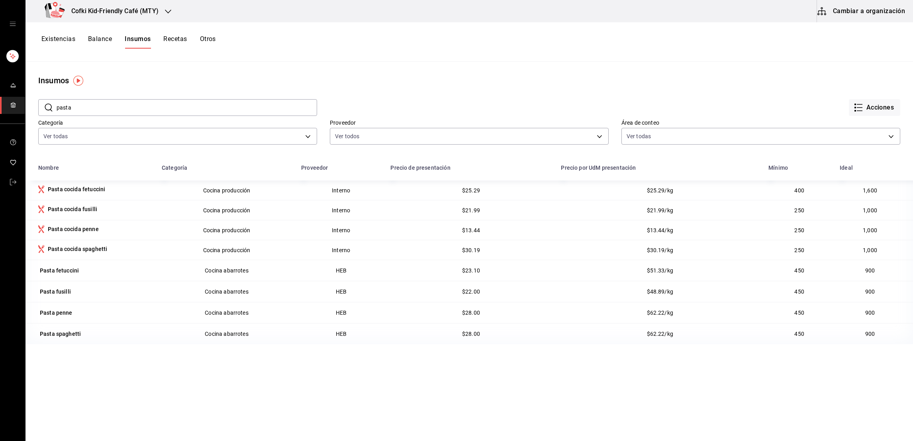
drag, startPoint x: 144, startPoint y: 113, endPoint x: 46, endPoint y: 114, distance: 98.4
click at [46, 114] on div "​ pasta ​" at bounding box center [177, 107] width 279 height 17
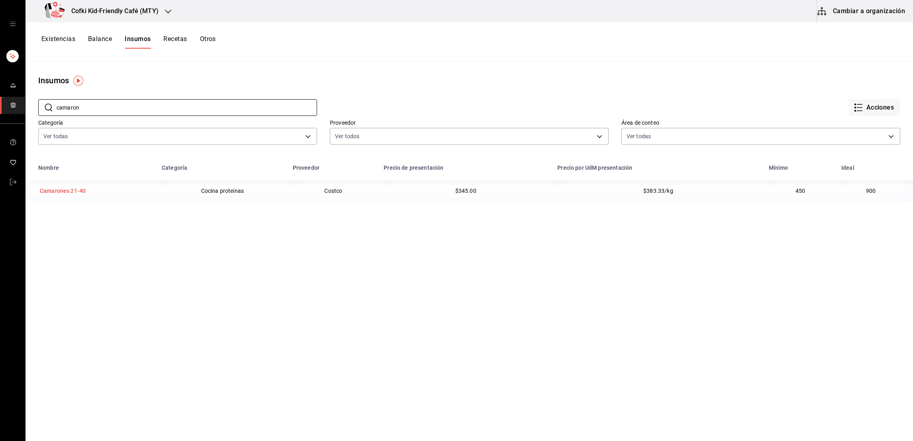
type input "camaron"
click at [61, 196] on div "Camarones 21-40" at bounding box center [62, 190] width 49 height 11
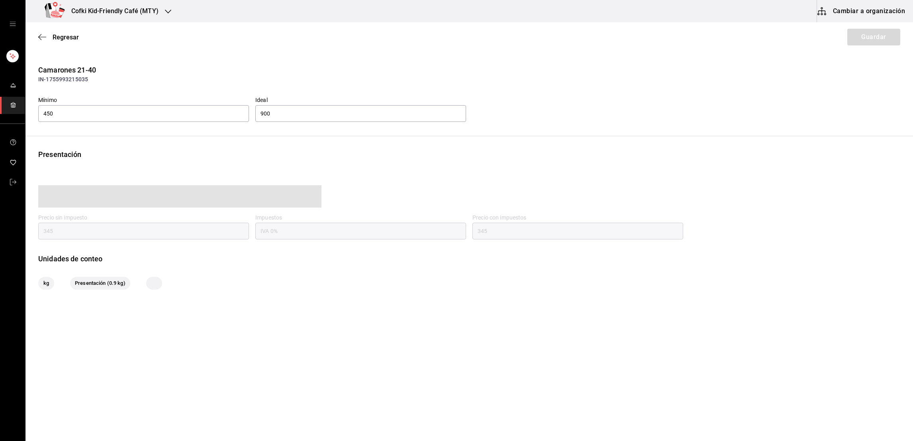
type input "345.00"
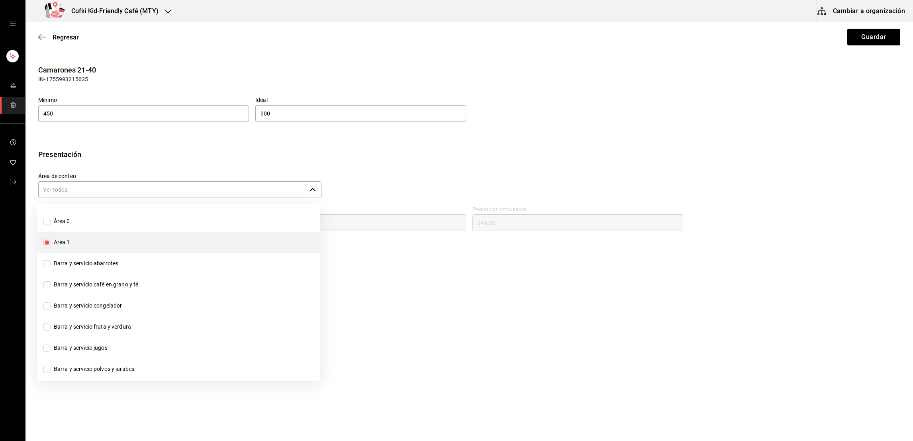
click at [117, 195] on input "Área de conteo" at bounding box center [172, 189] width 268 height 17
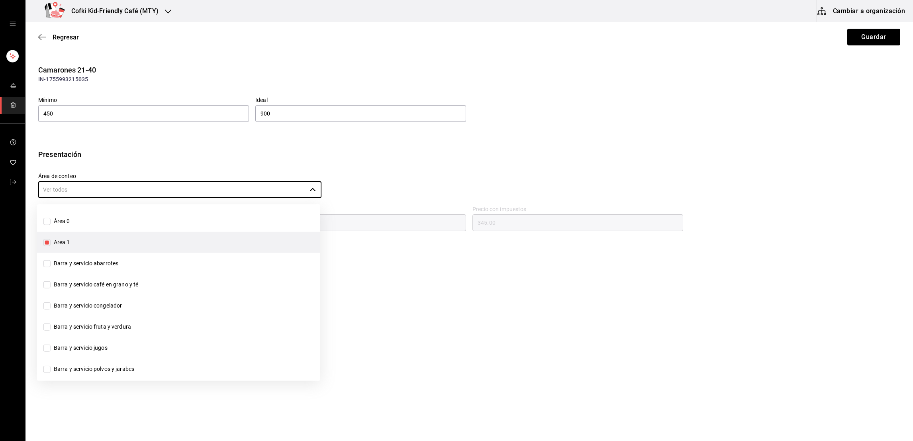
click at [44, 243] on input "Area 1" at bounding box center [46, 242] width 7 height 7
checkbox input "false"
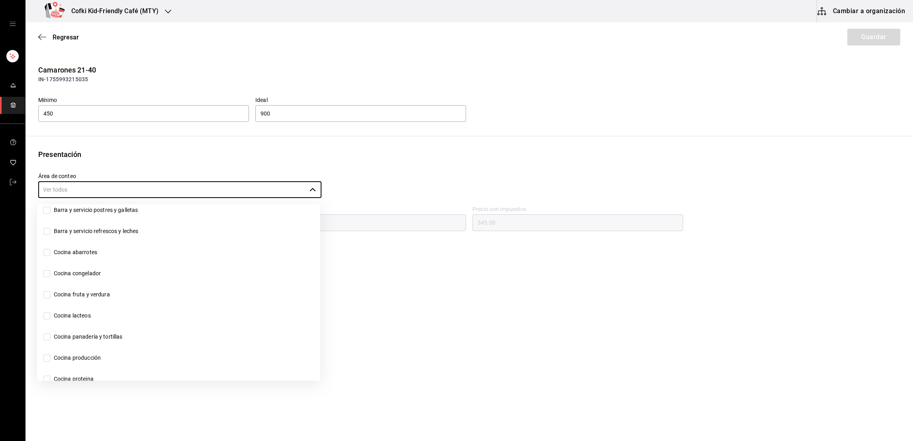
scroll to position [216, 0]
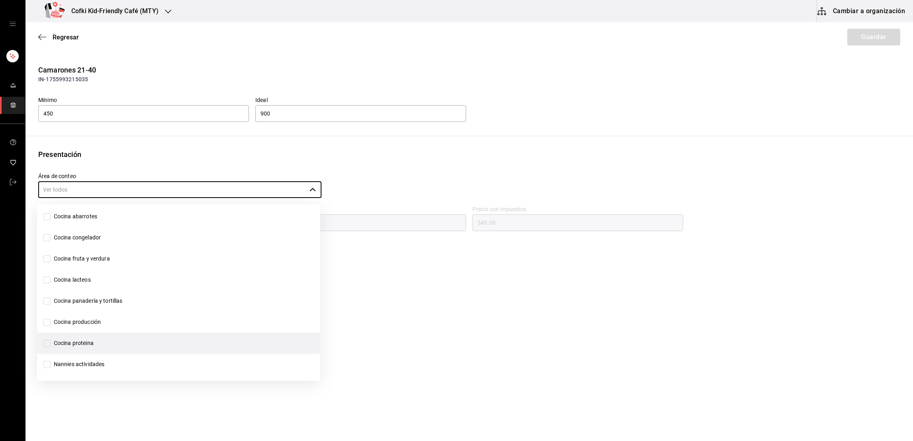
click at [49, 345] on input "Cocina proteina" at bounding box center [46, 342] width 7 height 7
checkbox input "true"
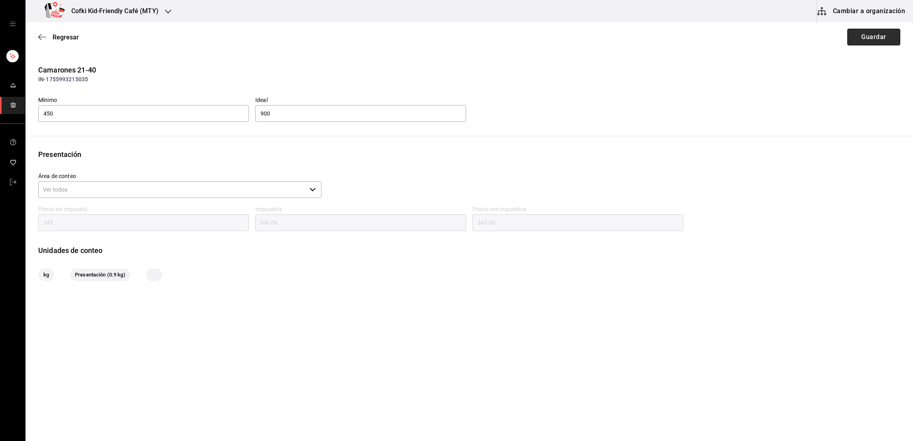
click at [887, 31] on button "Guardar" at bounding box center [873, 37] width 53 height 17
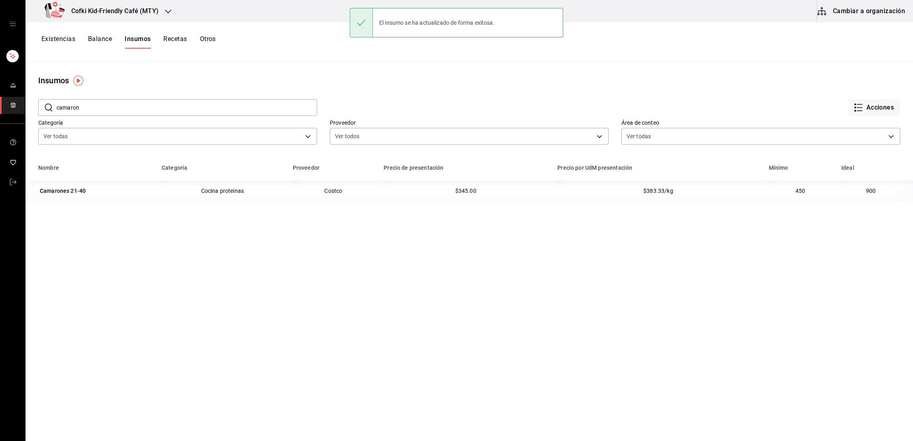
click at [76, 107] on input "camaron" at bounding box center [187, 108] width 260 height 16
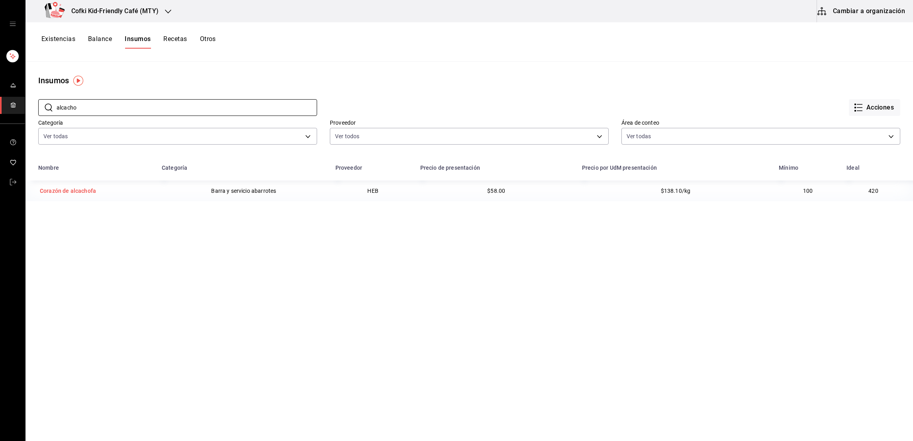
type input "alcacho"
click at [78, 188] on div "Corazón de alcachofa" at bounding box center [68, 191] width 56 height 8
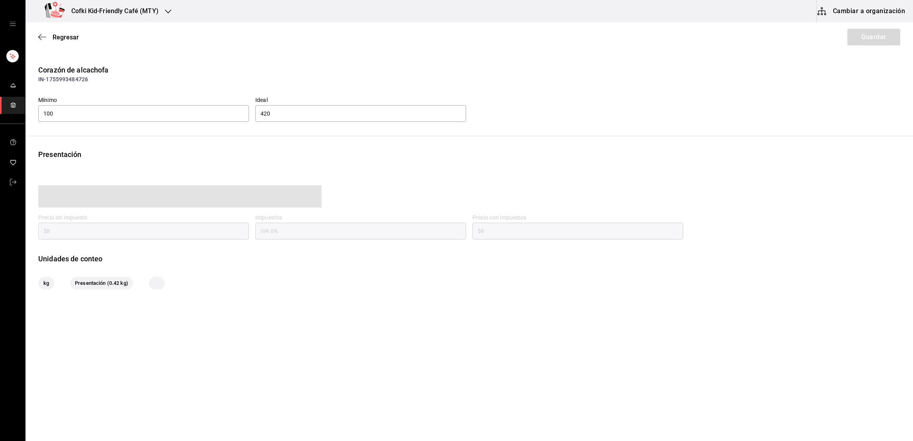
type input "58.00"
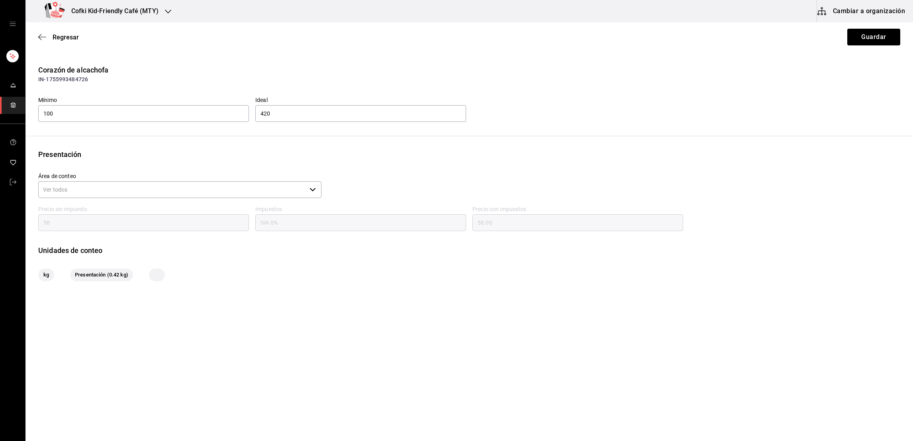
click at [116, 193] on input "Área de conteo" at bounding box center [172, 189] width 268 height 17
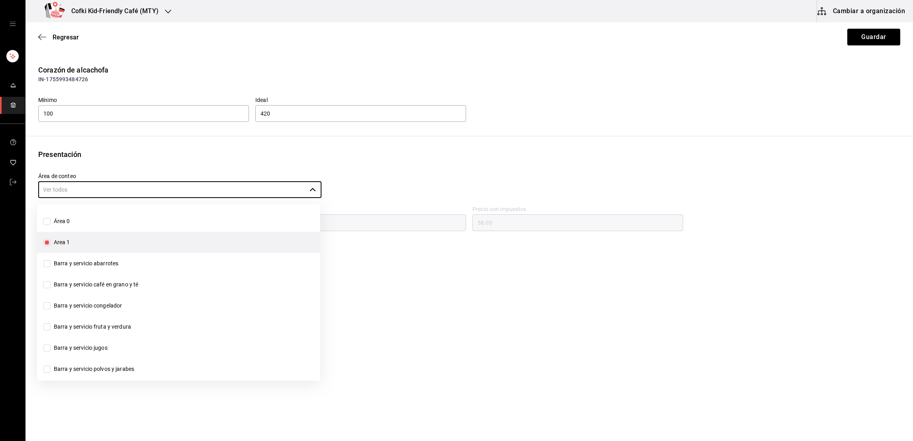
click at [45, 243] on input "Area 1" at bounding box center [46, 242] width 7 height 7
checkbox input "false"
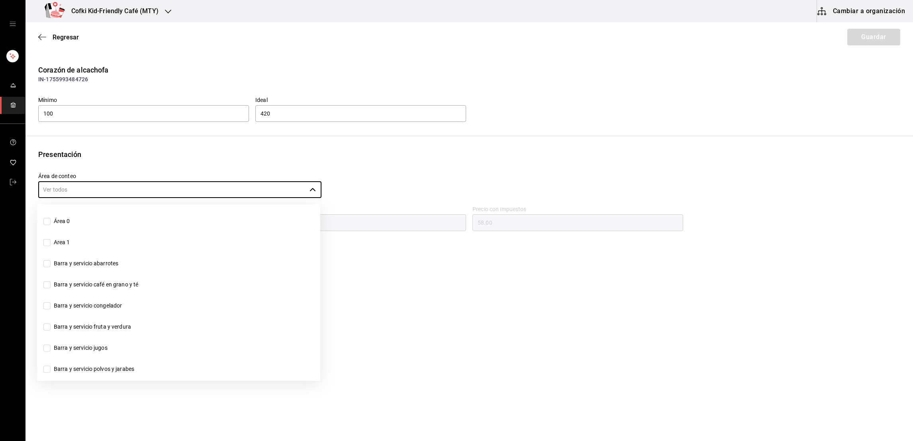
scroll to position [216, 0]
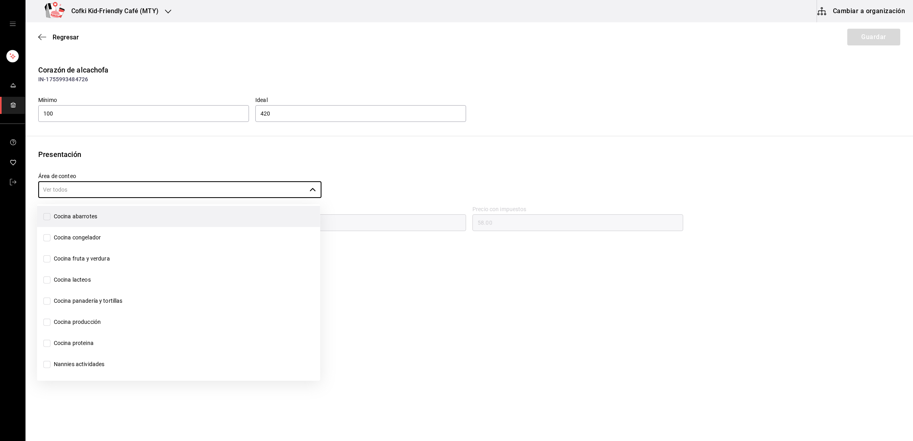
click at [47, 215] on input "Cocina abarrotes" at bounding box center [46, 216] width 7 height 7
checkbox input "true"
click at [863, 31] on button "Guardar" at bounding box center [873, 37] width 53 height 17
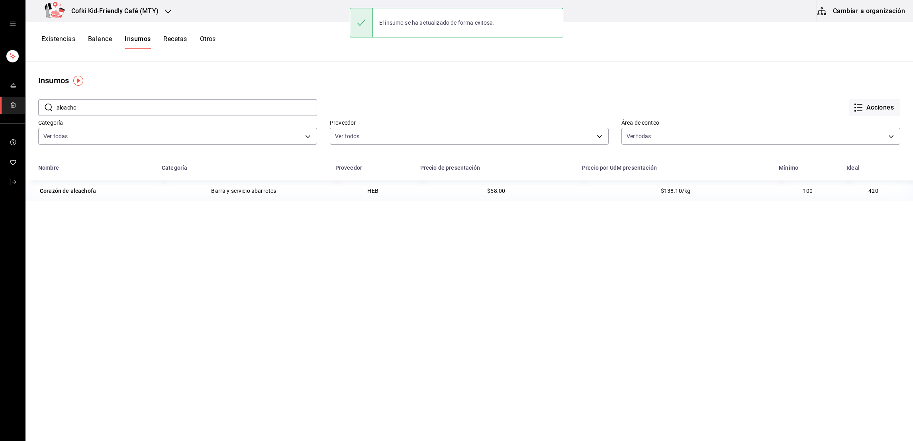
click at [68, 106] on input "alcacho" at bounding box center [187, 108] width 260 height 16
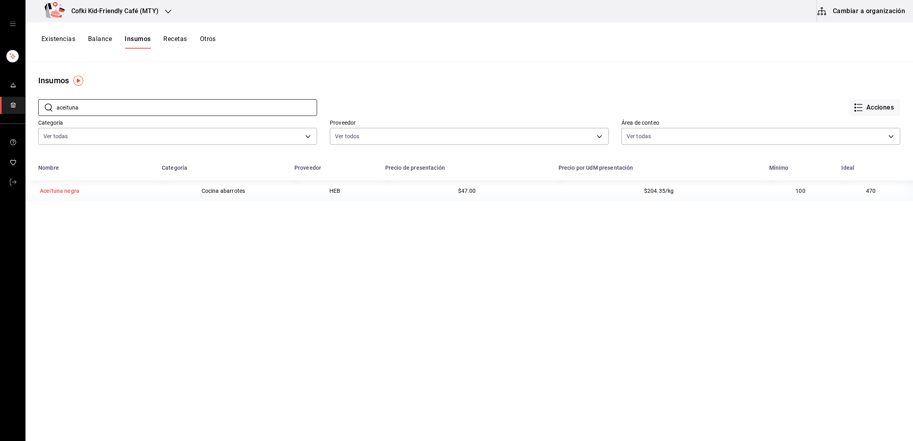
type input "aceituna"
click at [75, 188] on div "Aceituna negra" at bounding box center [59, 191] width 39 height 8
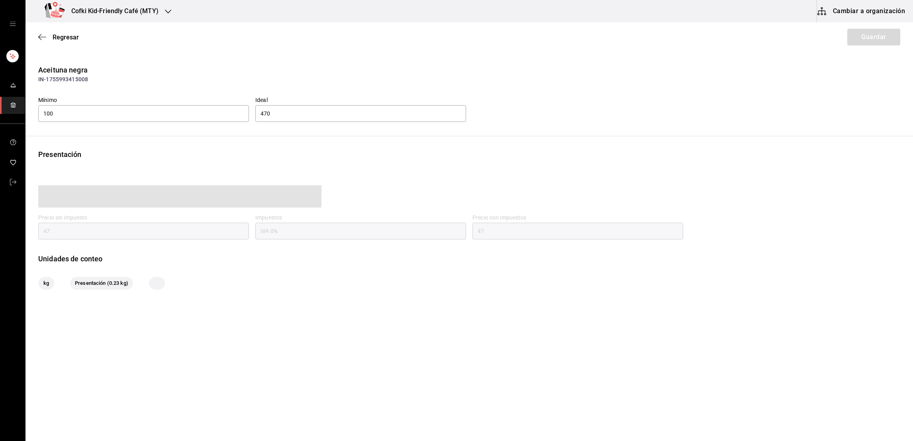
type input "47.00"
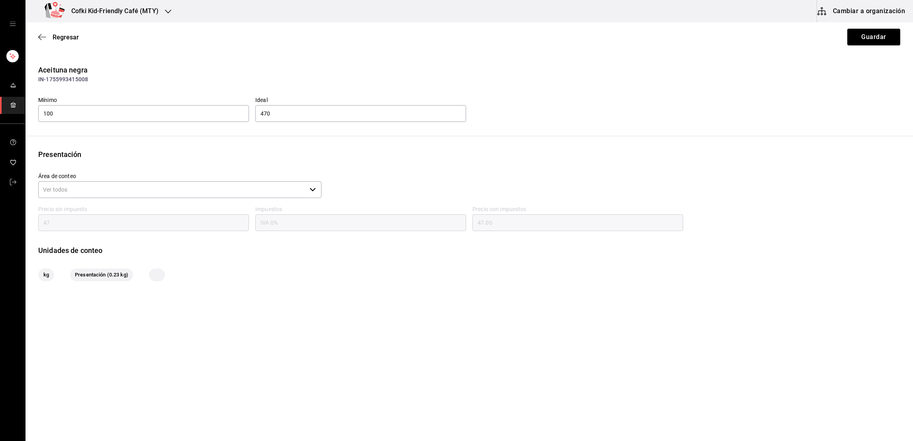
click at [91, 194] on input "Área de conteo" at bounding box center [172, 189] width 268 height 17
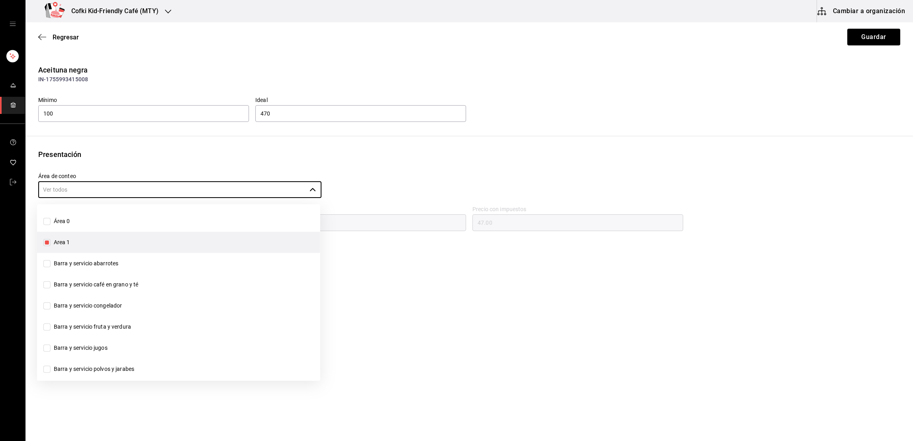
click at [48, 242] on input "Area 1" at bounding box center [46, 242] width 7 height 7
checkbox input "false"
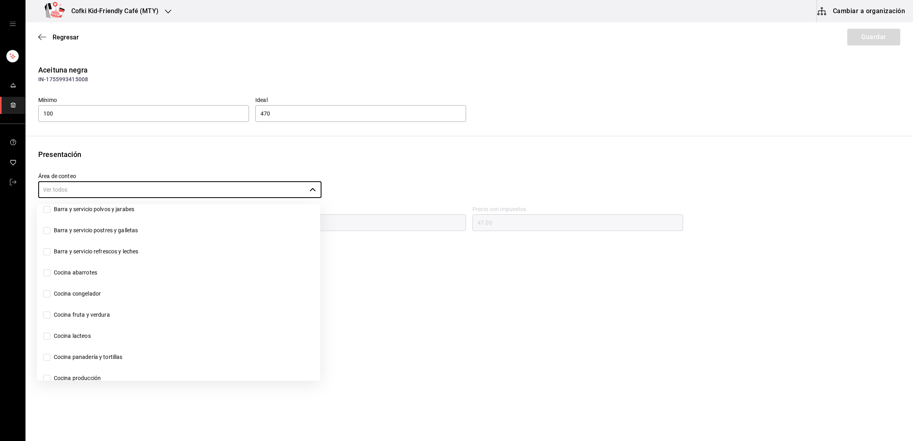
scroll to position [216, 0]
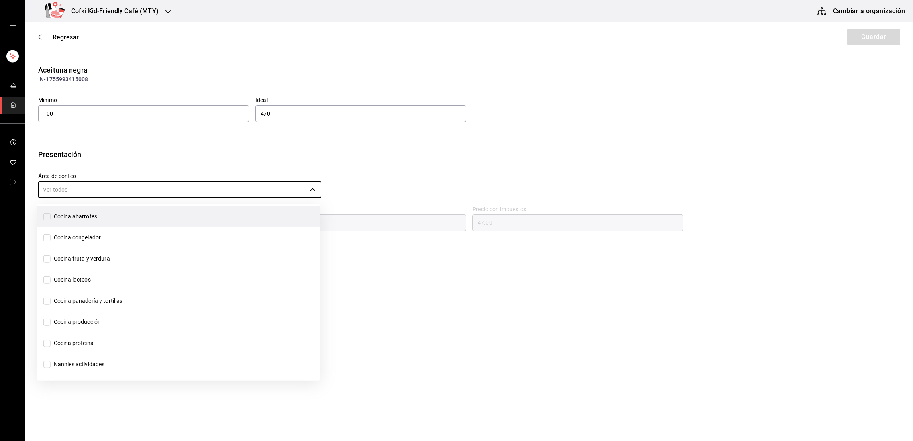
click at [47, 216] on input "Cocina abarrotes" at bounding box center [46, 216] width 7 height 7
checkbox input "true"
click at [845, 33] on div "Regresar Guardar" at bounding box center [468, 36] width 887 height 29
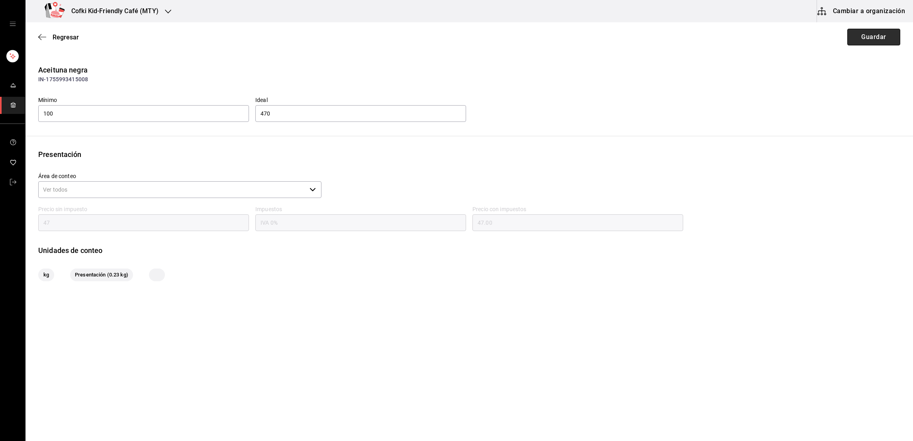
click at [852, 35] on button "Guardar" at bounding box center [873, 37] width 53 height 17
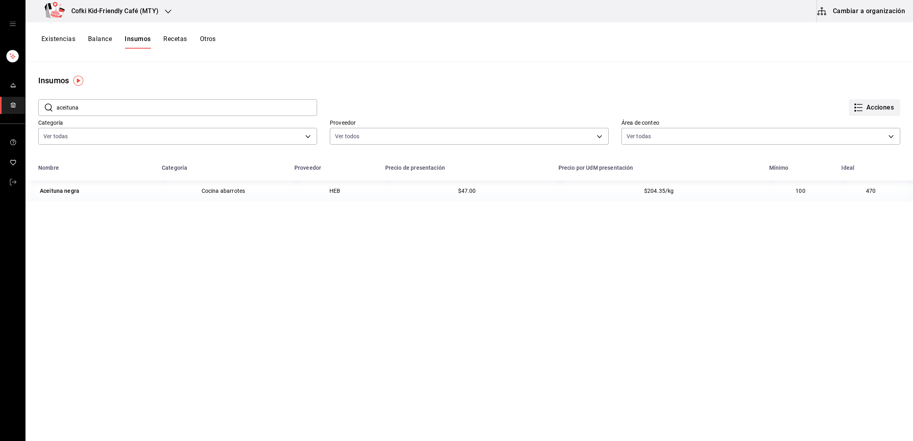
click at [853, 112] on icon "button" at bounding box center [858, 108] width 10 height 10
click at [797, 78] on div at bounding box center [456, 220] width 913 height 441
click at [49, 41] on button "Existencias" at bounding box center [58, 42] width 34 height 14
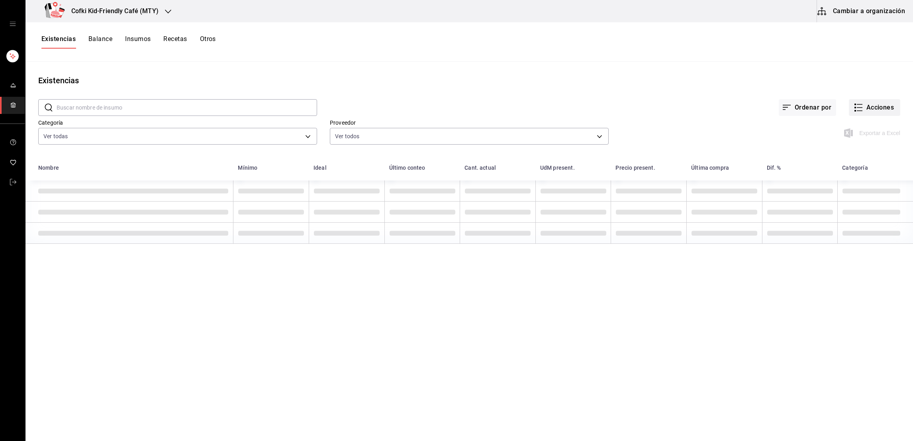
click at [883, 106] on button "Acciones" at bounding box center [874, 107] width 51 height 17
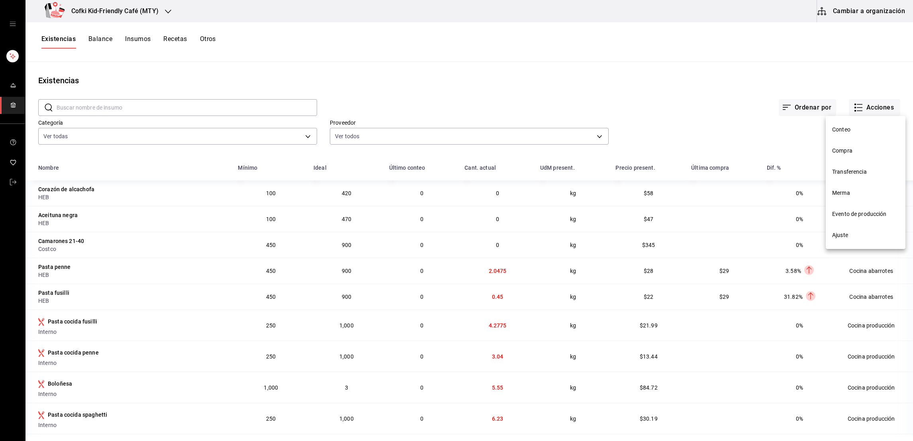
click at [841, 240] on li "Ajuste" at bounding box center [865, 235] width 80 height 21
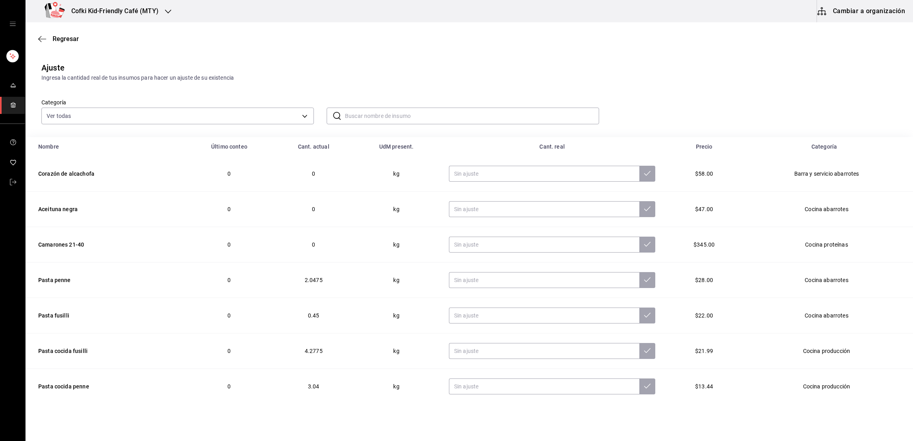
click at [349, 116] on input "text" at bounding box center [472, 116] width 254 height 16
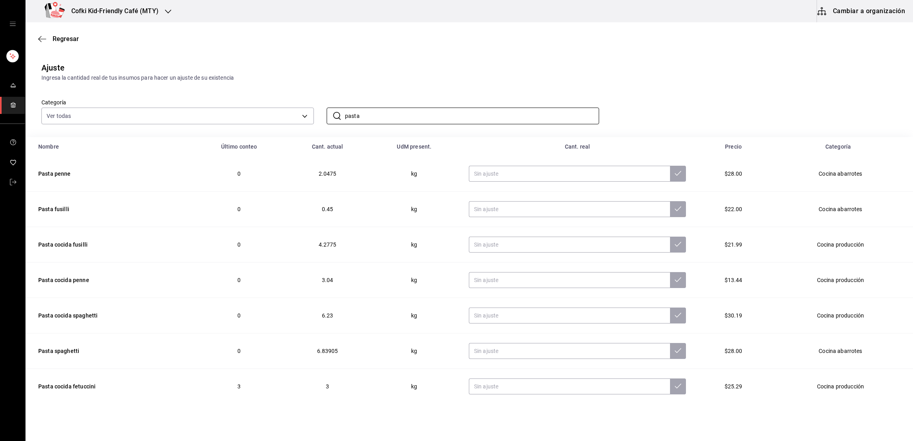
type input "pasta"
click at [378, 67] on div "Ajuste Ingresa la cantidad real de tus insumos para hacer un ajuste de su exist…" at bounding box center [468, 72] width 887 height 20
click at [550, 381] on input "text" at bounding box center [569, 386] width 201 height 16
click at [546, 352] on input "text" at bounding box center [569, 351] width 201 height 16
click at [538, 381] on input "text" at bounding box center [569, 386] width 201 height 16
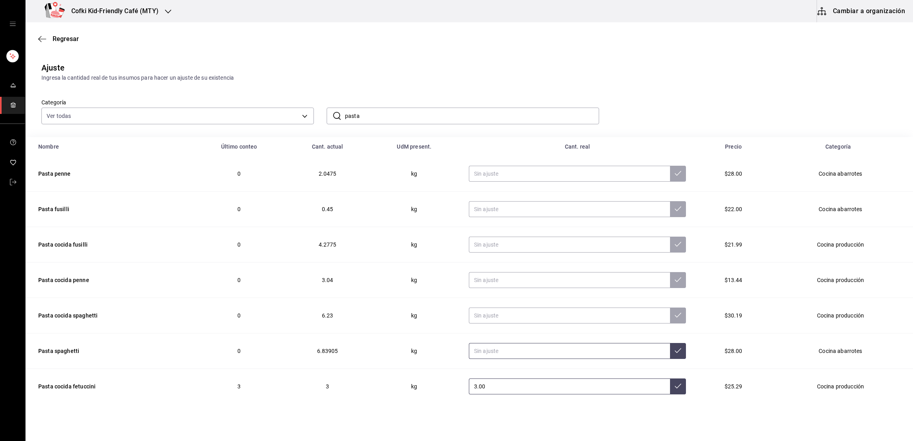
type input "3.00"
click at [515, 351] on input "text" at bounding box center [569, 351] width 201 height 16
type input "2.00"
click at [489, 316] on input "text" at bounding box center [569, 315] width 201 height 16
type input "2.70"
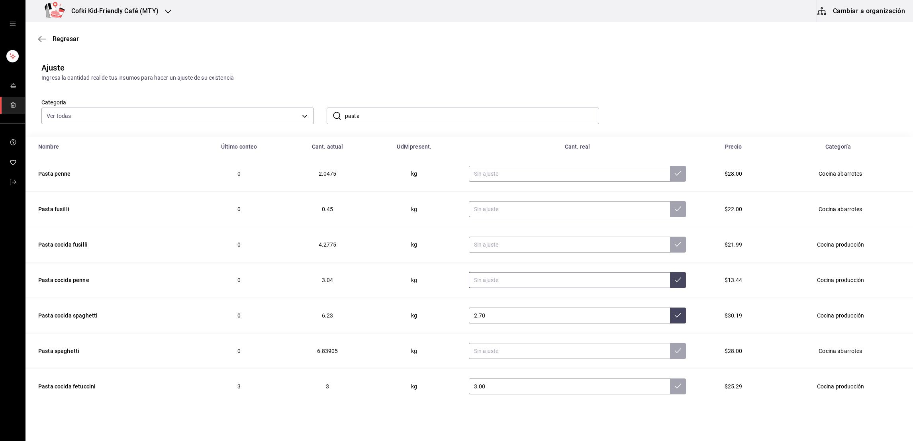
click at [499, 282] on input "text" at bounding box center [569, 280] width 201 height 16
type input "2.00"
click at [497, 246] on input "text" at bounding box center [569, 245] width 201 height 16
type input "1.50"
click at [670, 248] on button at bounding box center [678, 245] width 16 height 16
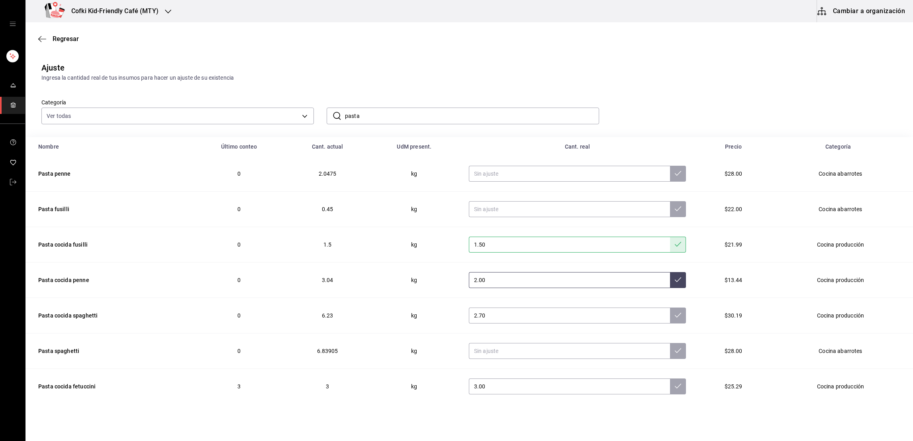
click at [675, 279] on icon at bounding box center [678, 279] width 6 height 6
click at [675, 317] on icon at bounding box center [678, 315] width 6 height 6
click at [670, 392] on button at bounding box center [678, 386] width 16 height 16
click at [65, 37] on span "Regresar" at bounding box center [66, 39] width 26 height 8
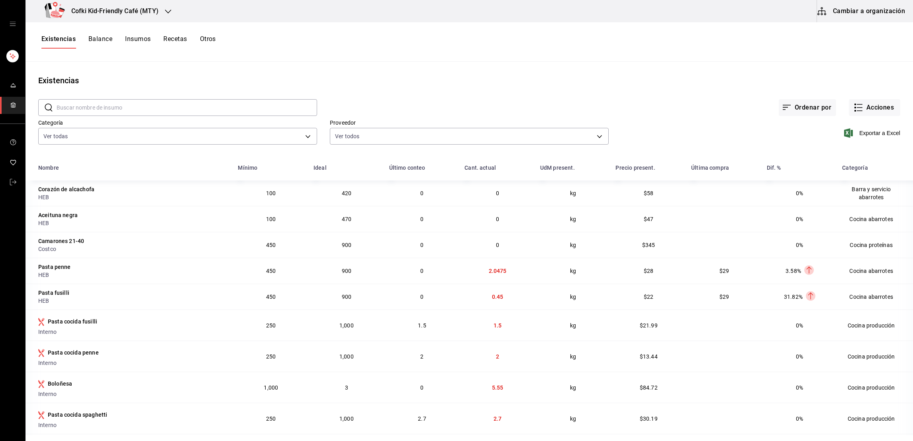
click at [135, 40] on button "Insumos" at bounding box center [137, 42] width 25 height 14
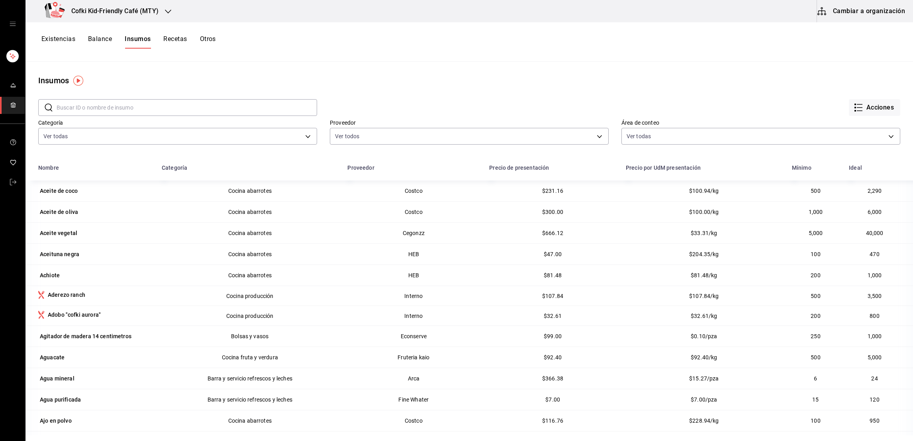
click at [101, 110] on input "text" at bounding box center [187, 108] width 260 height 16
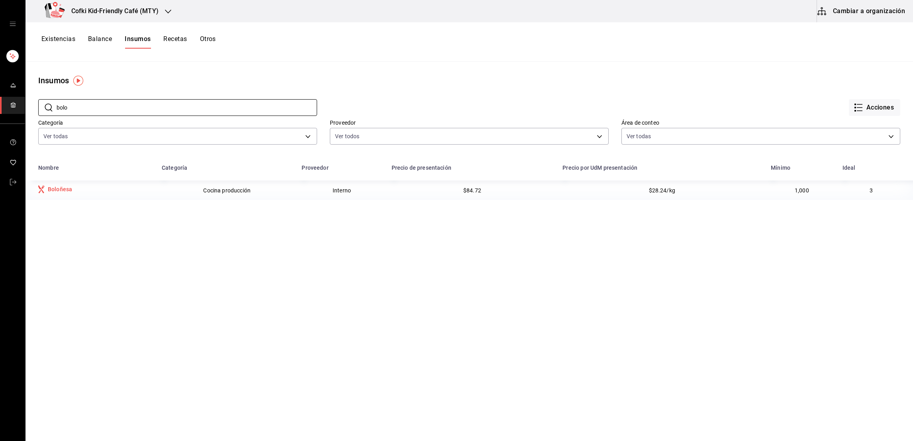
type input "bolo"
click at [63, 188] on div "Boloñesa" at bounding box center [60, 189] width 24 height 8
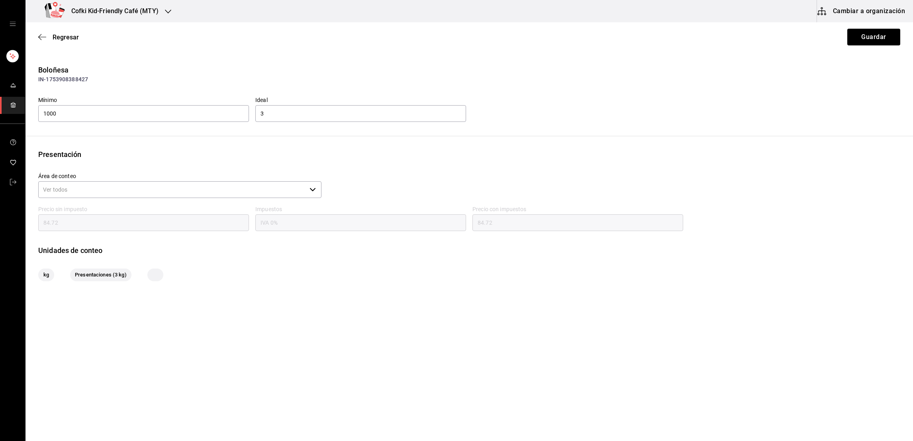
click at [118, 193] on input "Área de conteo" at bounding box center [172, 189] width 268 height 17
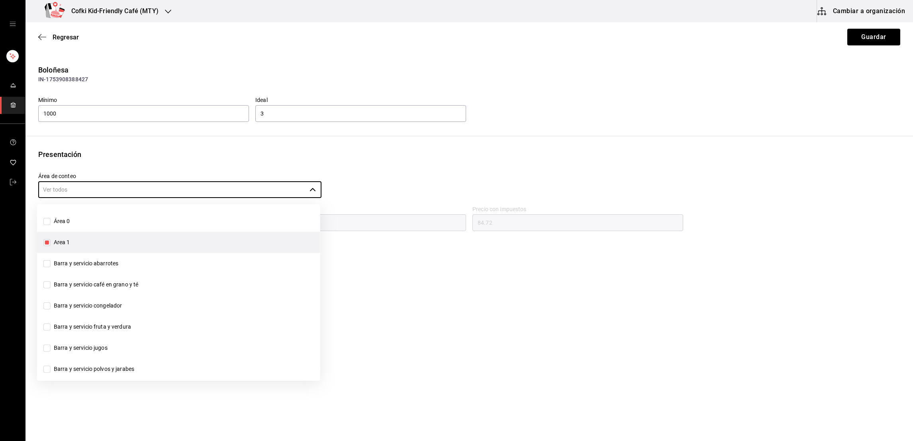
click at [49, 242] on input "Area 1" at bounding box center [46, 242] width 7 height 7
checkbox input "false"
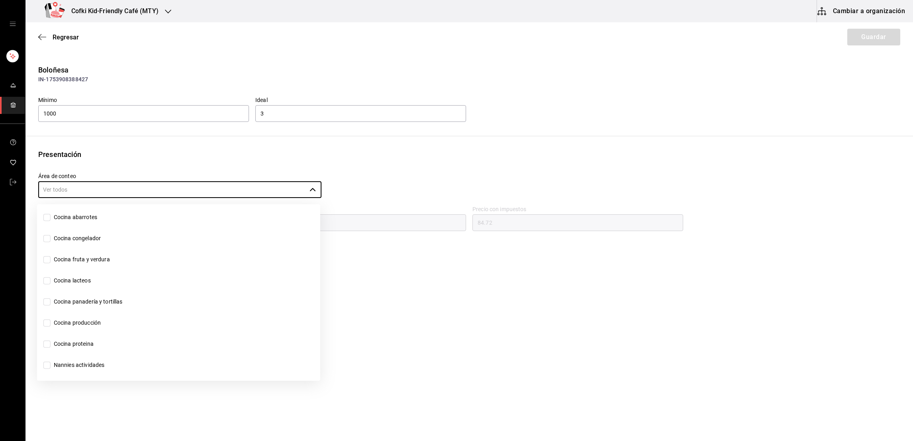
scroll to position [216, 0]
click at [47, 322] on input "Cocina producción" at bounding box center [46, 321] width 7 height 7
checkbox input "true"
click at [528, 141] on div "Boloñesa IN-1753908388427 Mínimo 1000 Ideal 3 Presentación Área de conteo ​ Pre…" at bounding box center [468, 173] width 887 height 217
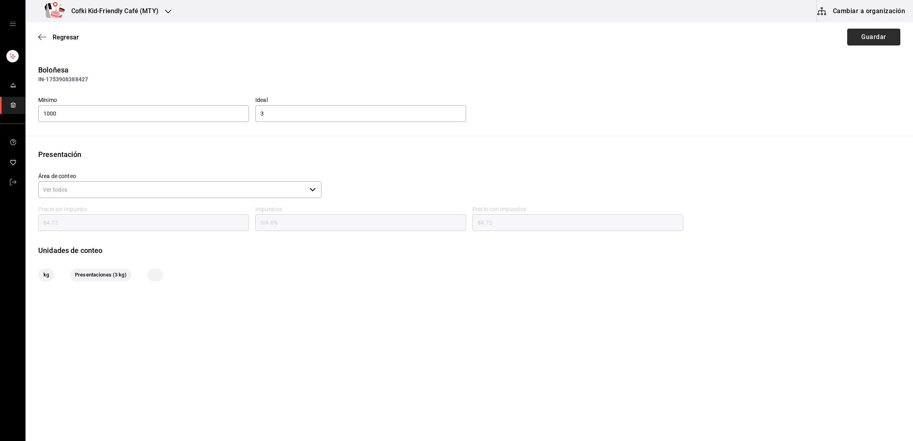
click at [881, 33] on button "Guardar" at bounding box center [873, 37] width 53 height 17
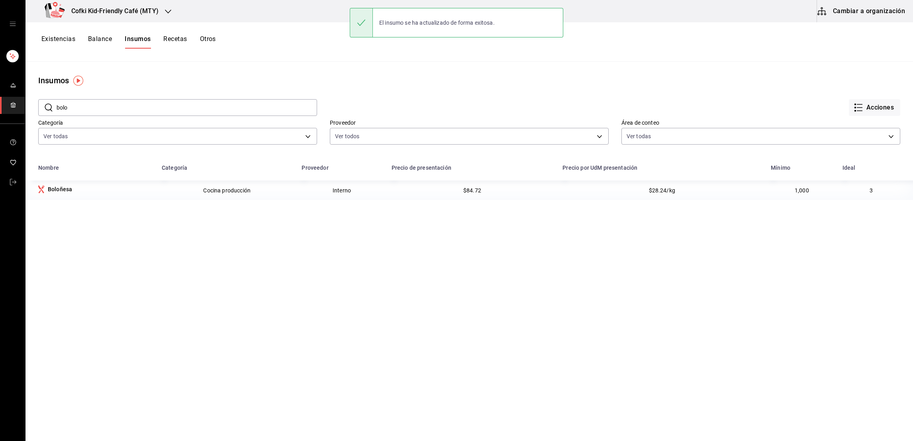
click at [52, 39] on button "Existencias" at bounding box center [58, 42] width 34 height 14
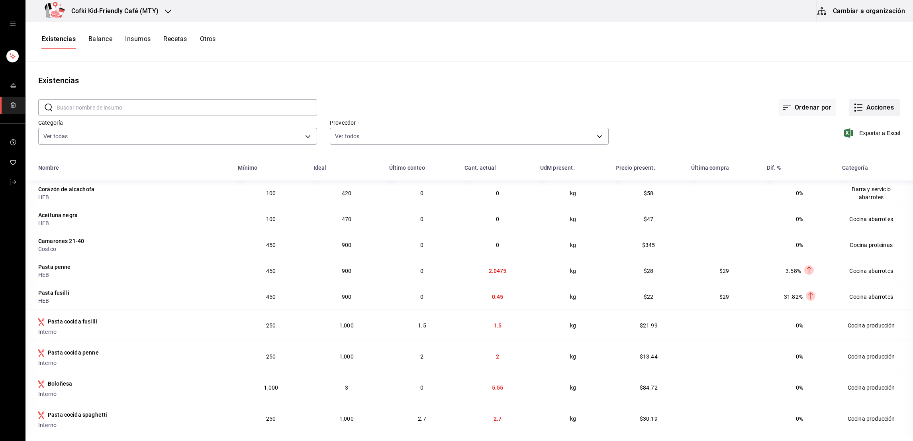
click at [878, 102] on button "Acciones" at bounding box center [874, 107] width 51 height 17
click at [847, 235] on span "Ajuste" at bounding box center [865, 235] width 67 height 8
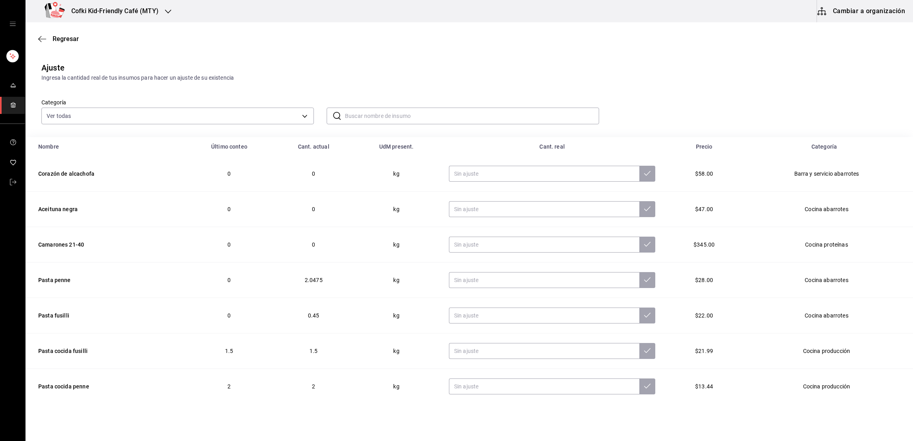
click at [361, 119] on input "text" at bounding box center [472, 116] width 254 height 16
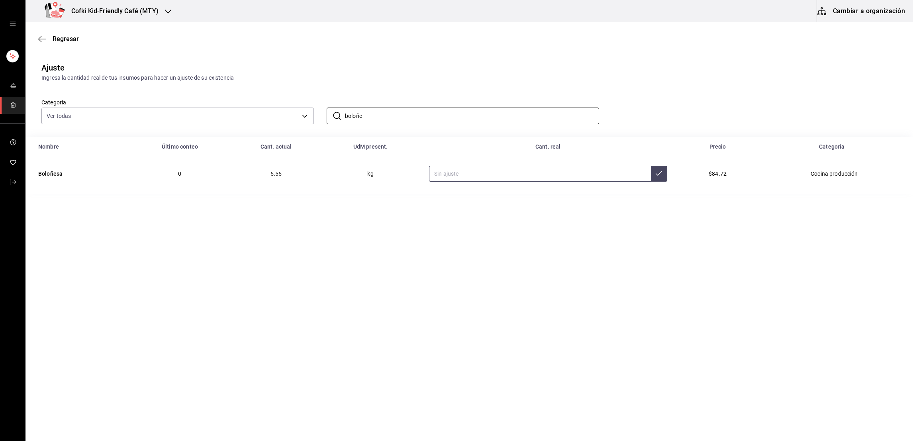
type input "boloñe"
click at [457, 175] on input "text" at bounding box center [540, 174] width 222 height 16
type input "3.10"
click at [659, 177] on button at bounding box center [659, 174] width 16 height 16
click at [184, 108] on body "Cofki Kid-Friendly Café (MTY) Cambiar a organización Regresar Ajuste Ingresa la…" at bounding box center [456, 198] width 913 height 396
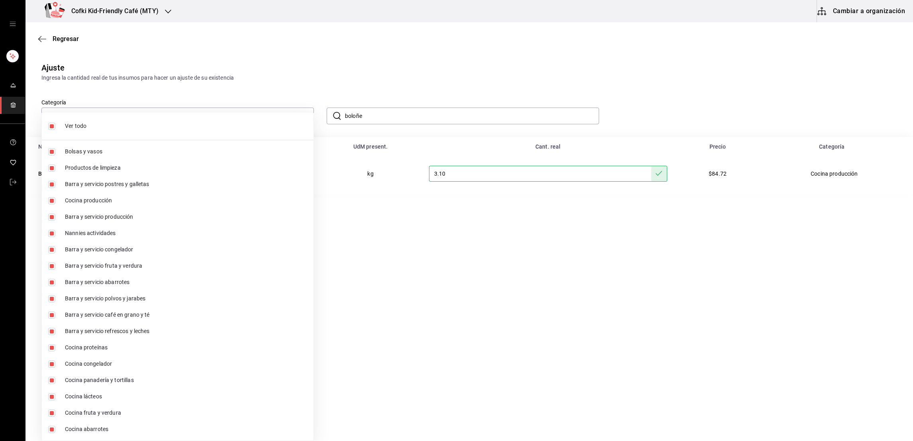
click at [50, 123] on input "checkbox" at bounding box center [51, 126] width 7 height 7
checkbox input "false"
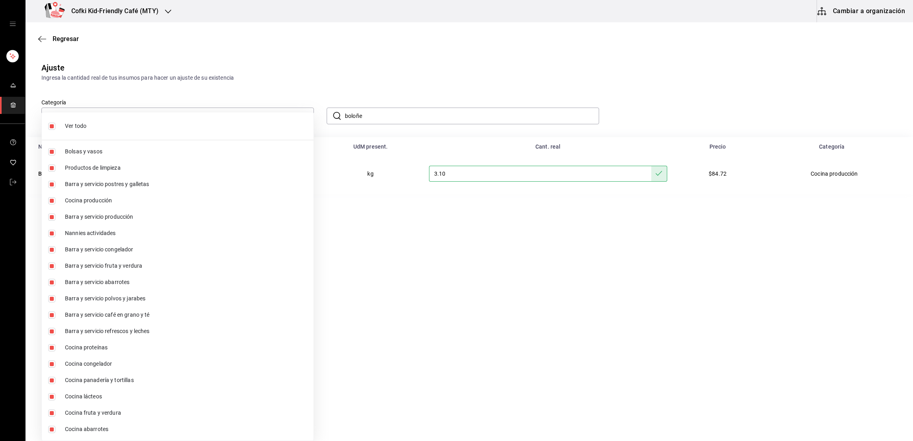
checkbox input "false"
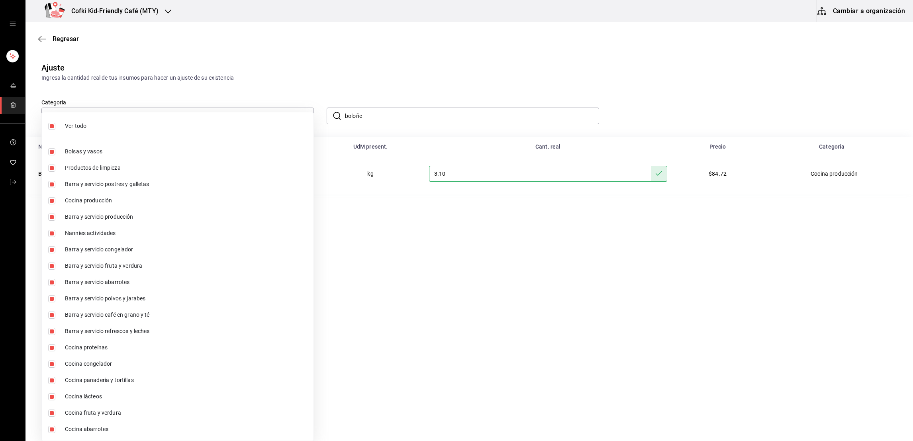
checkbox input "false"
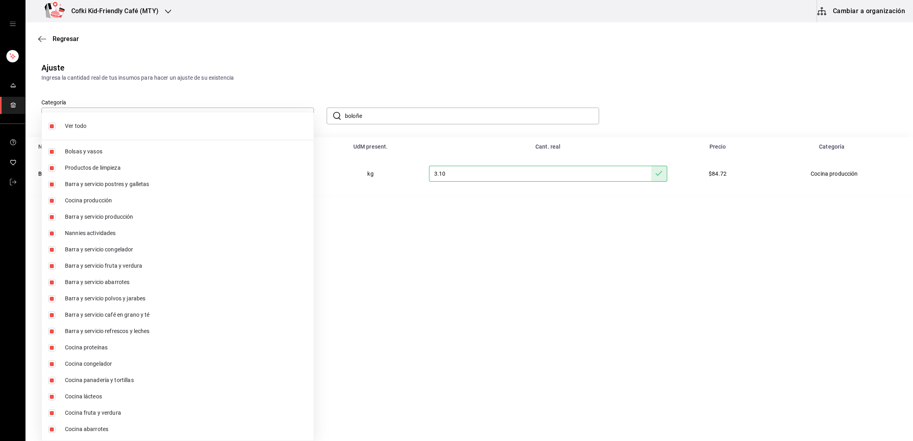
checkbox input "false"
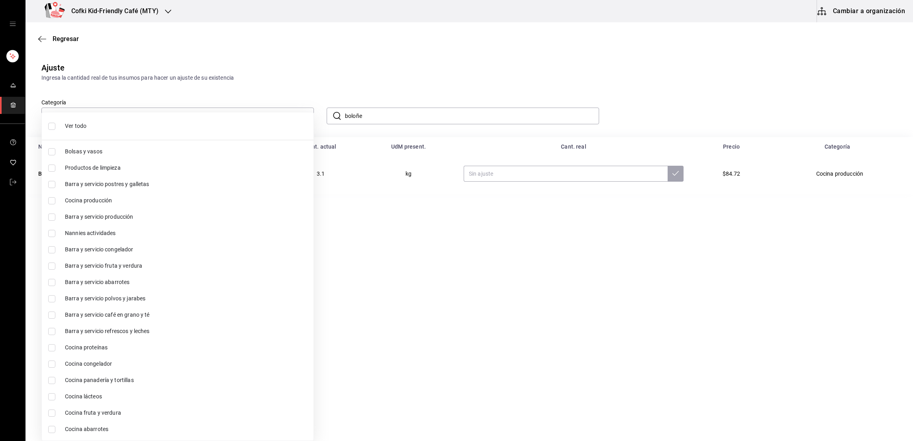
click at [295, 77] on div at bounding box center [456, 220] width 913 height 441
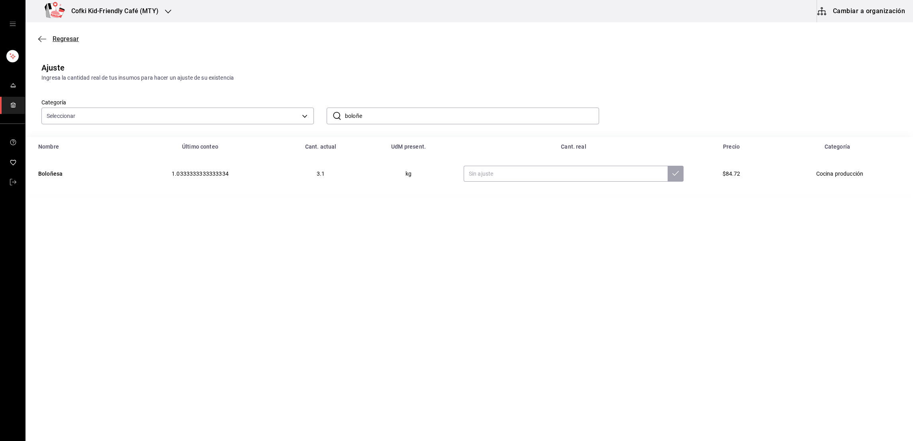
click at [57, 41] on span "Regresar" at bounding box center [66, 39] width 26 height 8
